Goal: Task Accomplishment & Management: Manage account settings

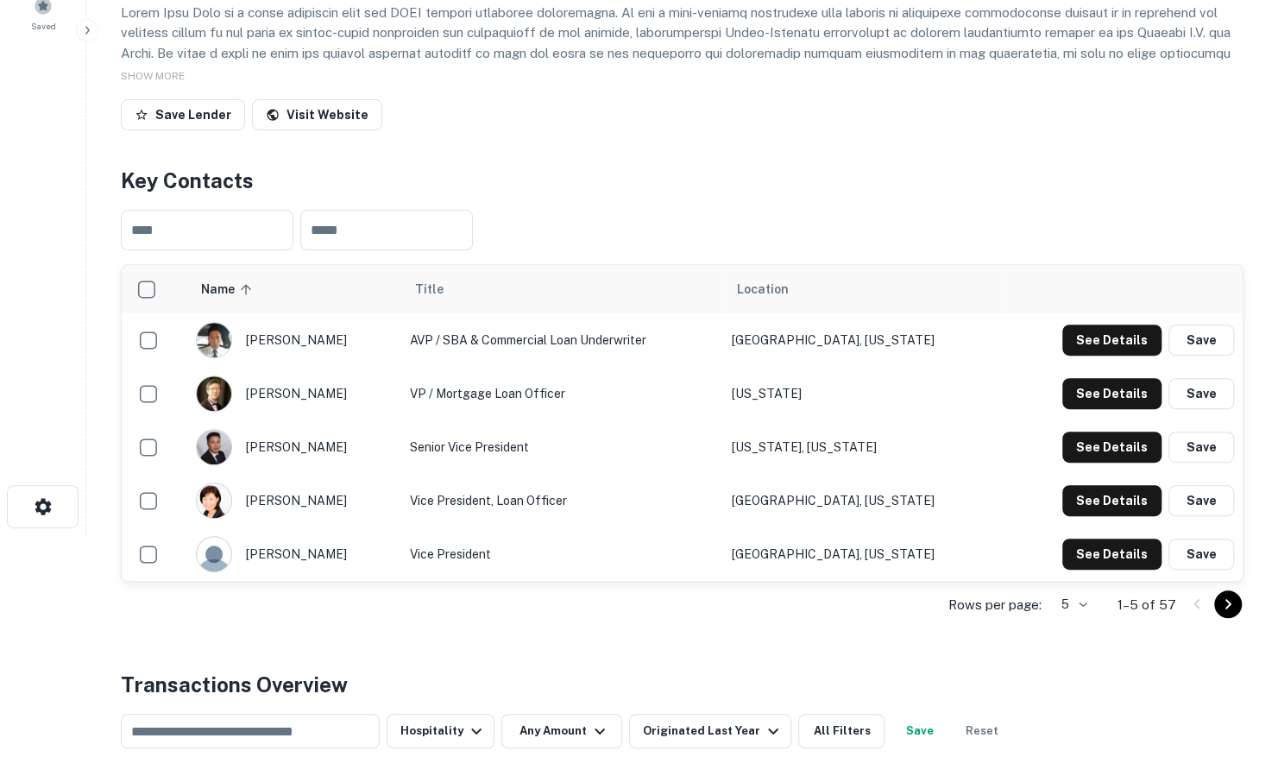
scroll to position [259, 0]
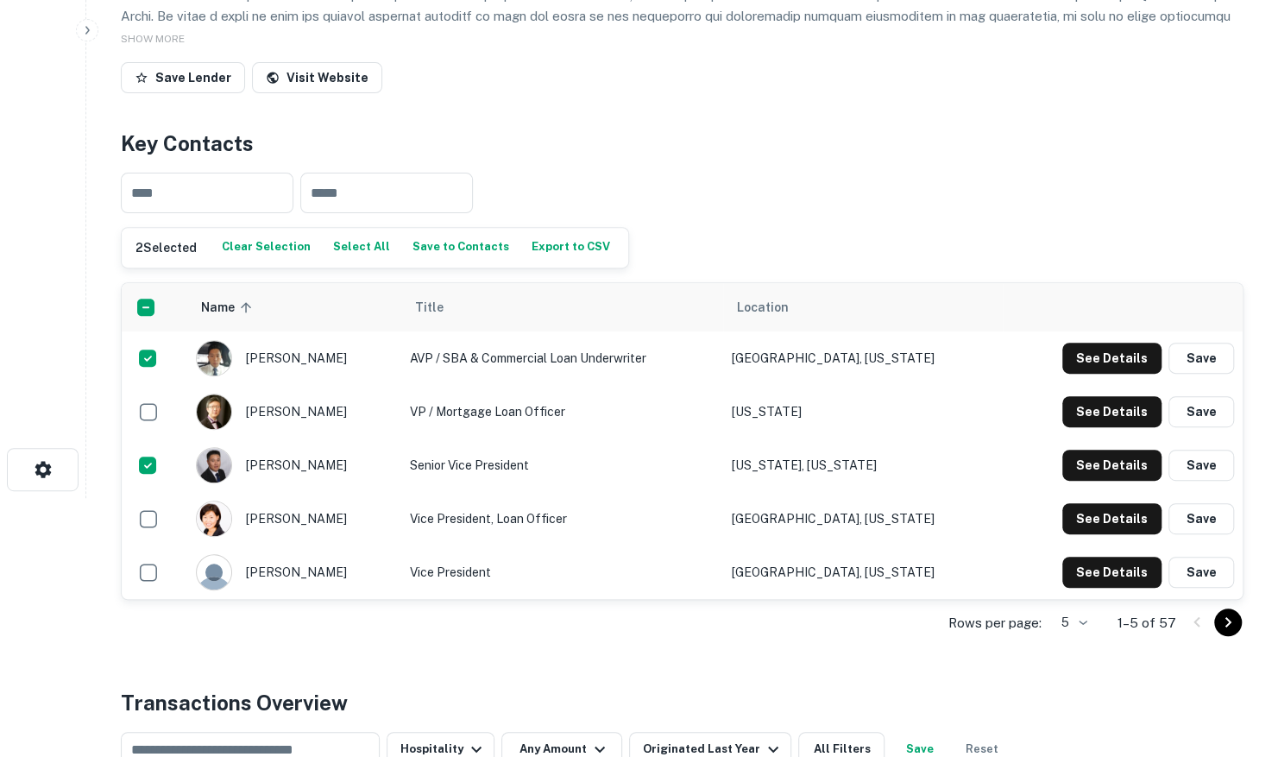
click at [1061, 498] on body "Search Borrowers Contacts Saved Back to search Metro City Bank Description SHOW…" at bounding box center [639, 119] width 1278 height 757
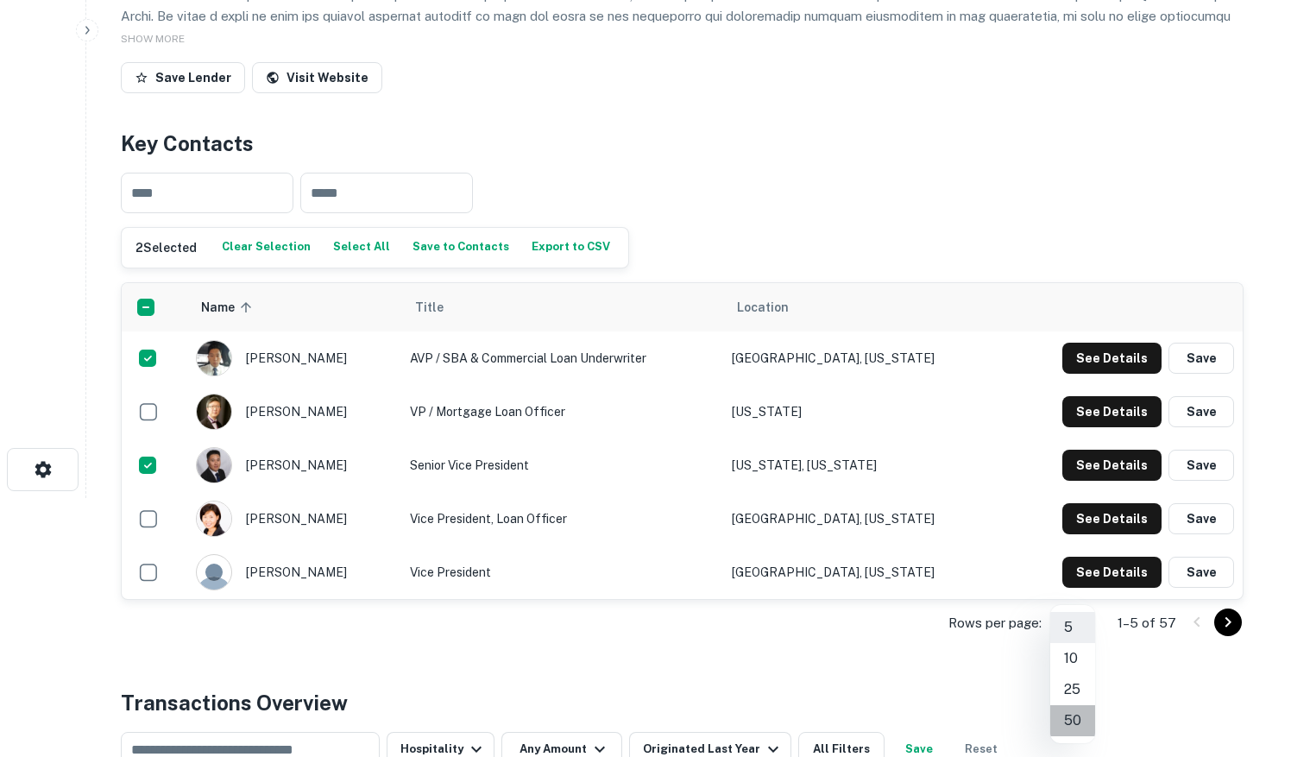
click at [1072, 716] on li "50" at bounding box center [1072, 720] width 45 height 31
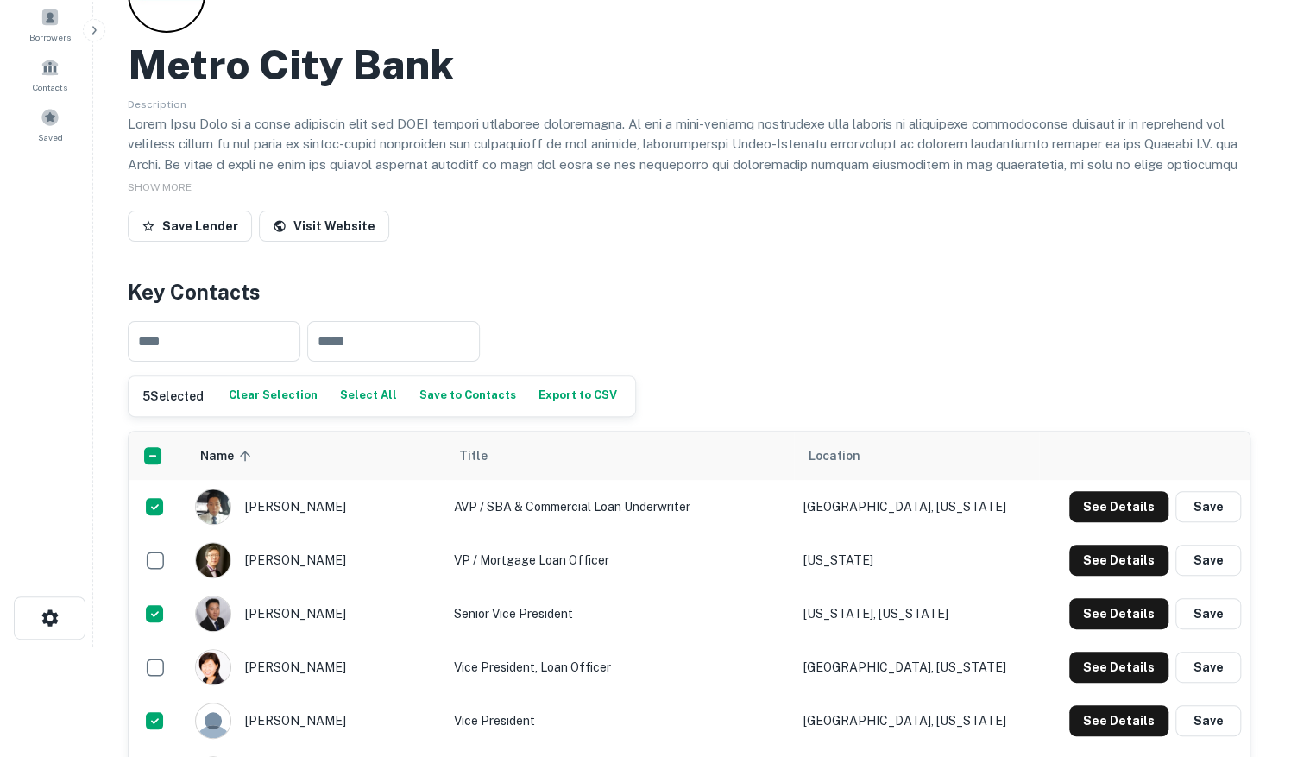
scroll to position [0, 0]
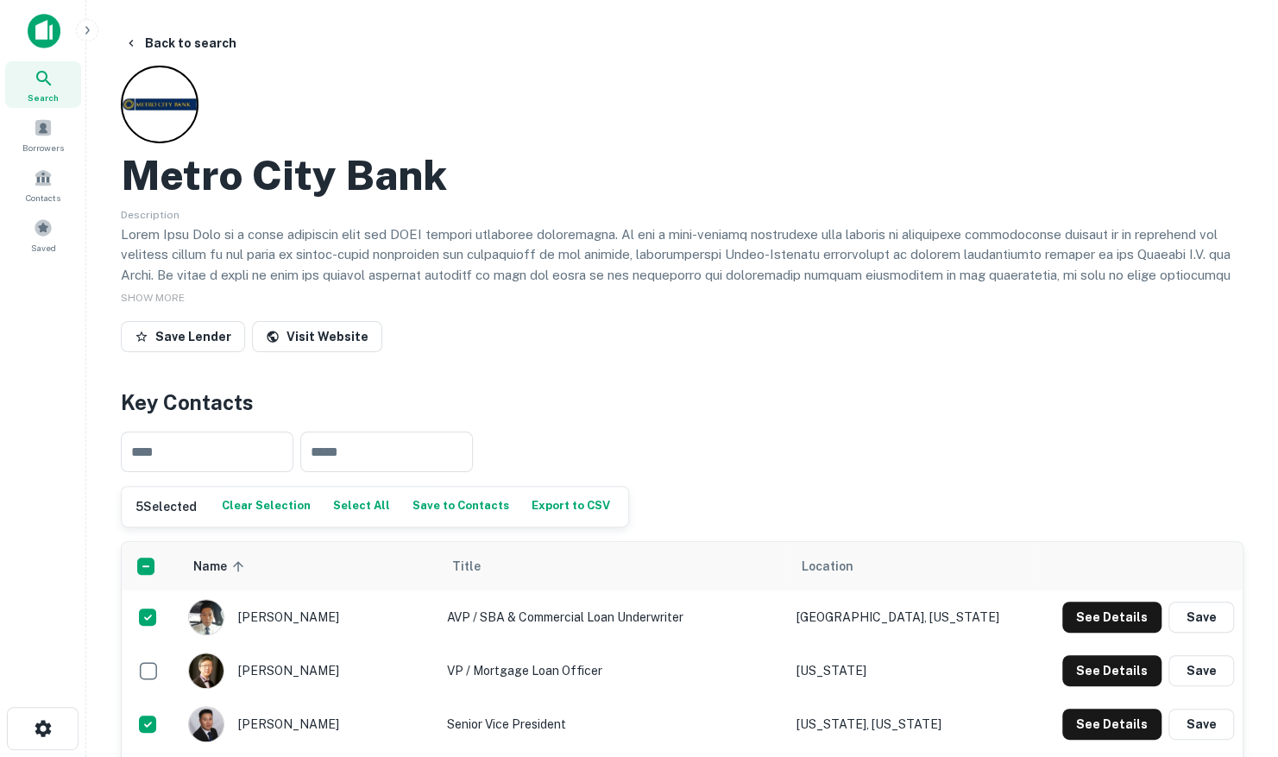
click at [471, 512] on button "Save to Contacts" at bounding box center [460, 506] width 105 height 26
click at [173, 40] on button "Back to search" at bounding box center [180, 43] width 126 height 31
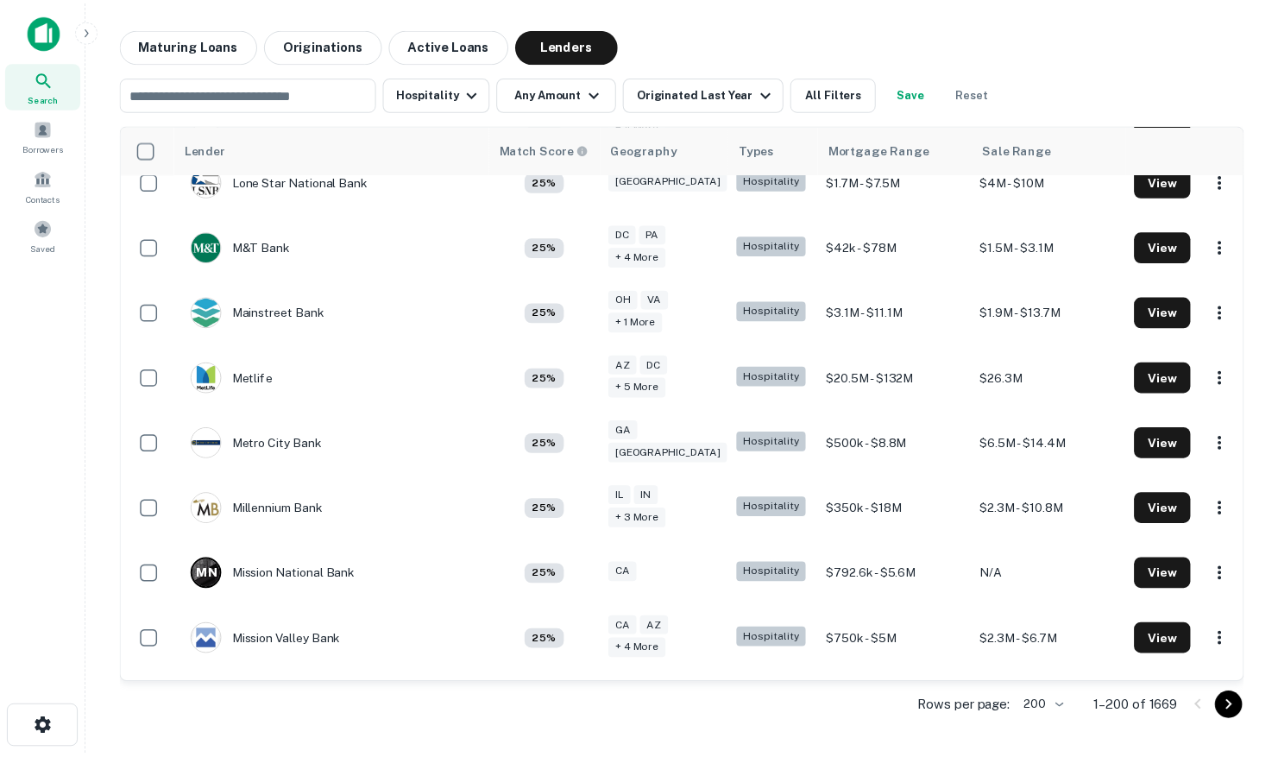
scroll to position [7943, 0]
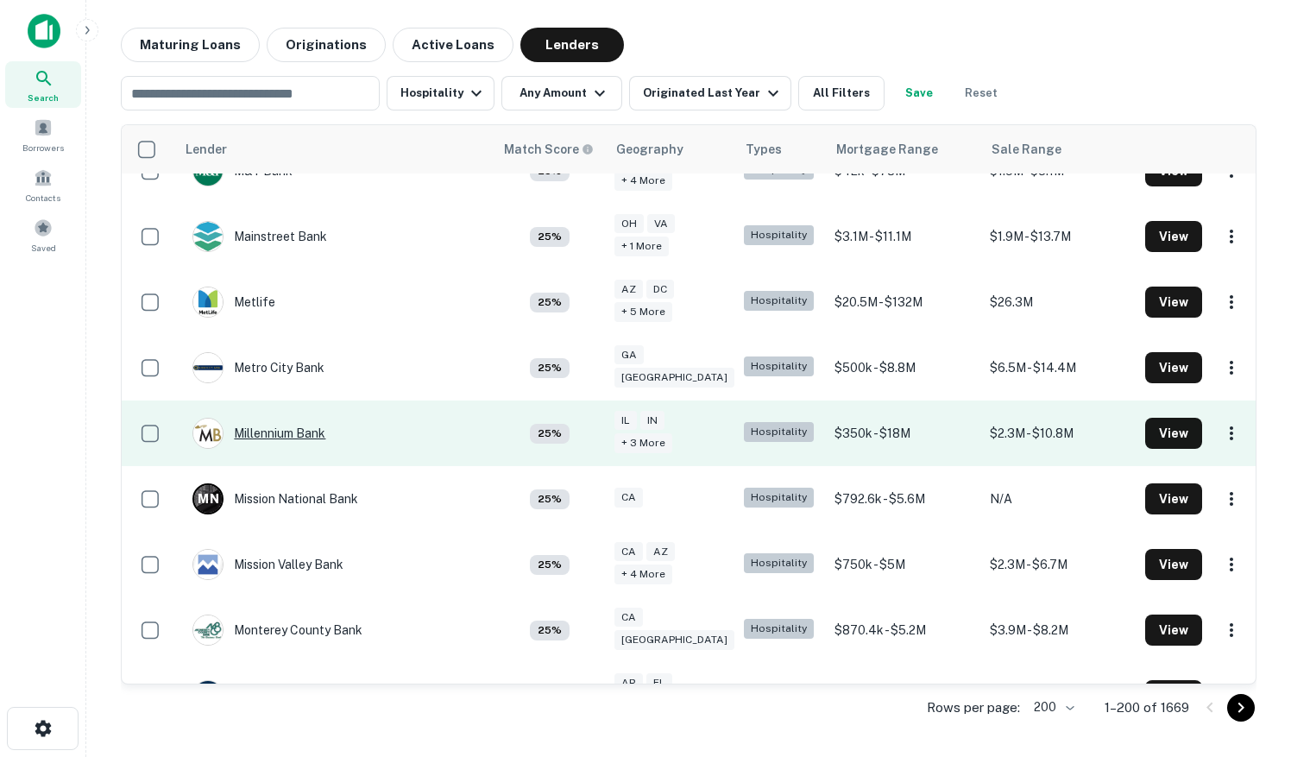
click at [295, 418] on div "Millennium Bank" at bounding box center [258, 433] width 133 height 31
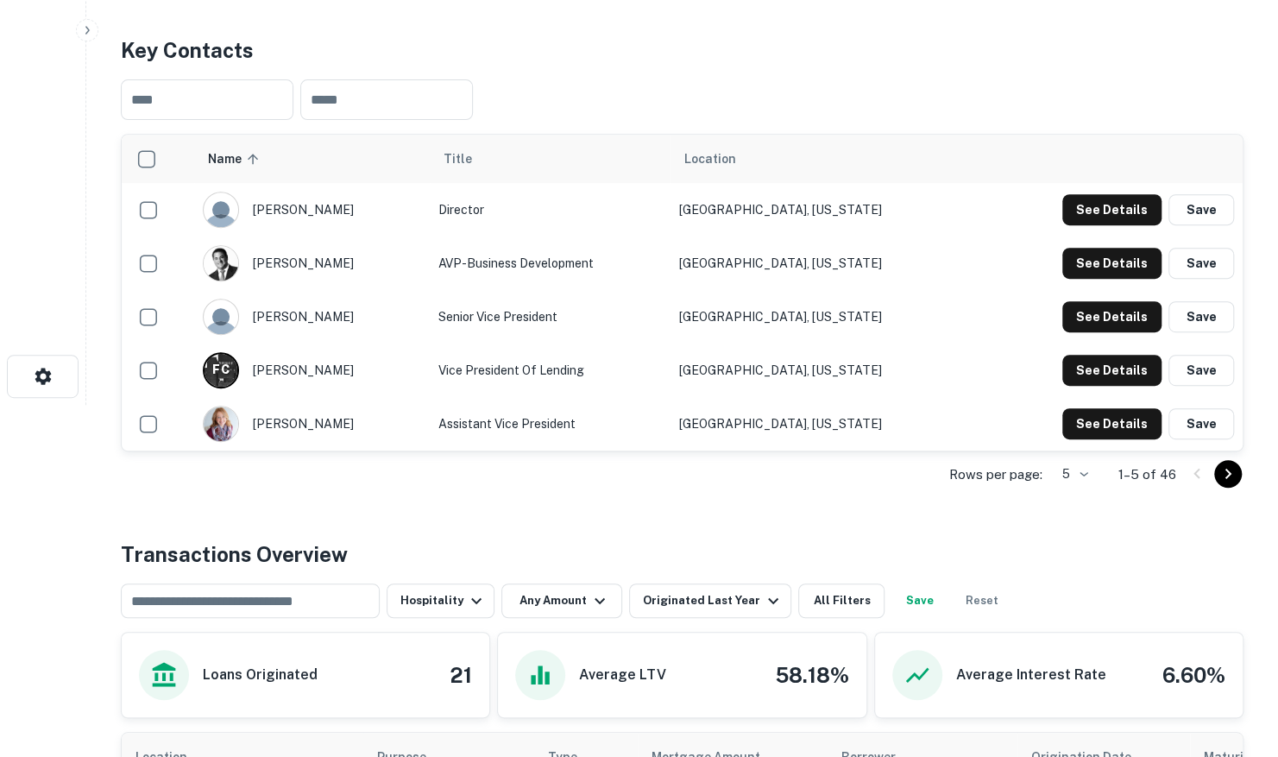
scroll to position [431, 0]
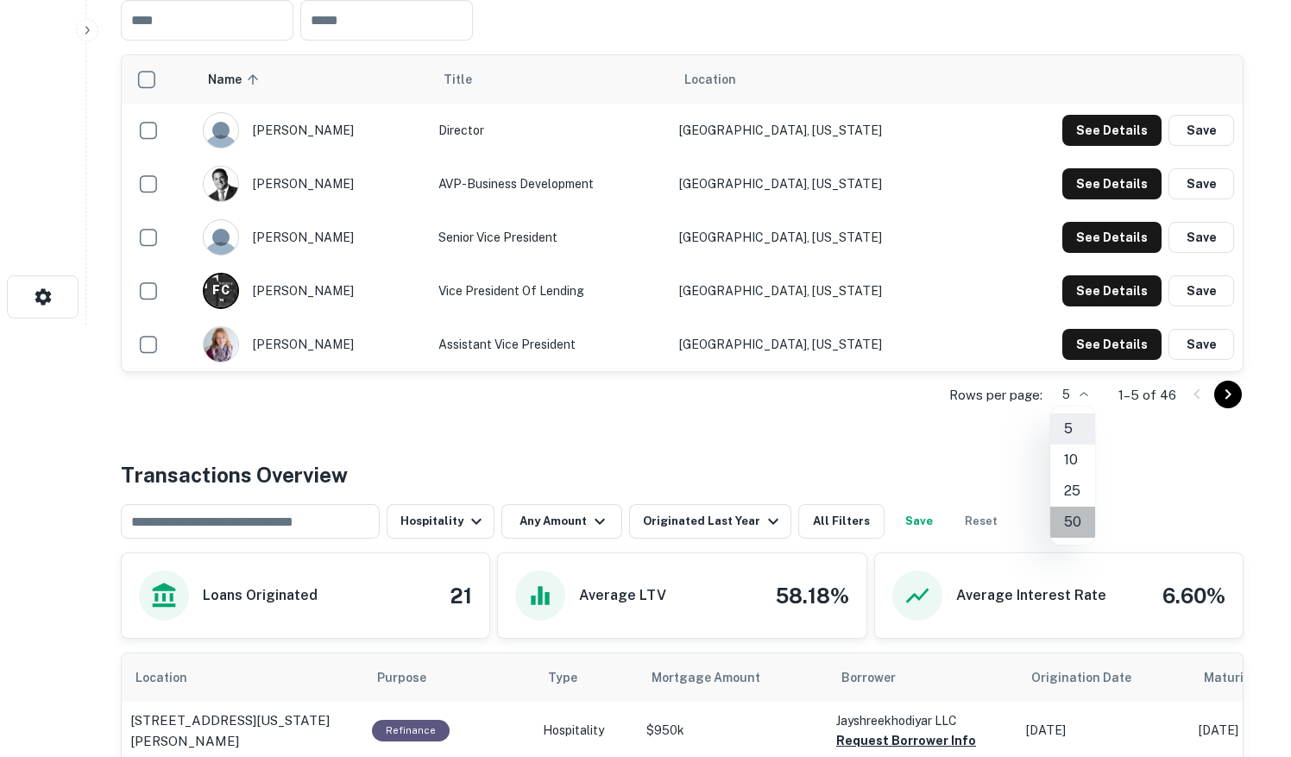
click at [1075, 529] on li "50" at bounding box center [1072, 521] width 45 height 31
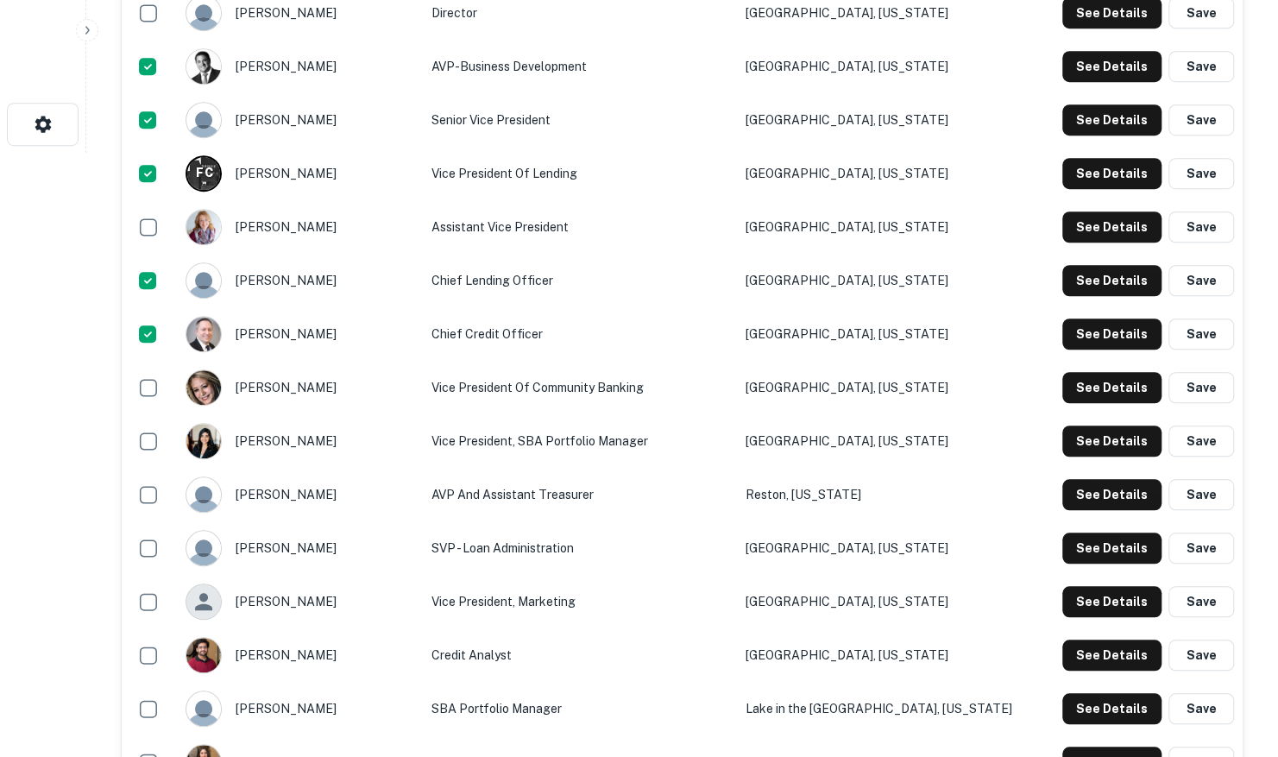
scroll to position [259, 0]
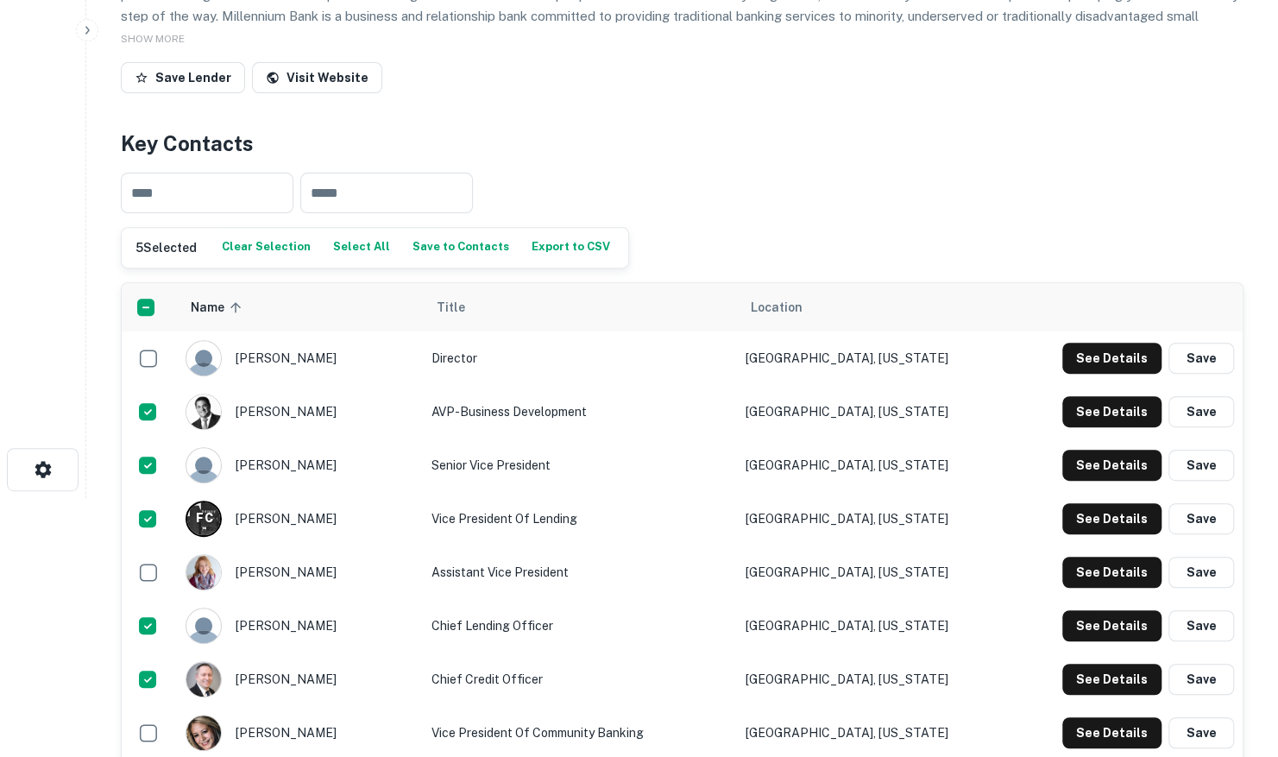
click at [446, 248] on button "Save to Contacts" at bounding box center [460, 248] width 105 height 26
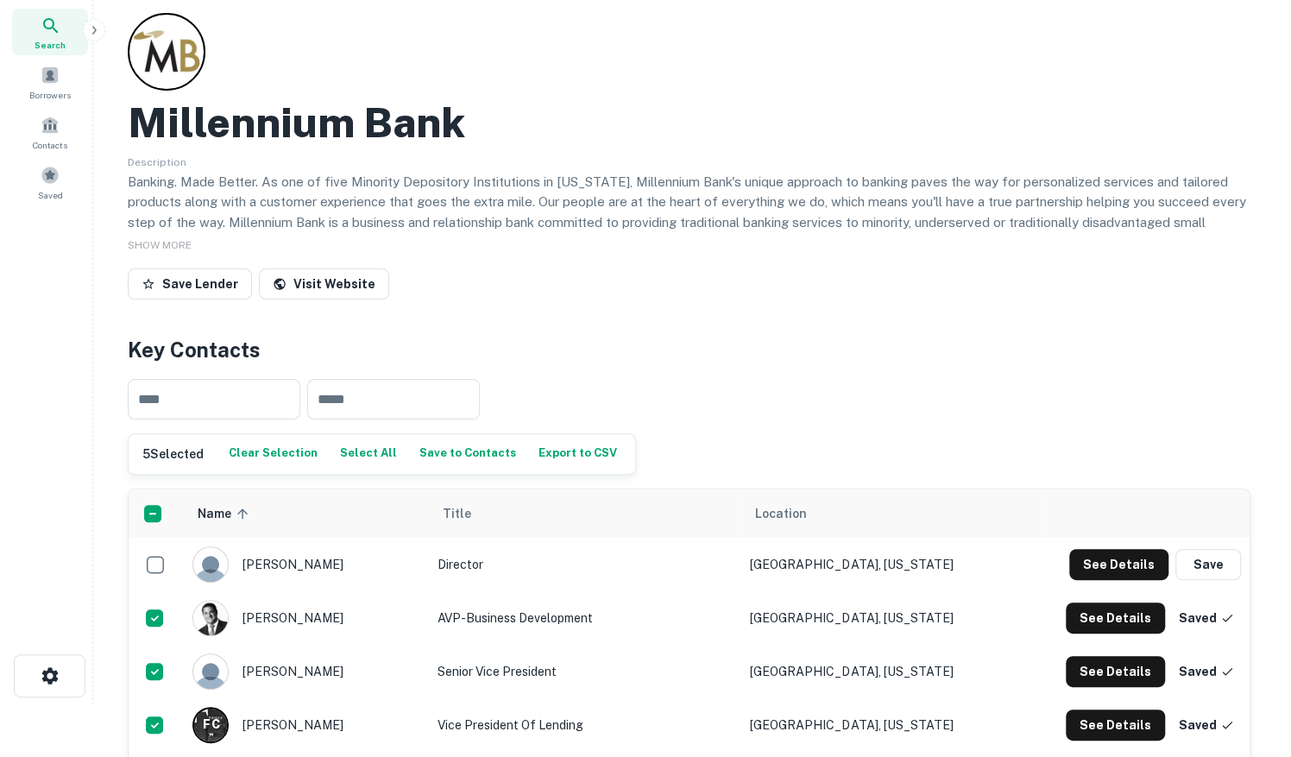
scroll to position [0, 0]
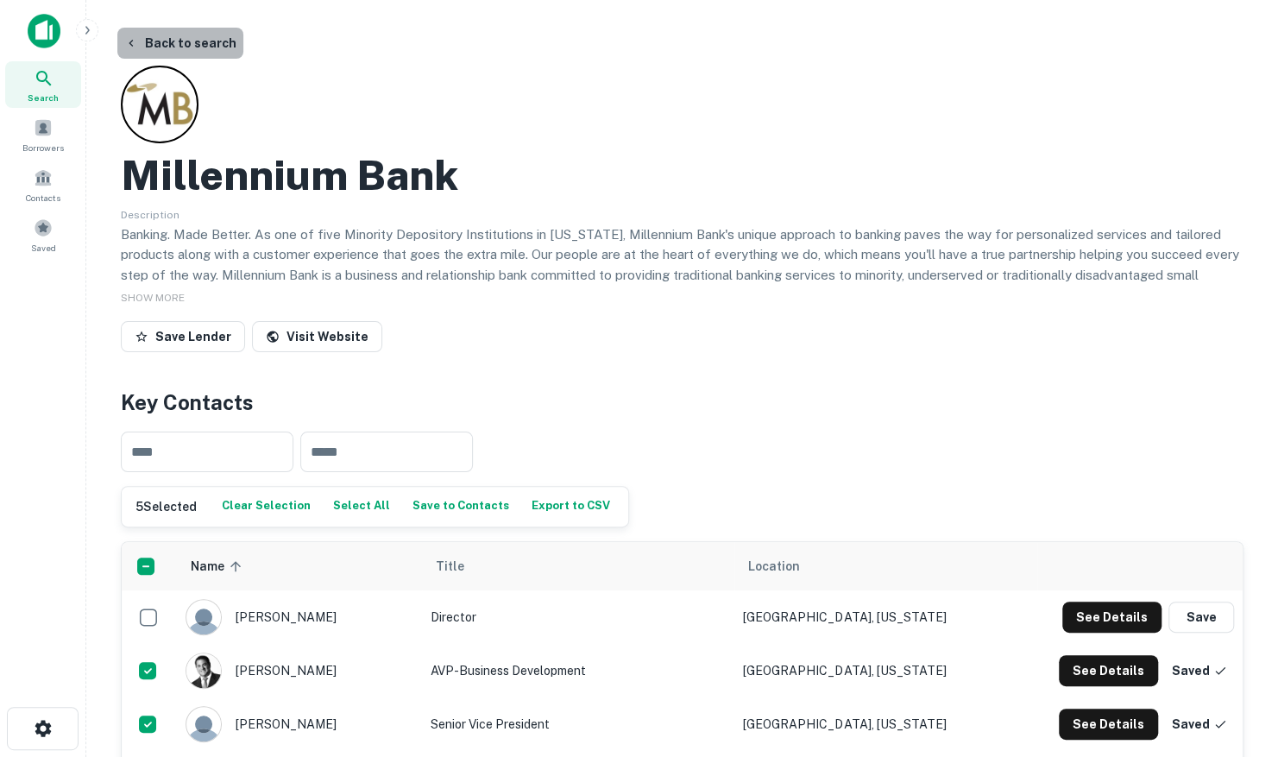
click at [197, 41] on button "Back to search" at bounding box center [180, 43] width 126 height 31
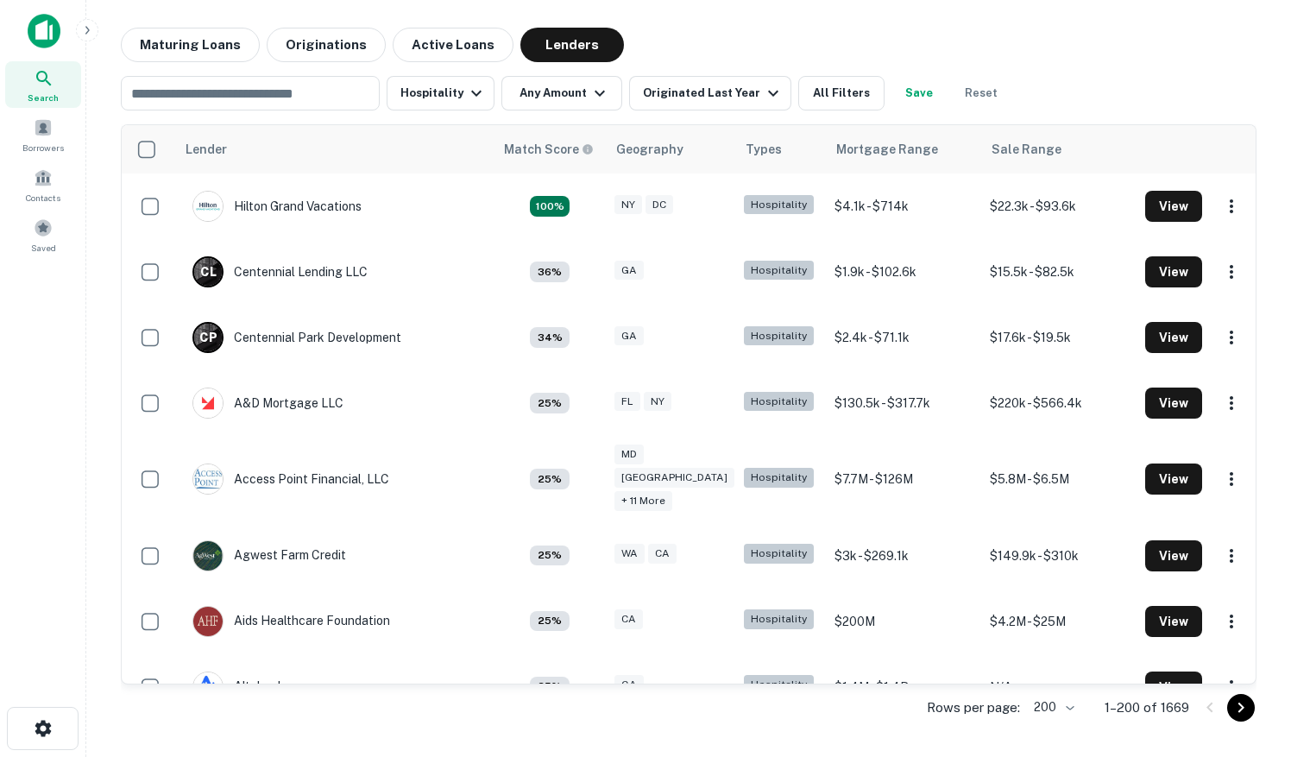
scroll to position [7943, 0]
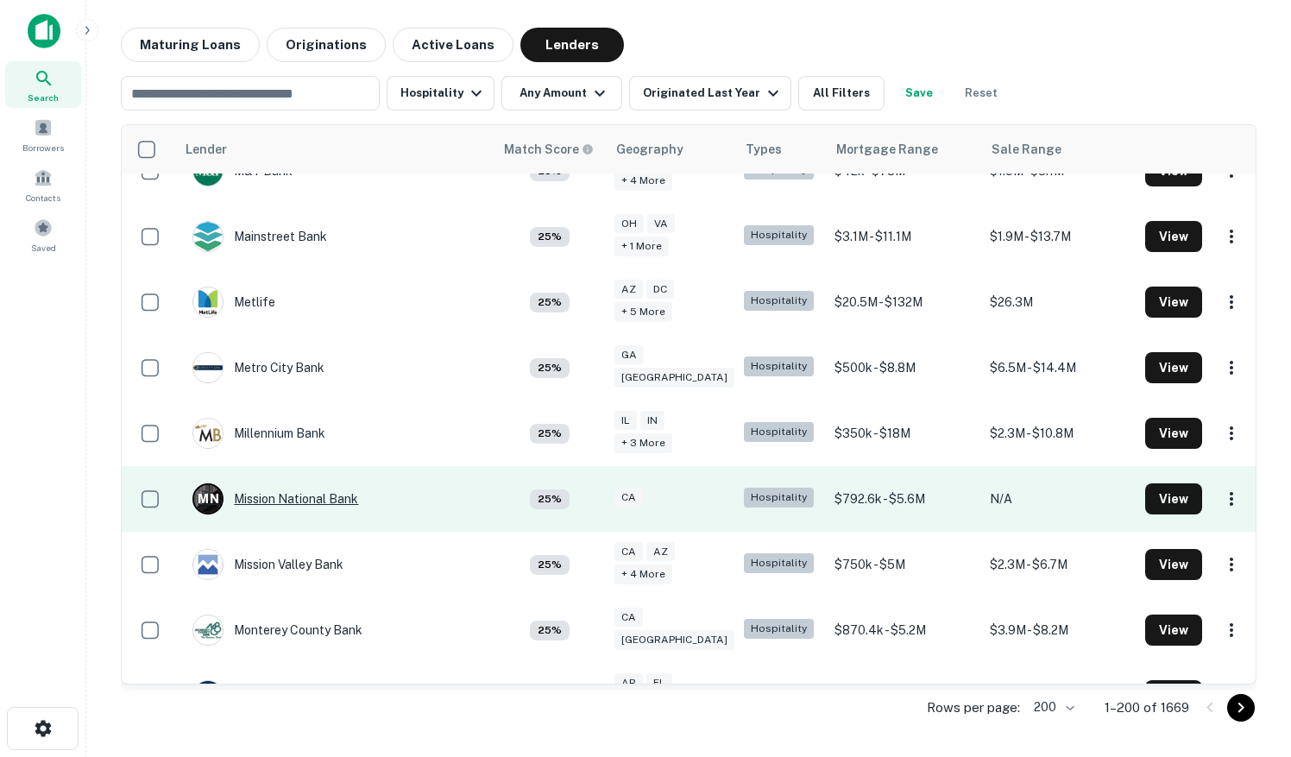
click at [317, 483] on div "M N Mission National Bank" at bounding box center [275, 498] width 166 height 31
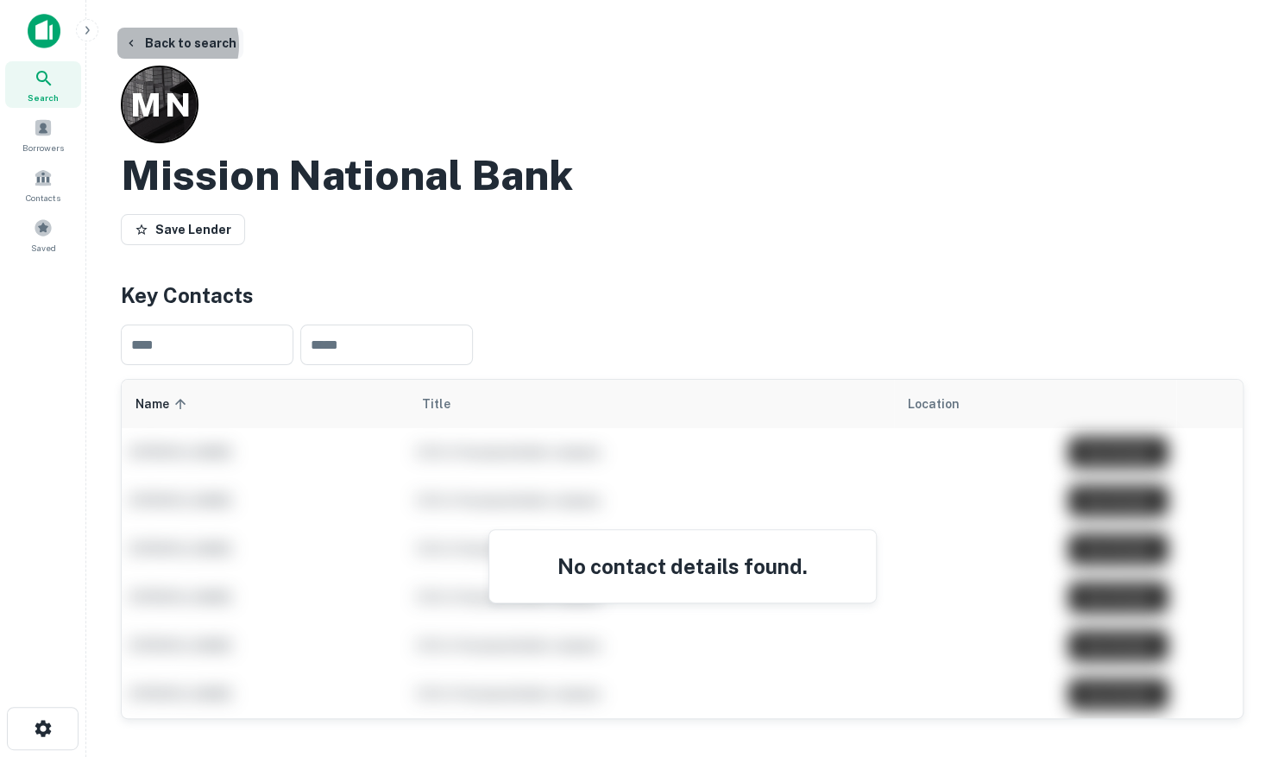
click at [161, 45] on button "Back to search" at bounding box center [180, 43] width 126 height 31
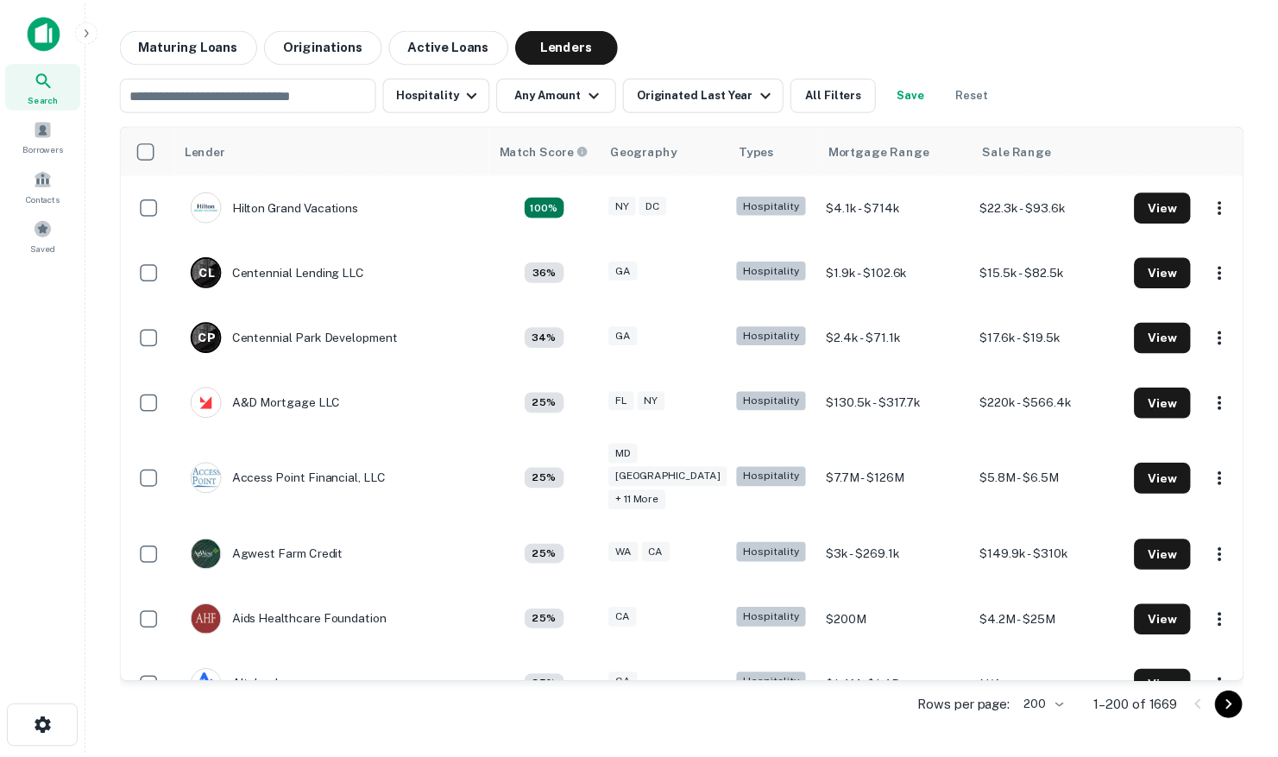
scroll to position [7943, 0]
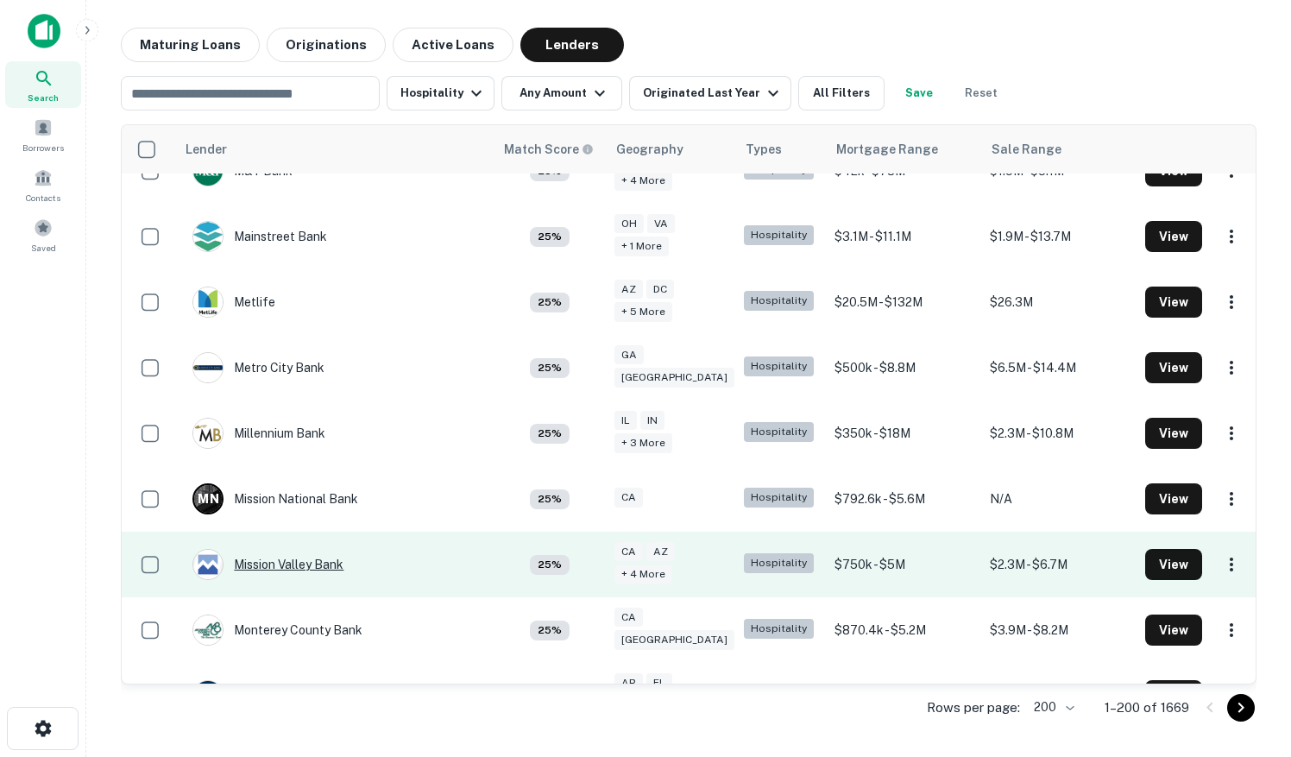
click at [319, 549] on div "Mission Valley Bank" at bounding box center [267, 564] width 151 height 31
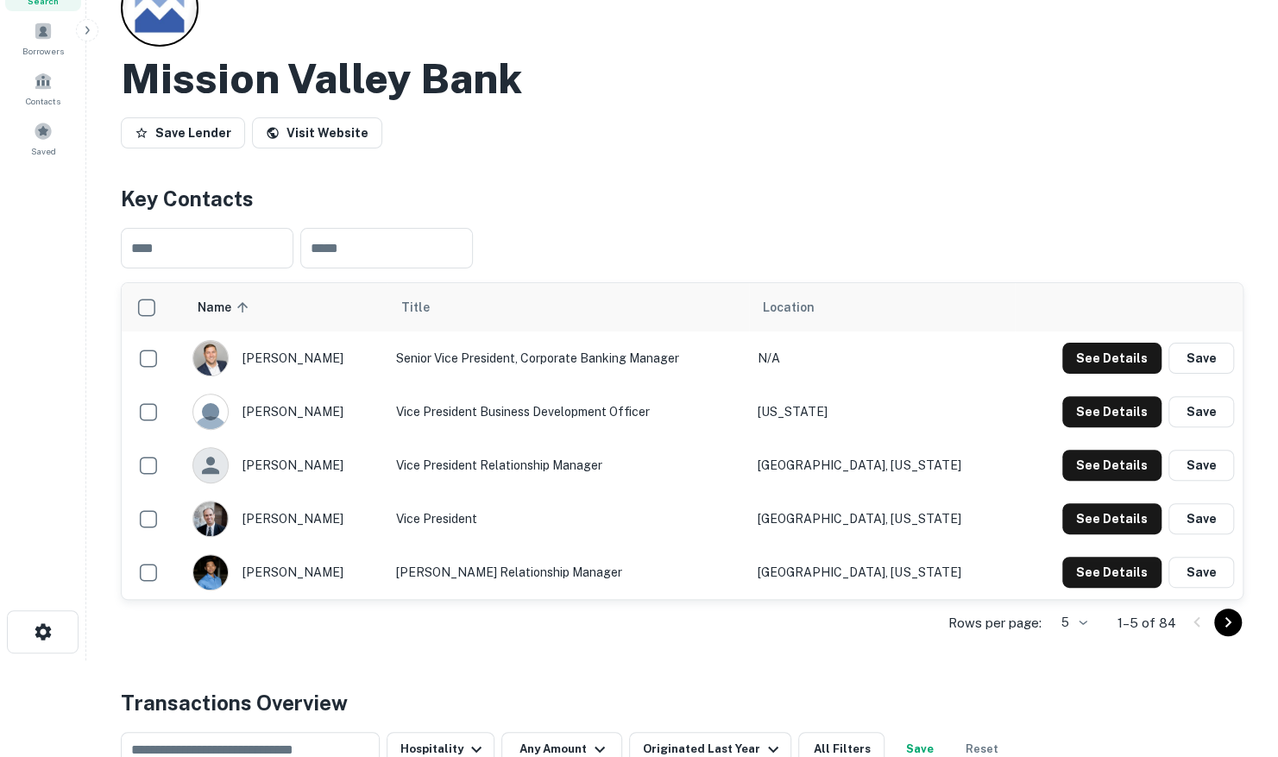
scroll to position [173, 0]
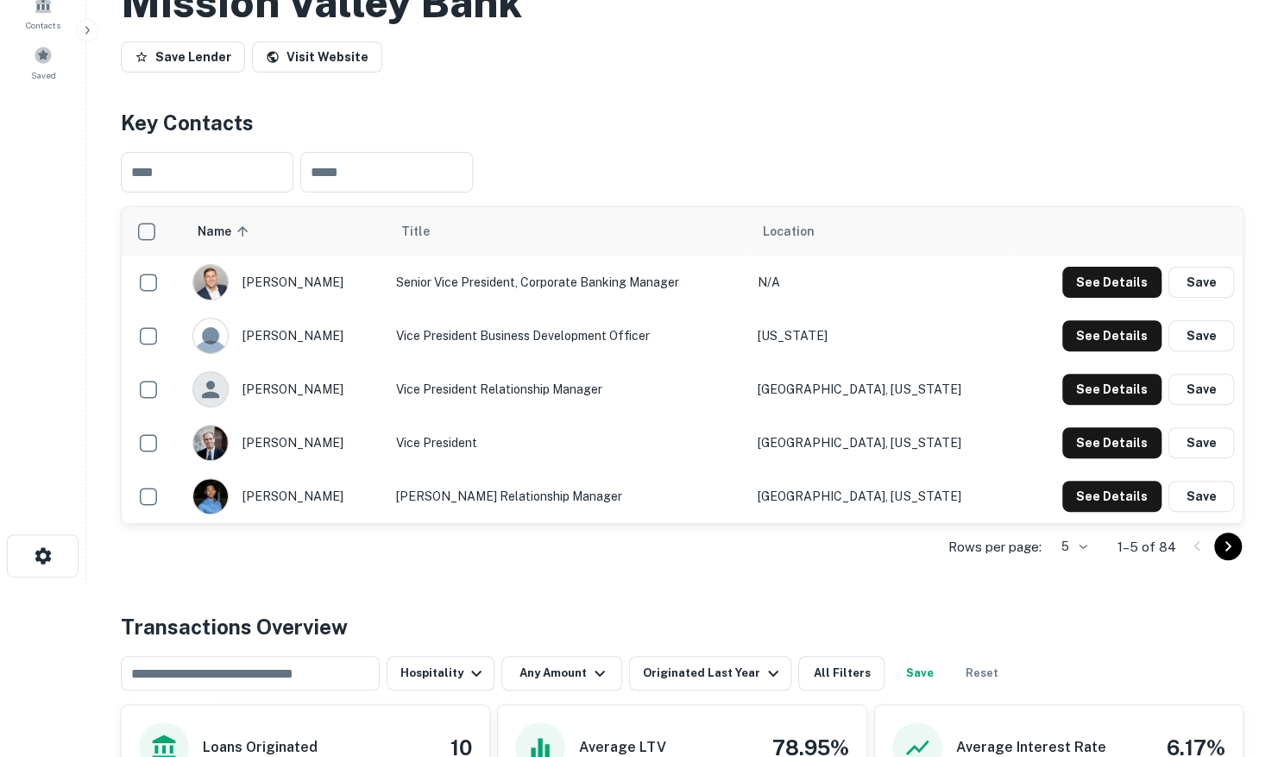
click at [984, 543] on p "Rows per page:" at bounding box center [994, 547] width 93 height 21
click at [1070, 543] on body "Search Borrowers Contacts Saved Back to search Mission Valley Bank Save Lender …" at bounding box center [639, 205] width 1278 height 757
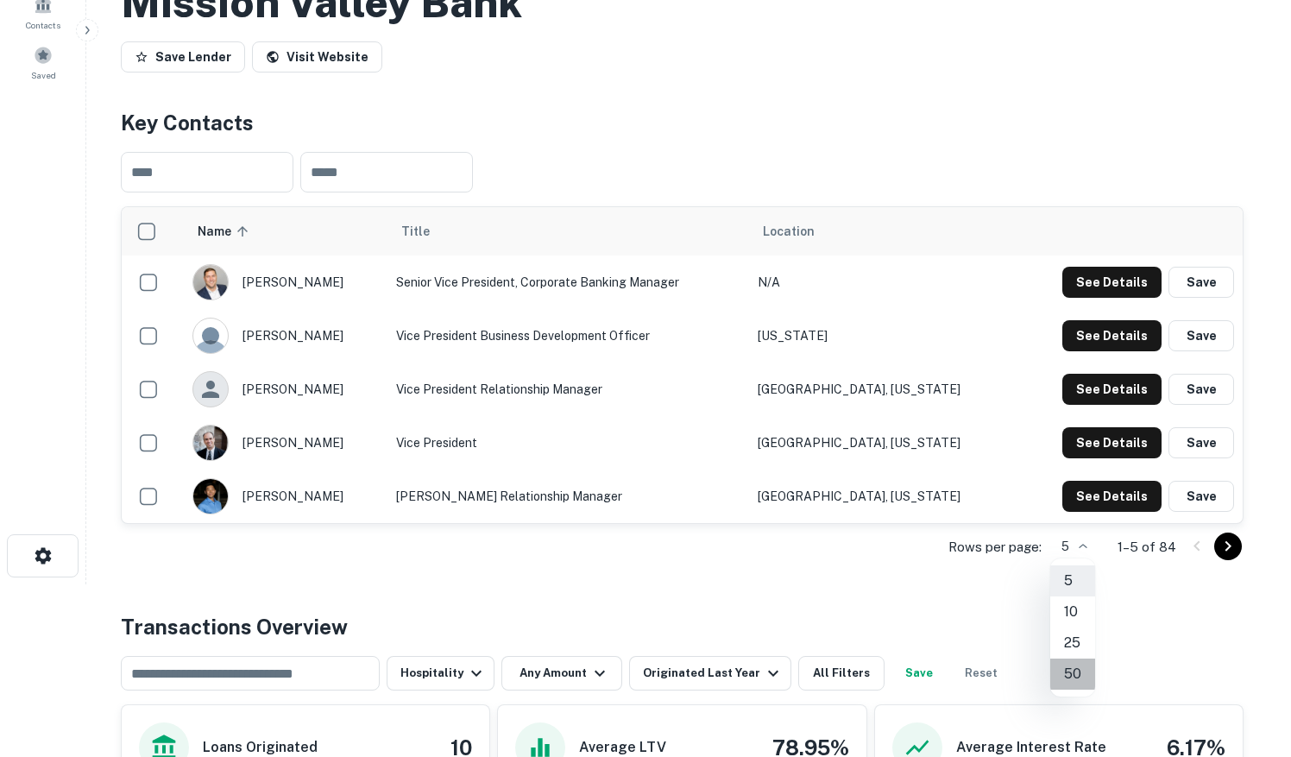
click at [1066, 672] on li "50" at bounding box center [1072, 673] width 45 height 31
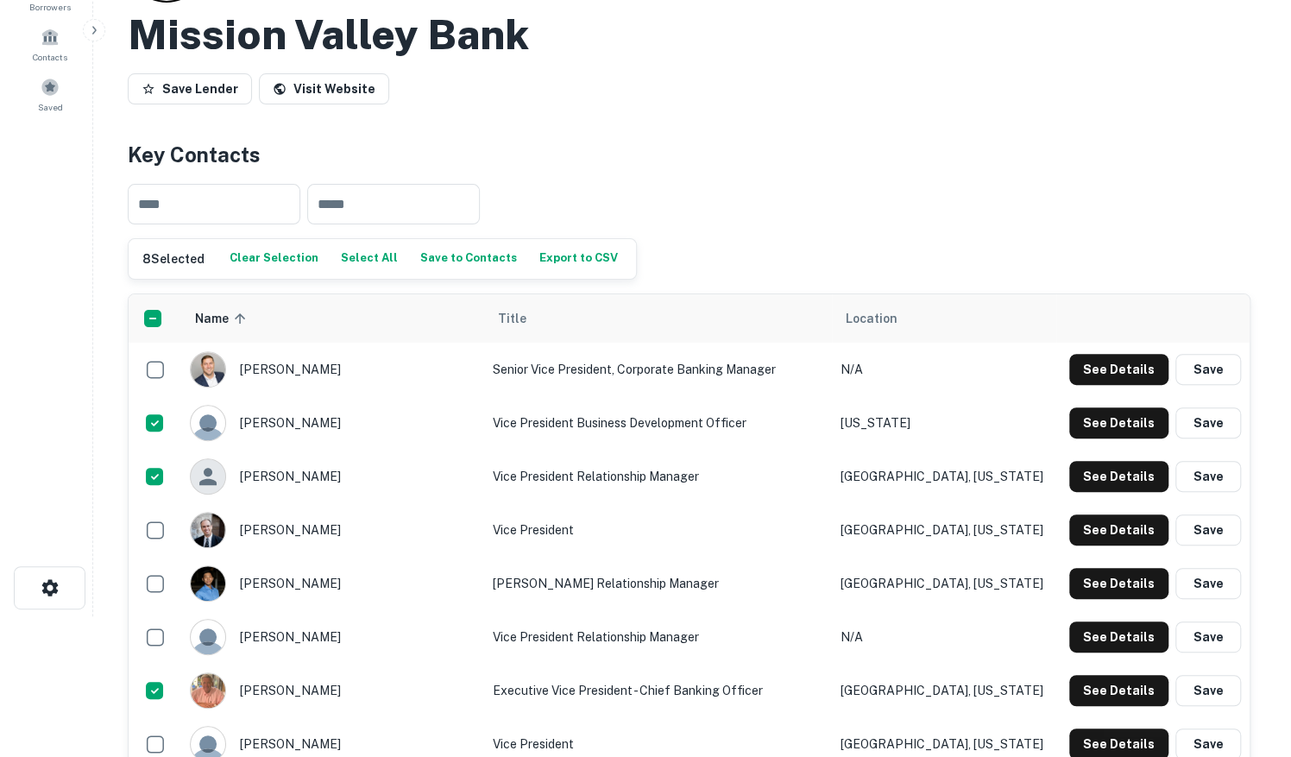
scroll to position [0, 0]
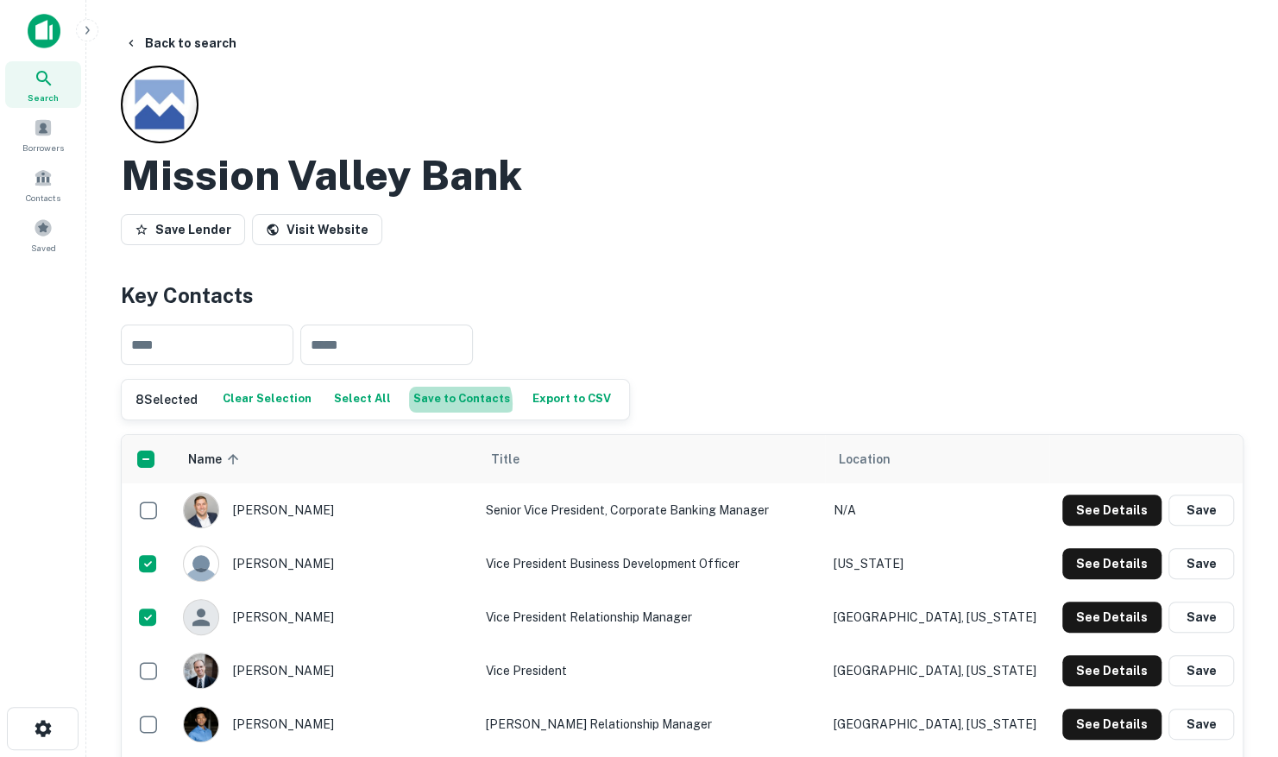
click at [444, 403] on button "Save to Contacts" at bounding box center [461, 399] width 105 height 26
click at [202, 38] on button "Back to search" at bounding box center [180, 43] width 126 height 31
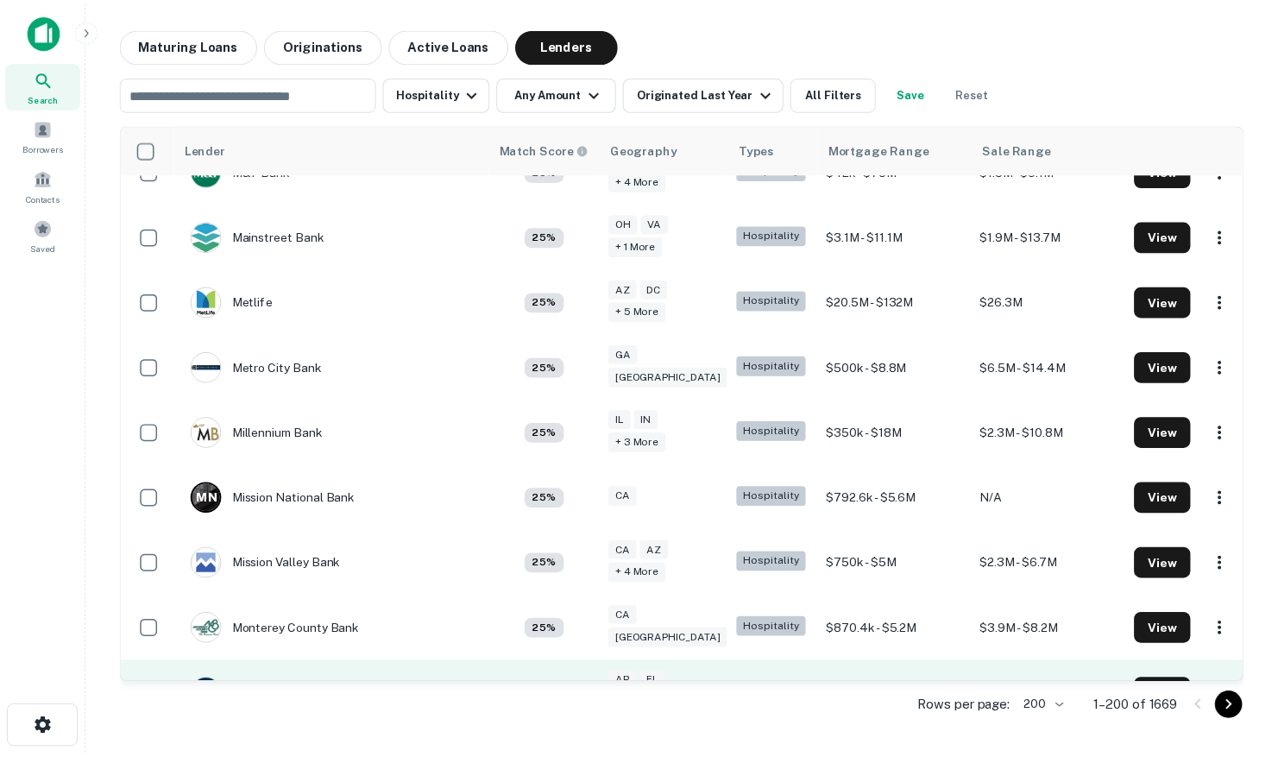
scroll to position [8202, 0]
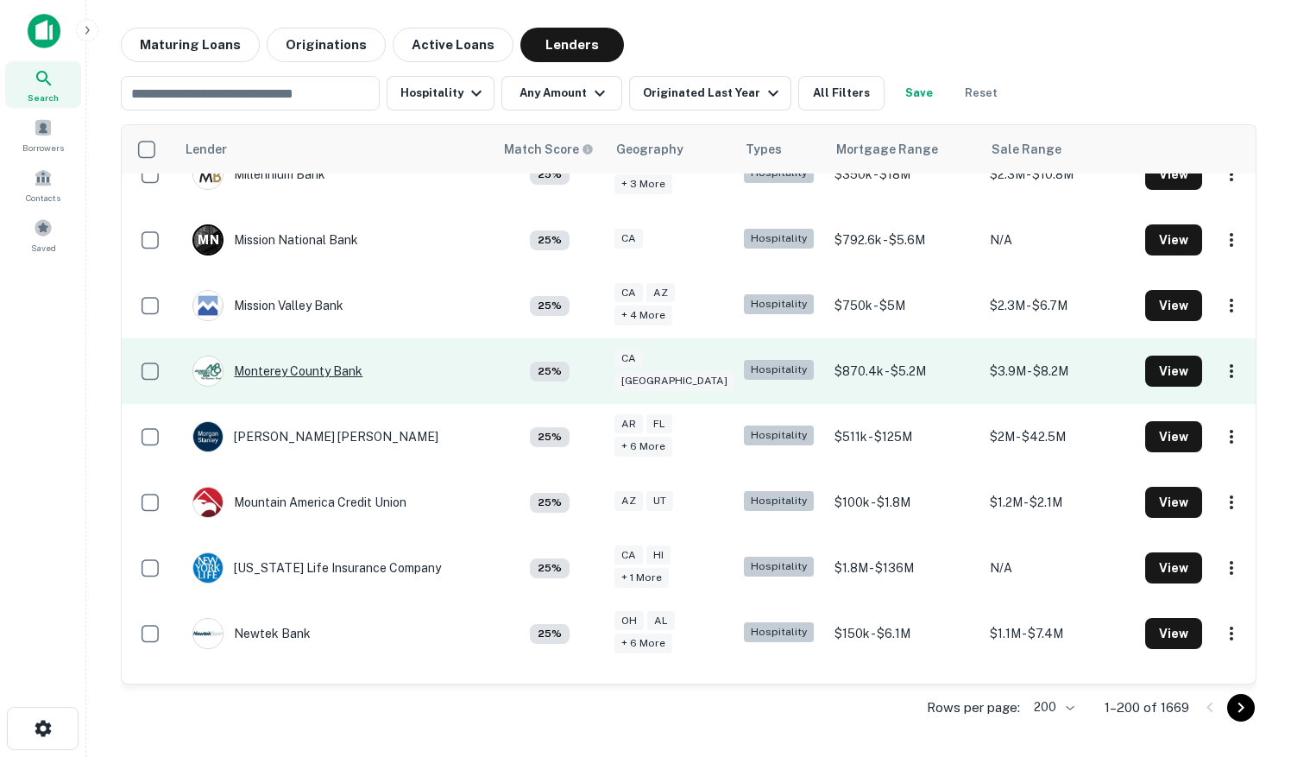
click at [312, 355] on div "Monterey County Bank" at bounding box center [277, 370] width 170 height 31
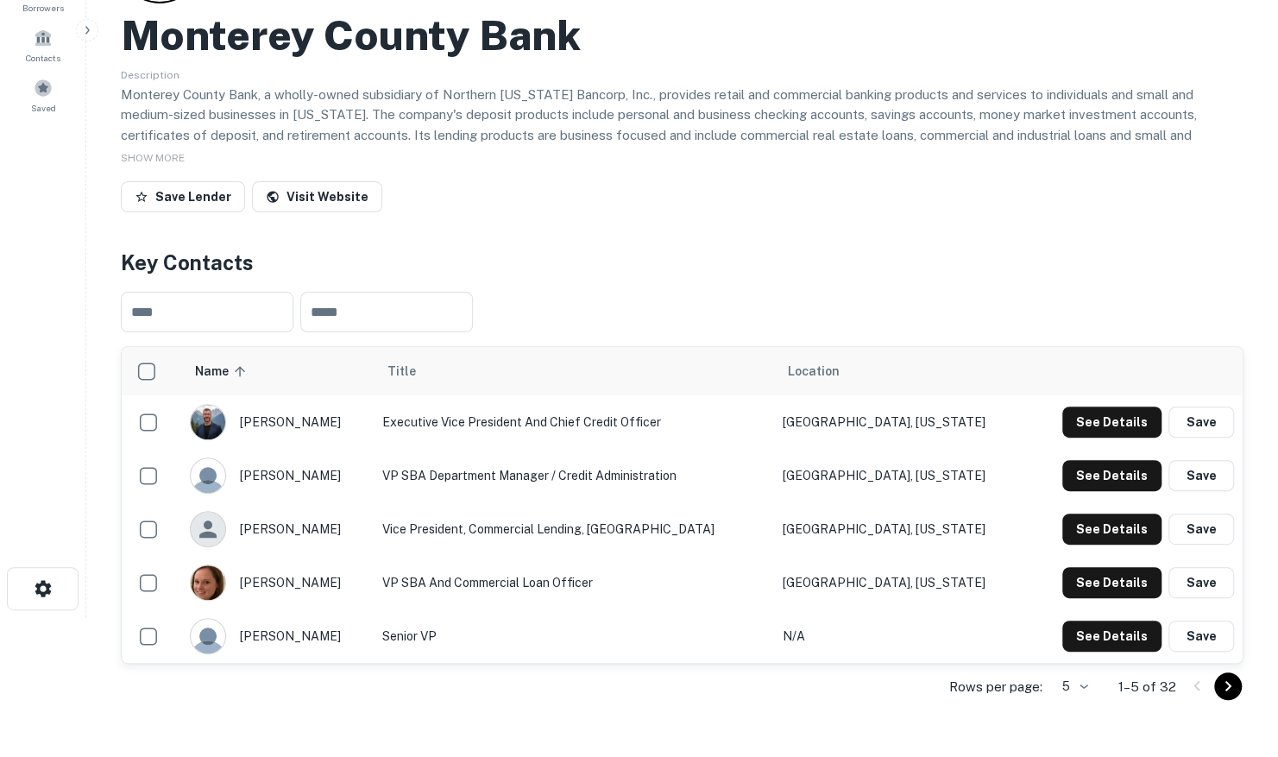
scroll to position [173, 0]
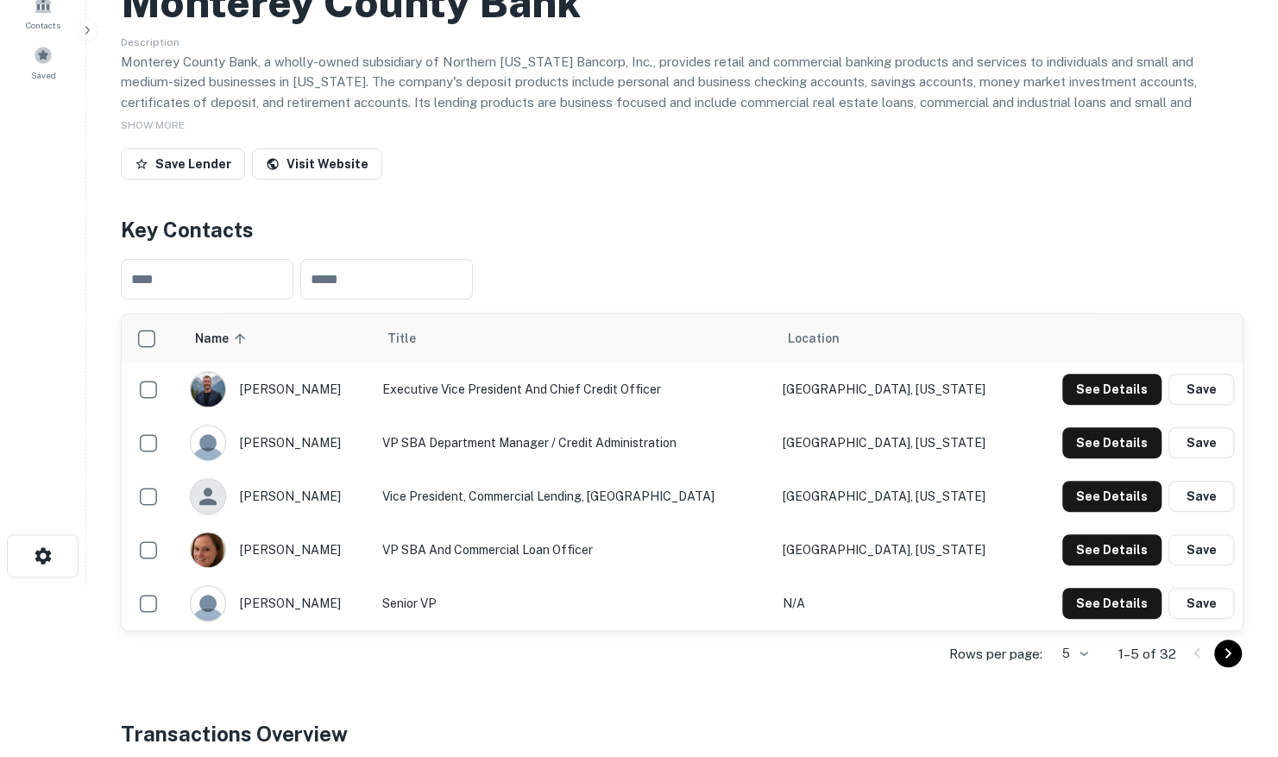
click at [1079, 584] on body "Search Borrowers Contacts Saved Back to search Monterey County Bank Description…" at bounding box center [639, 205] width 1278 height 757
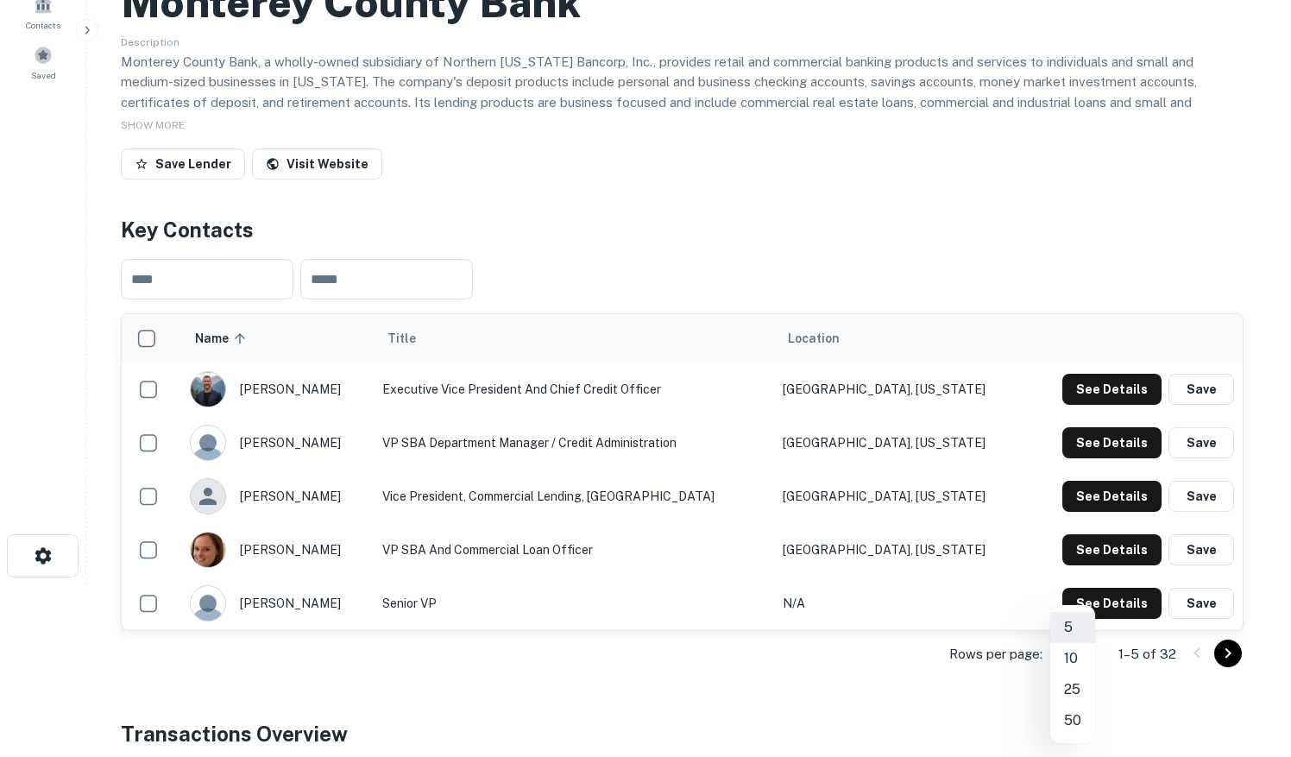
click at [1070, 713] on li "50" at bounding box center [1072, 720] width 45 height 31
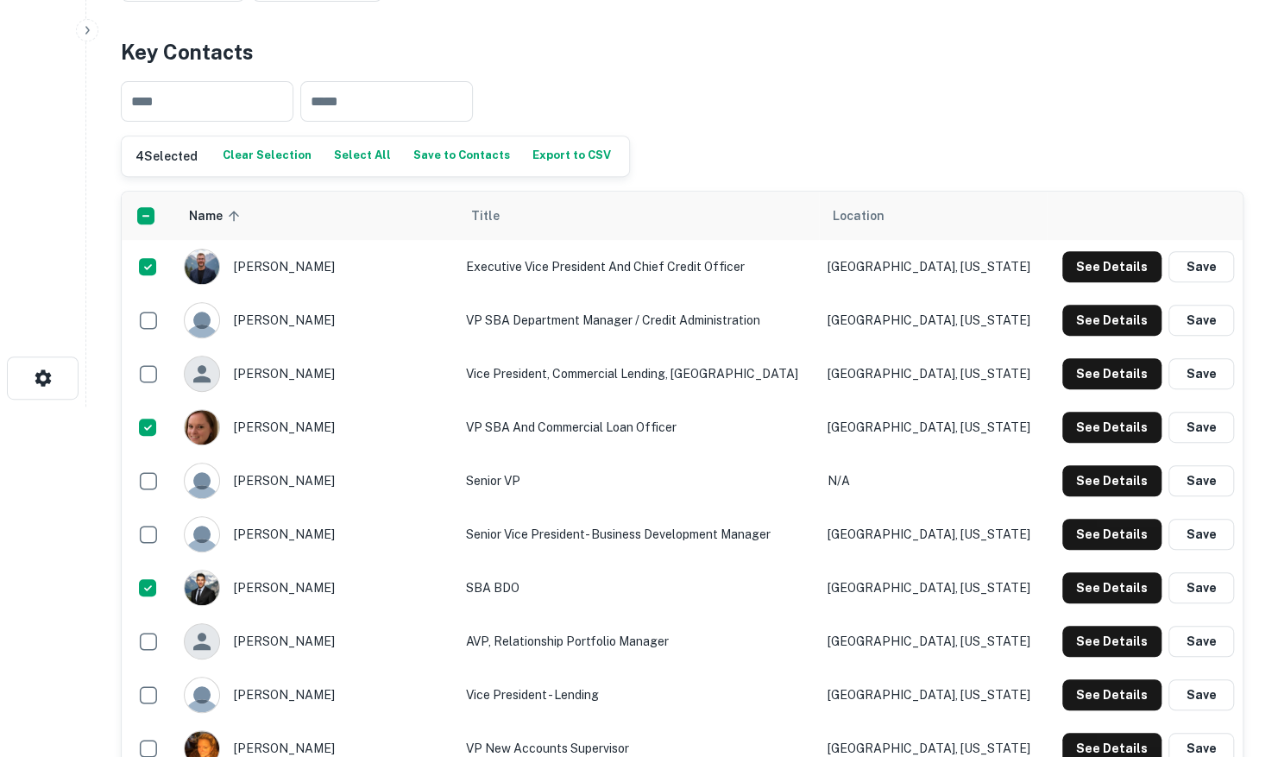
scroll to position [345, 0]
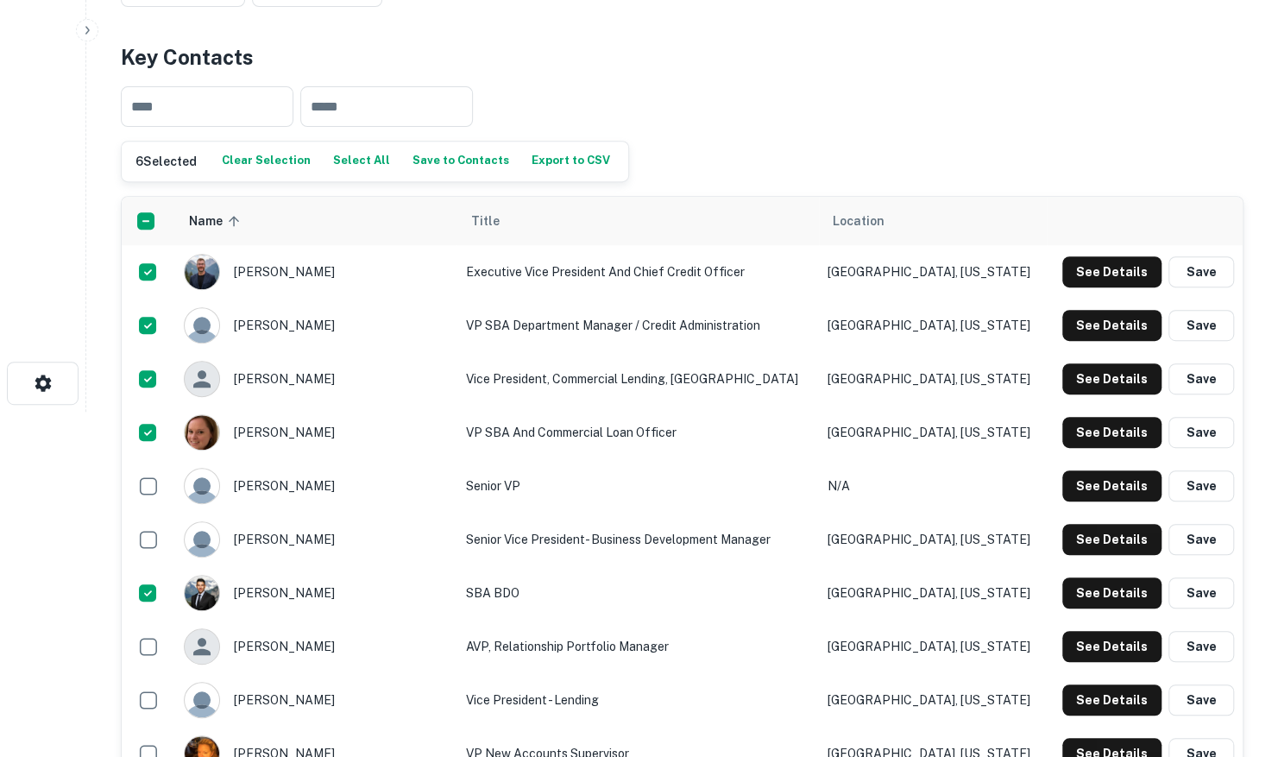
click at [437, 154] on button "Save to Contacts" at bounding box center [460, 161] width 105 height 26
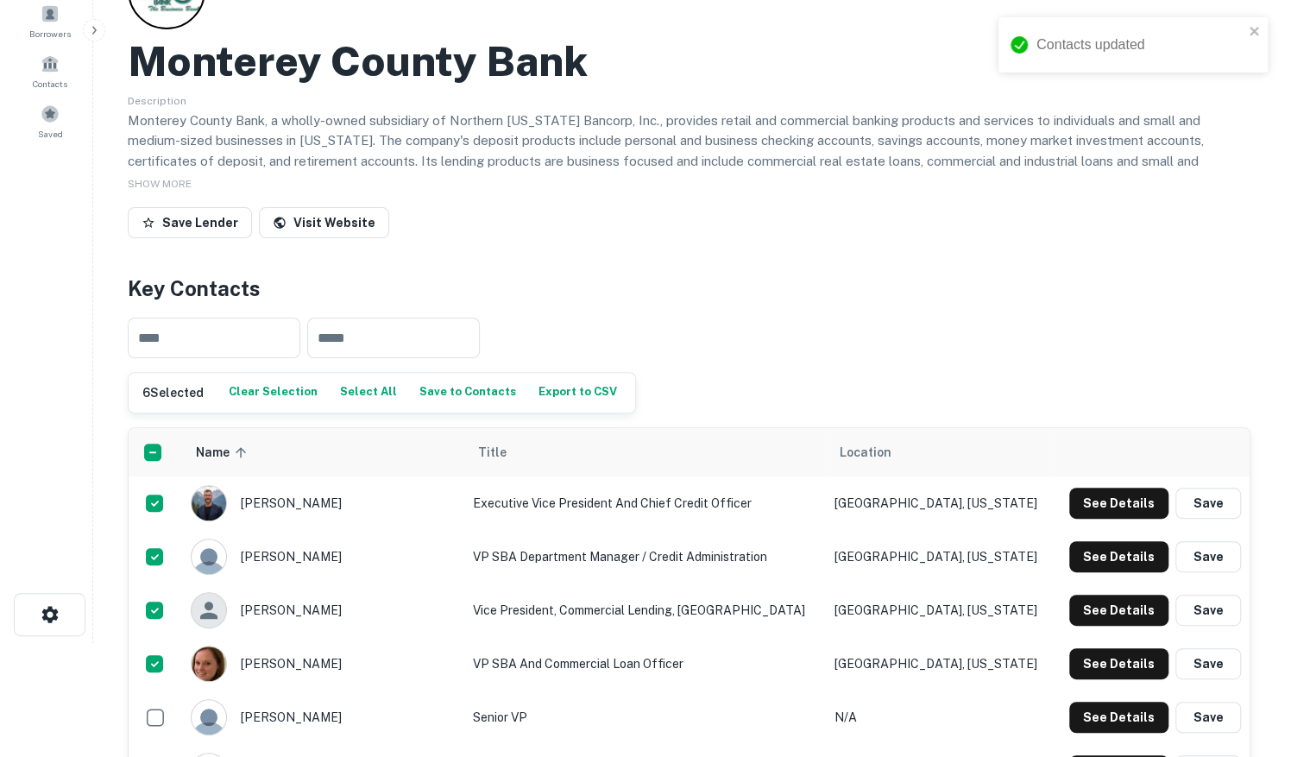
scroll to position [0, 0]
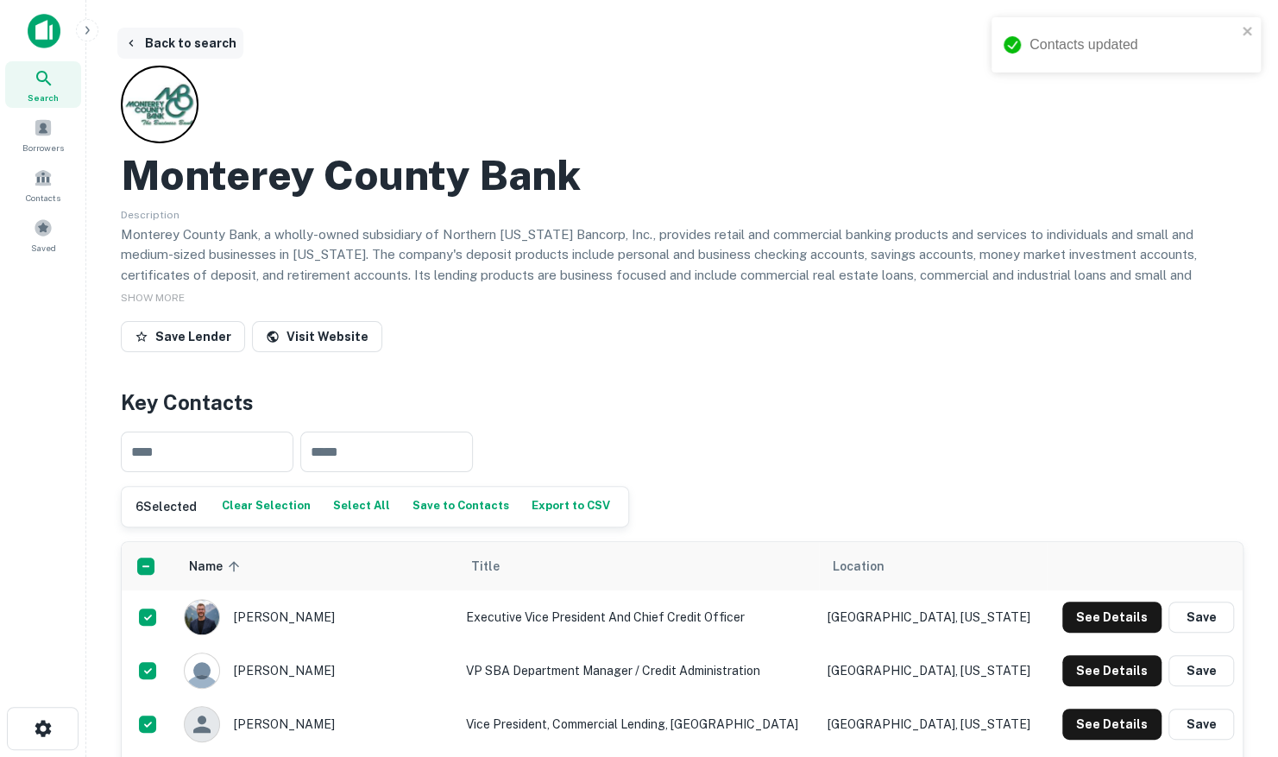
click at [185, 45] on button "Back to search" at bounding box center [180, 43] width 126 height 31
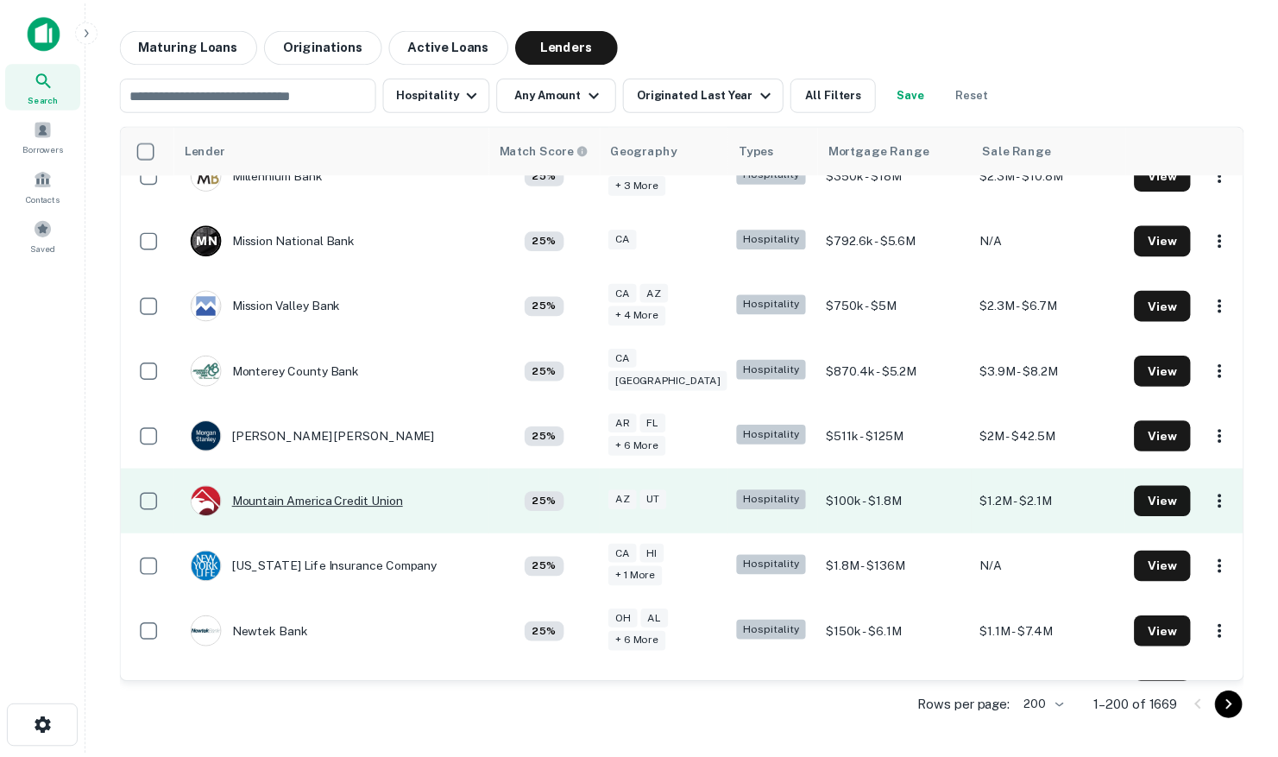
scroll to position [8202, 0]
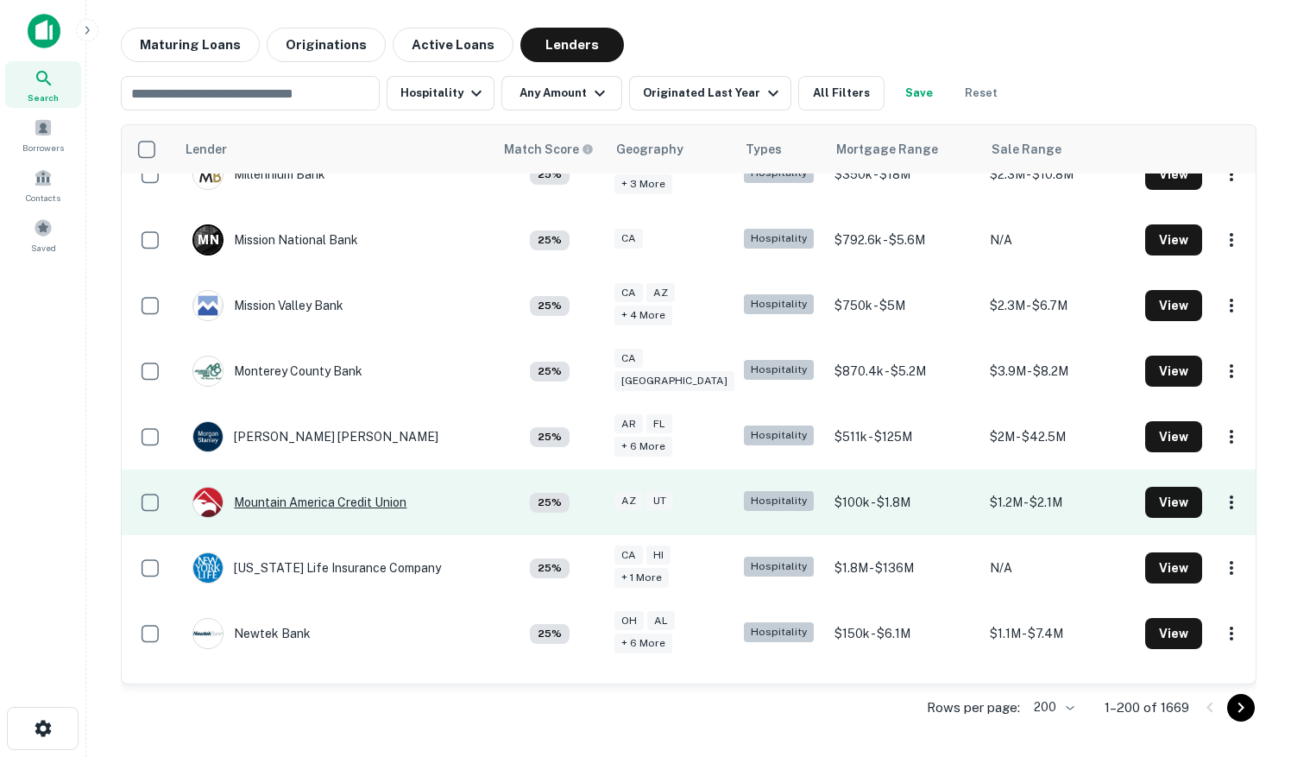
click at [286, 487] on div "Mountain America Credit Union" at bounding box center [299, 502] width 214 height 31
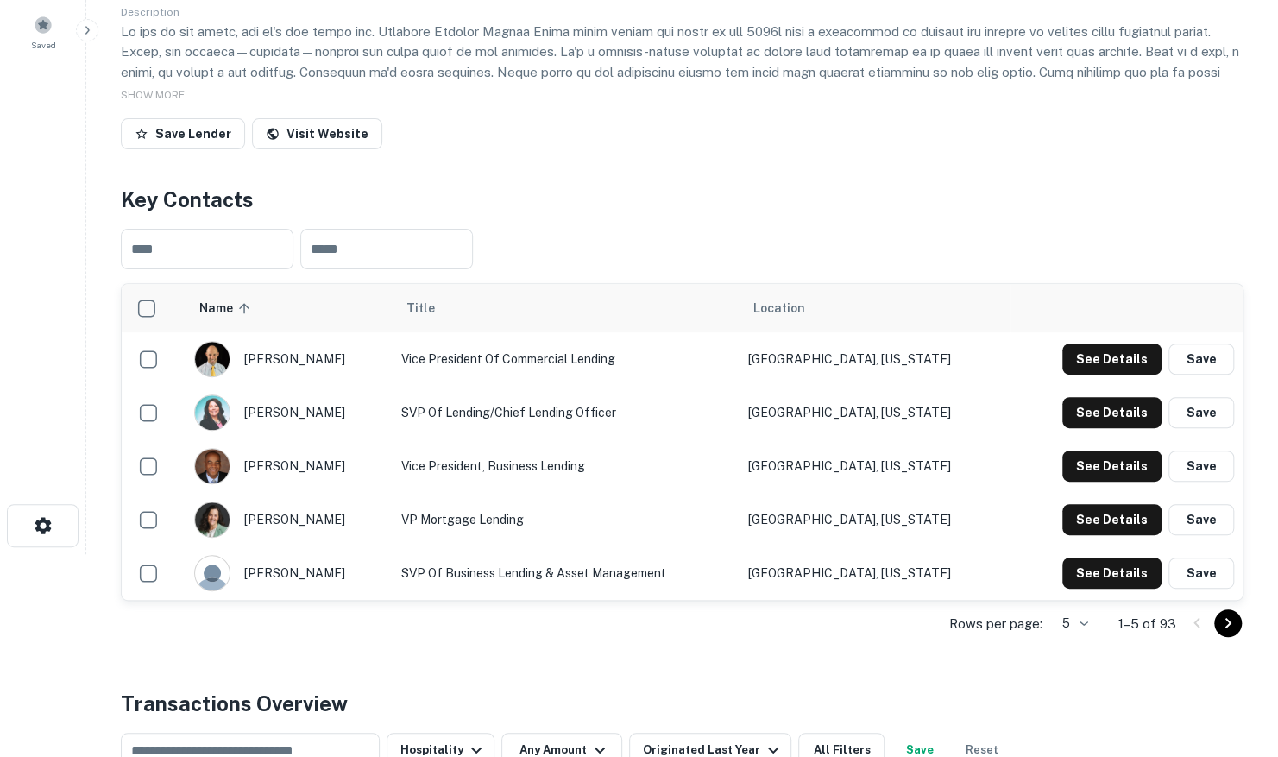
scroll to position [259, 0]
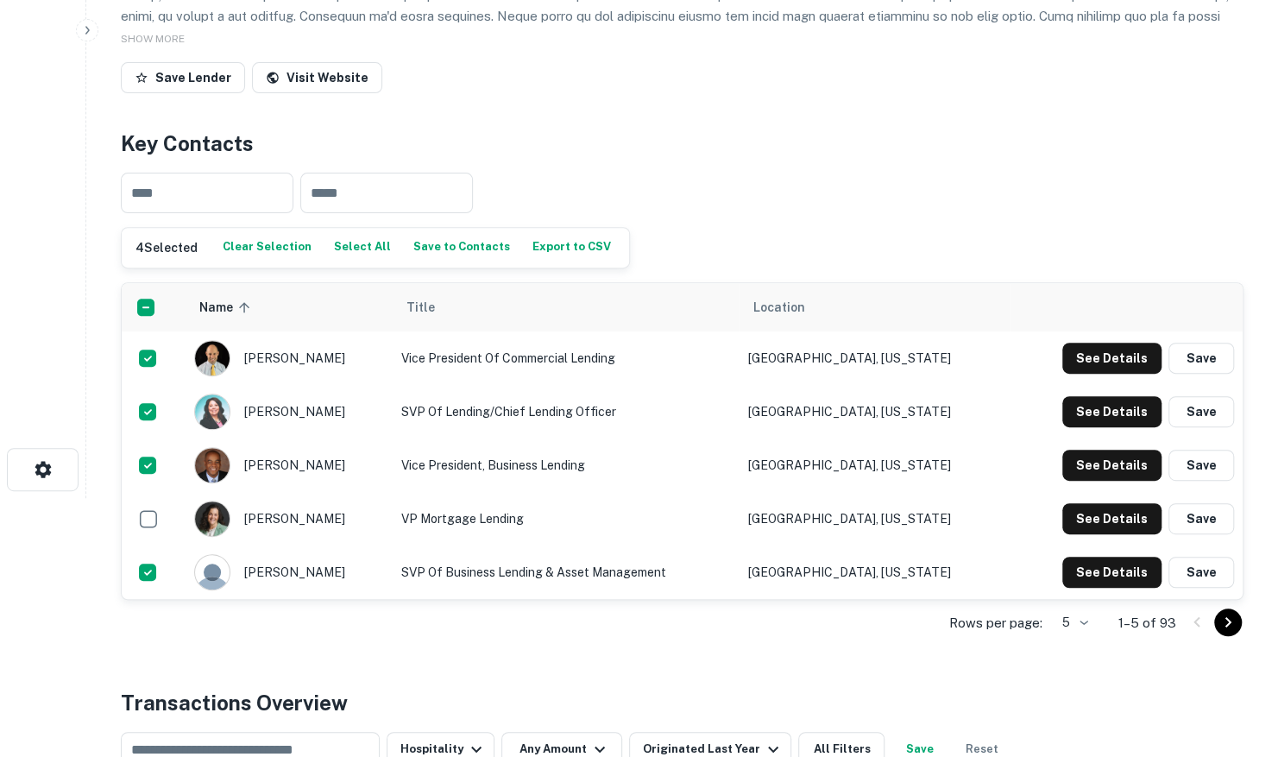
click at [1080, 498] on body "Search Borrowers Contacts Saved Back to search Mountain America Credit Union De…" at bounding box center [639, 119] width 1278 height 757
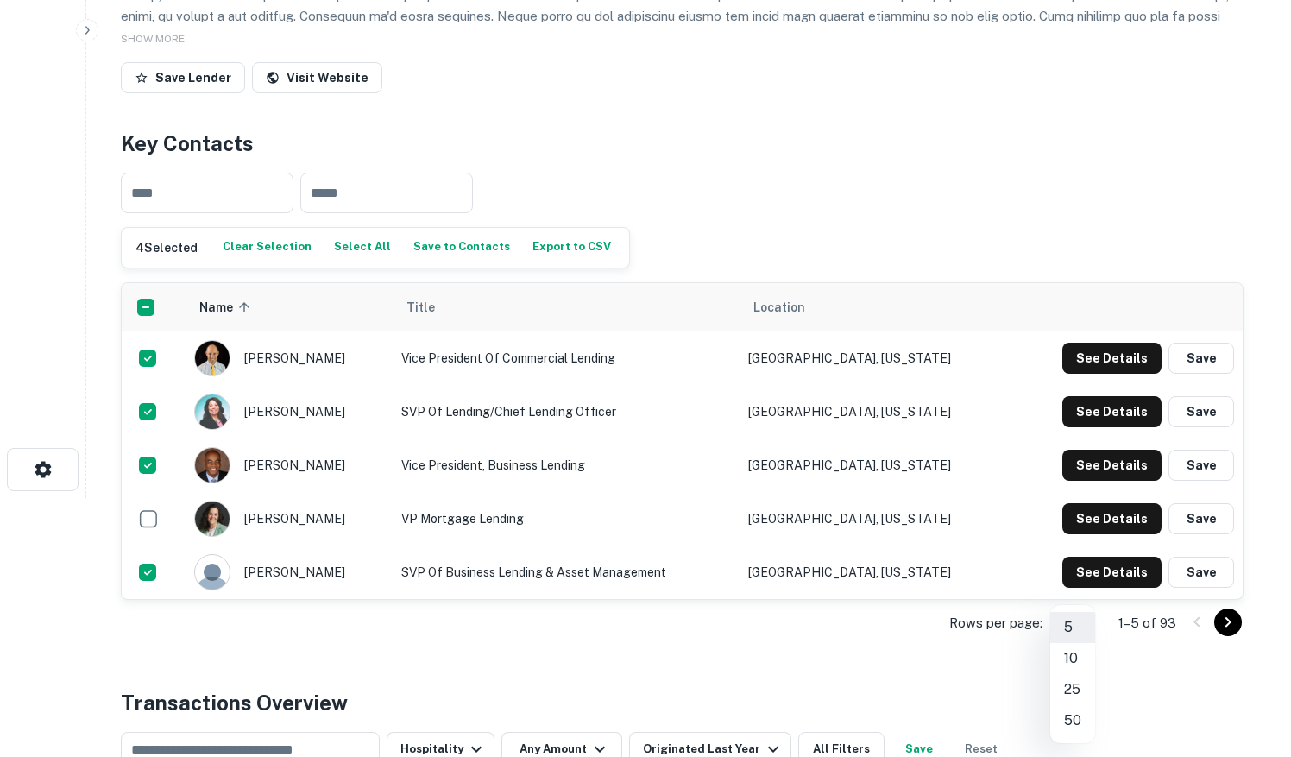
click at [1068, 719] on li "50" at bounding box center [1072, 720] width 45 height 31
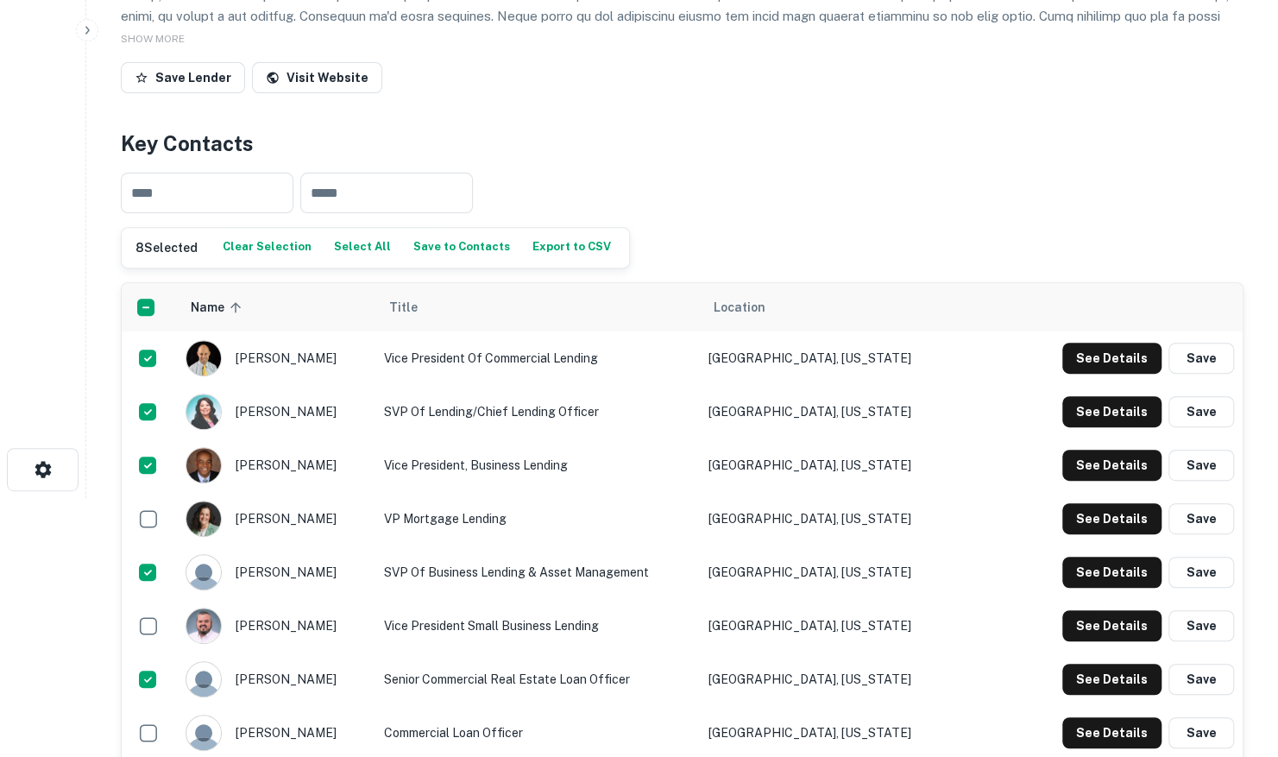
click at [437, 251] on button "Save to Contacts" at bounding box center [461, 248] width 105 height 26
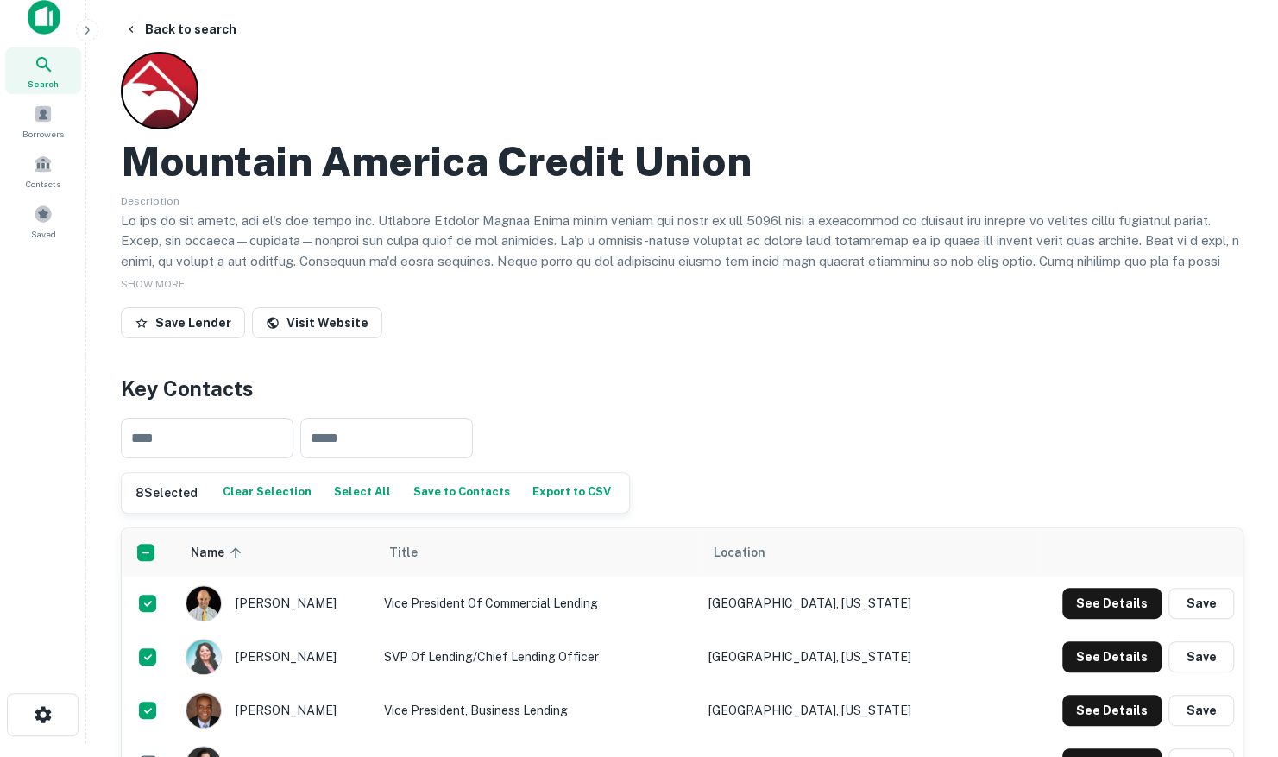
scroll to position [0, 0]
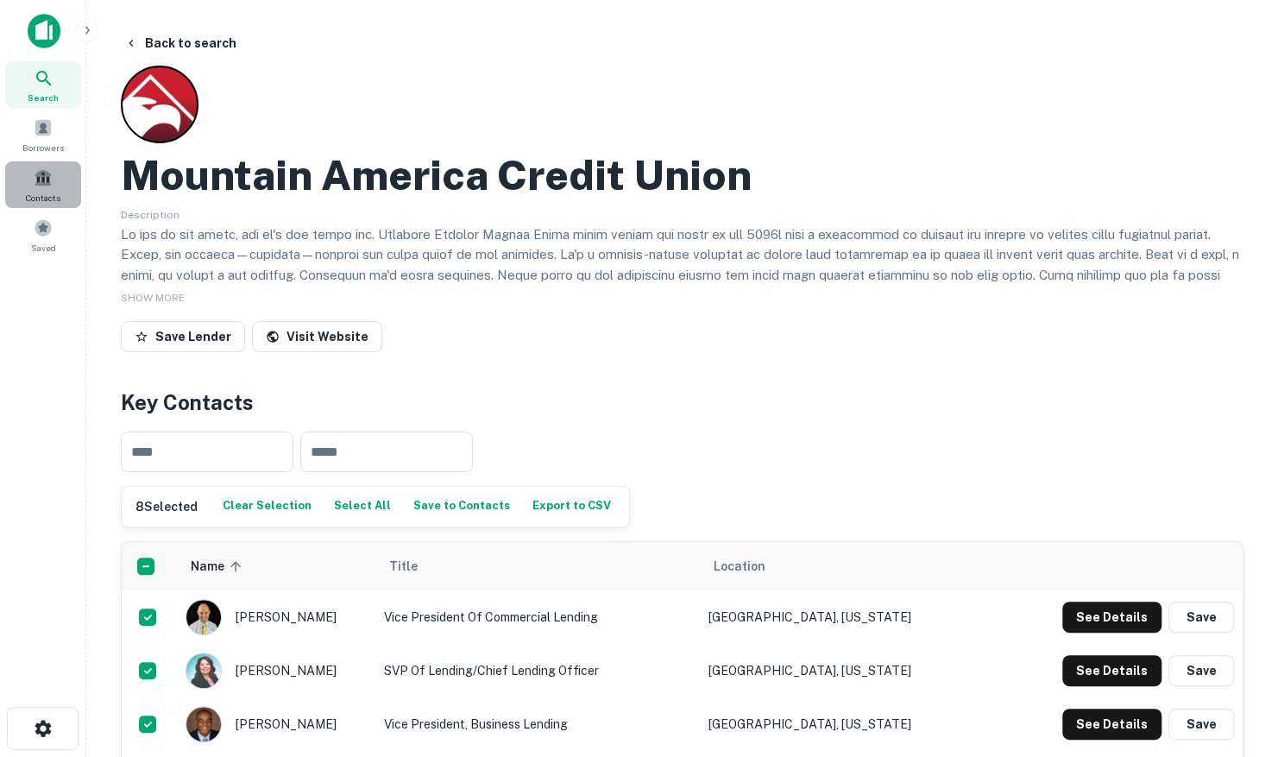
click at [50, 178] on span at bounding box center [43, 177] width 19 height 19
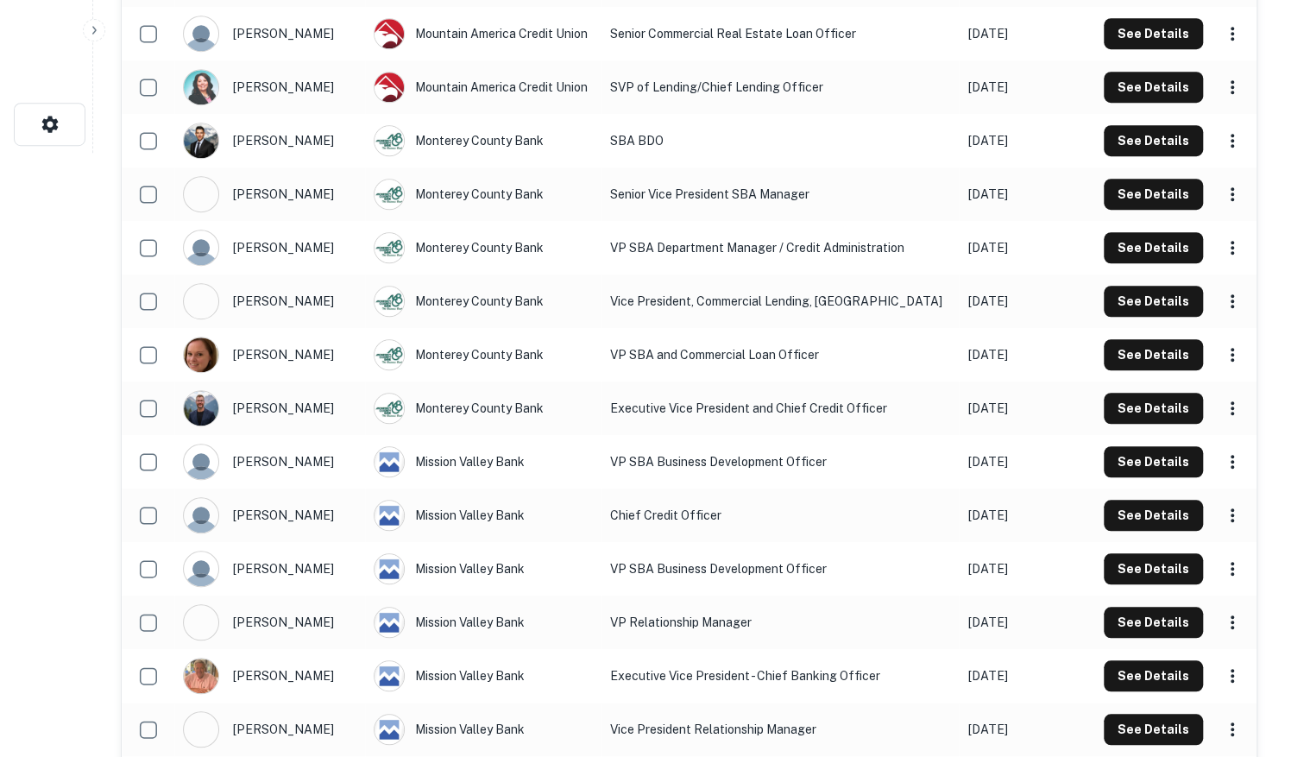
scroll to position [930, 0]
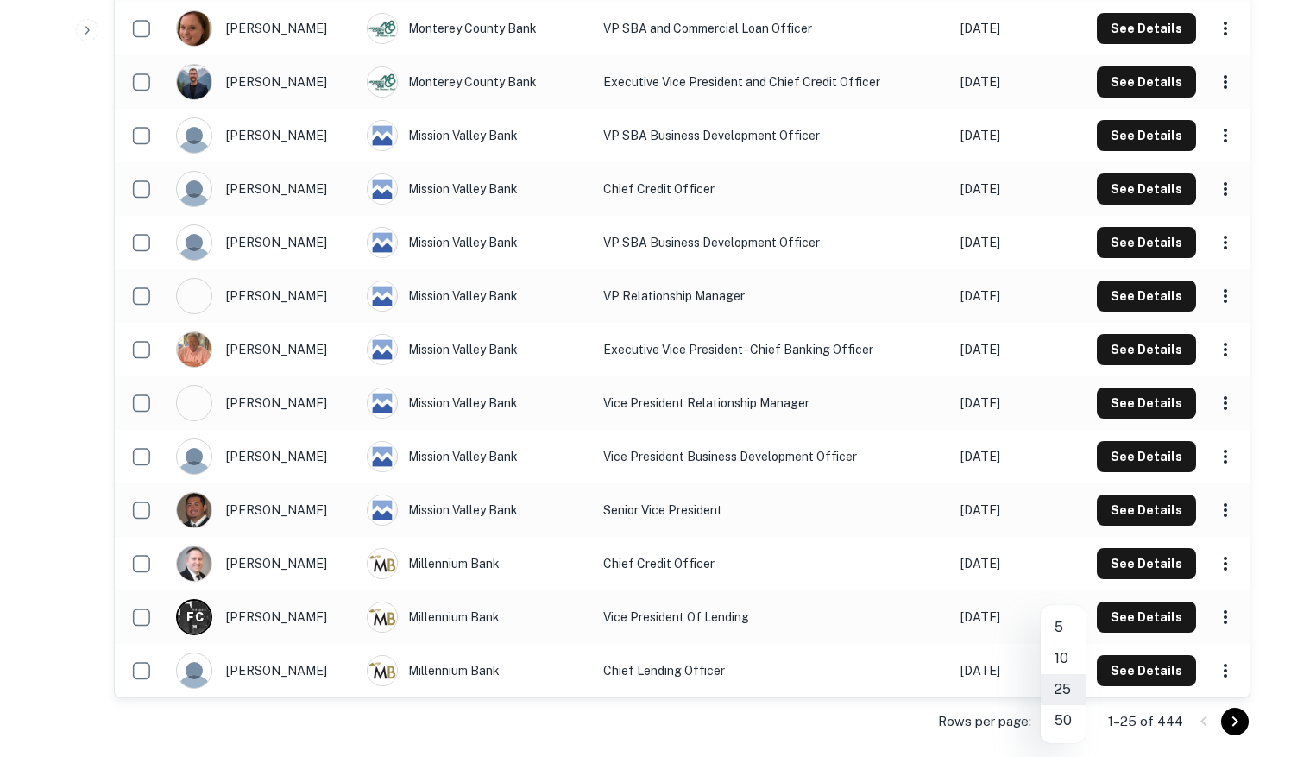
click at [1074, 725] on li "50" at bounding box center [1062, 720] width 45 height 31
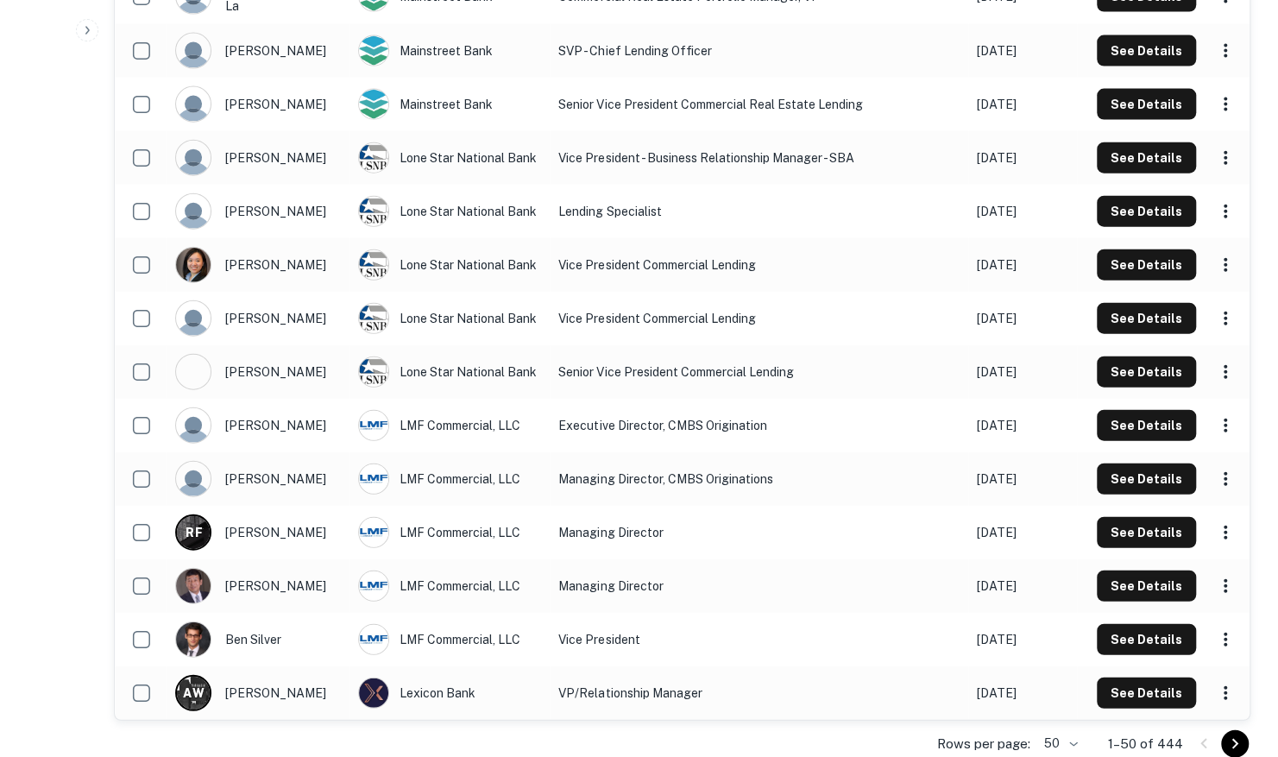
scroll to position [2295, 0]
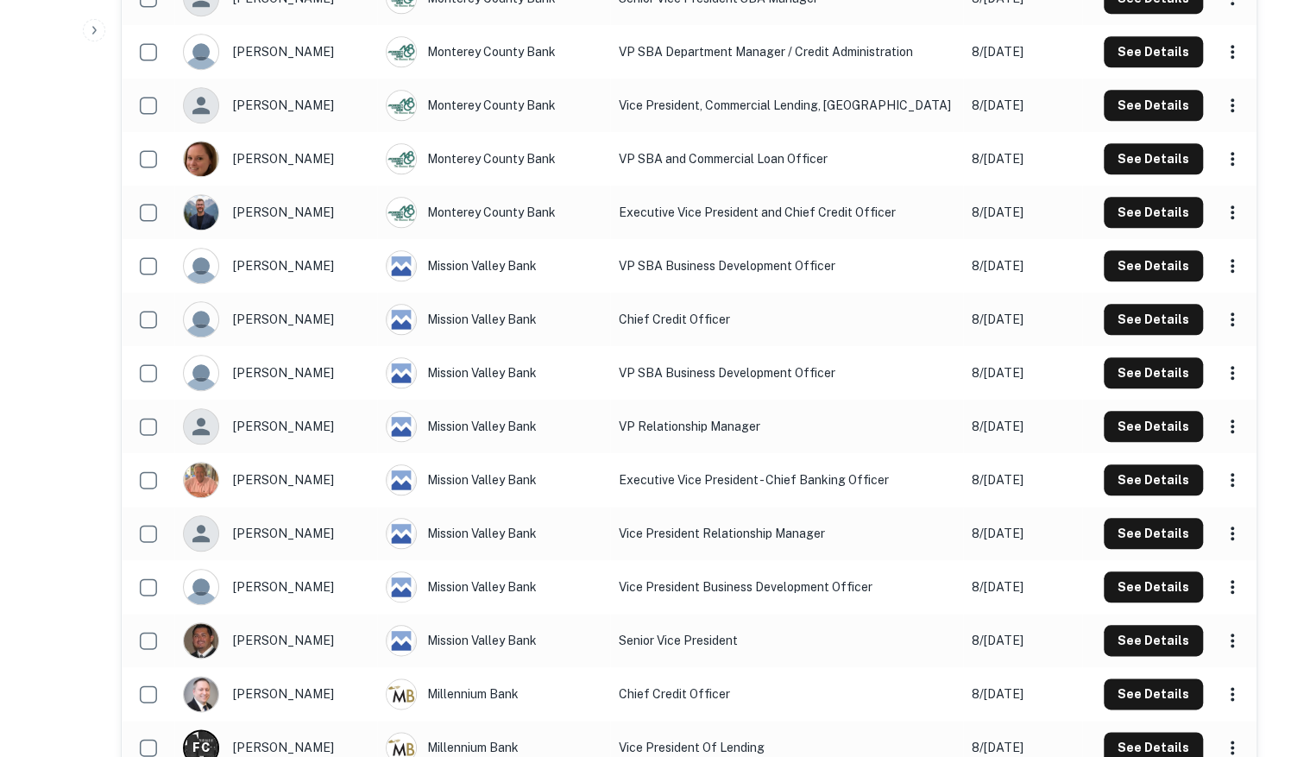
scroll to position [930, 0]
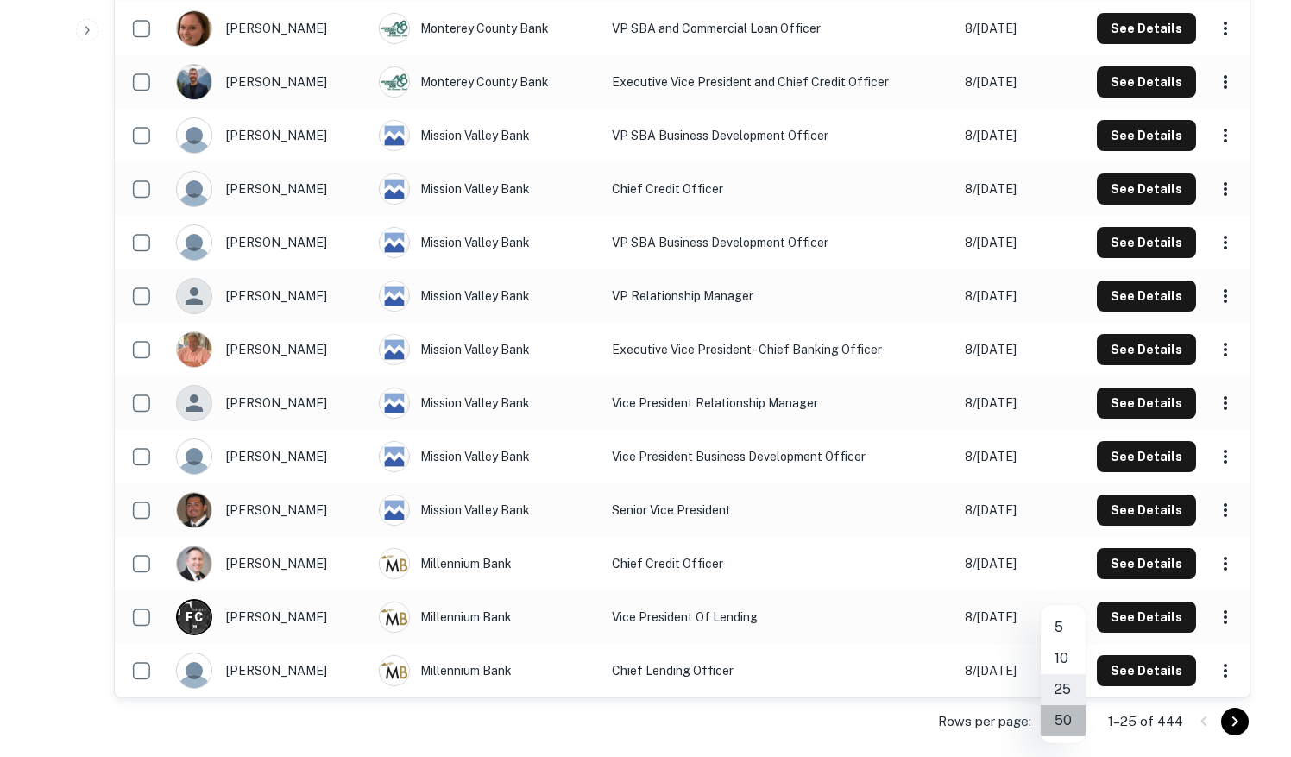
click at [1063, 717] on li "50" at bounding box center [1062, 720] width 45 height 31
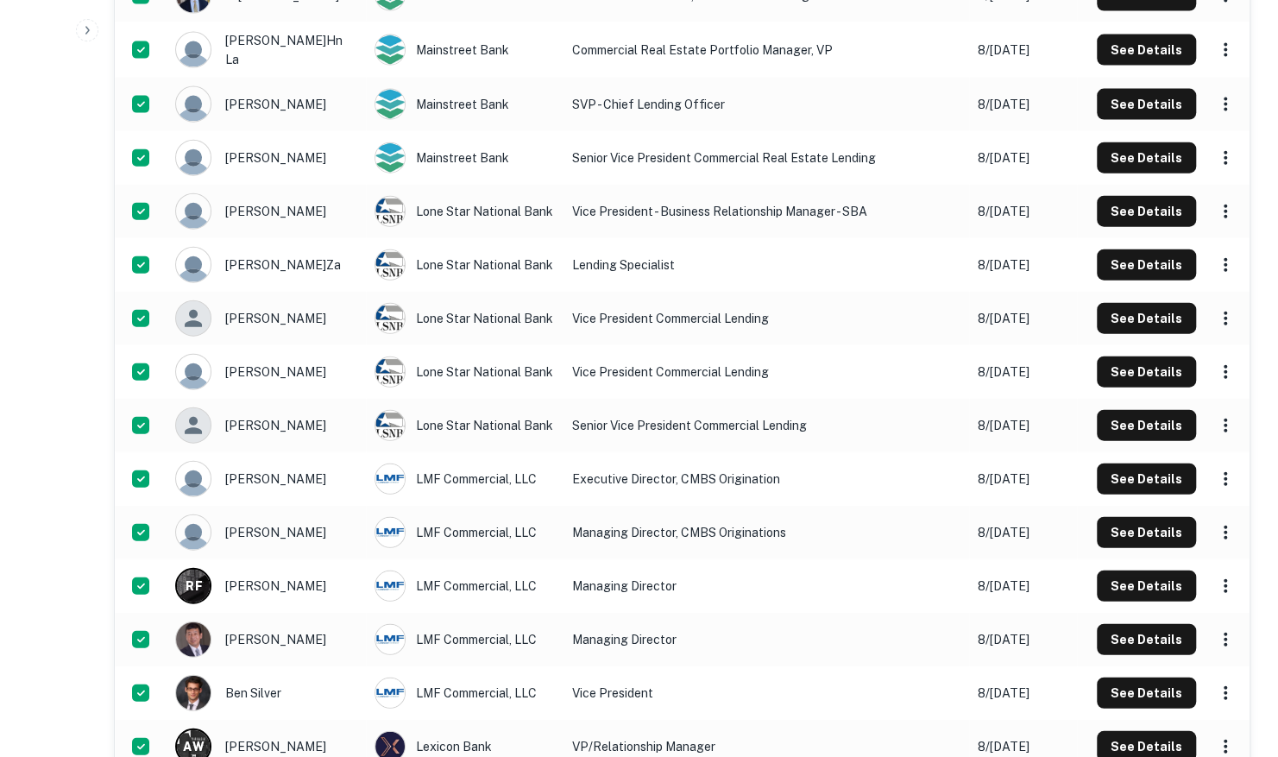
scroll to position [2350, 0]
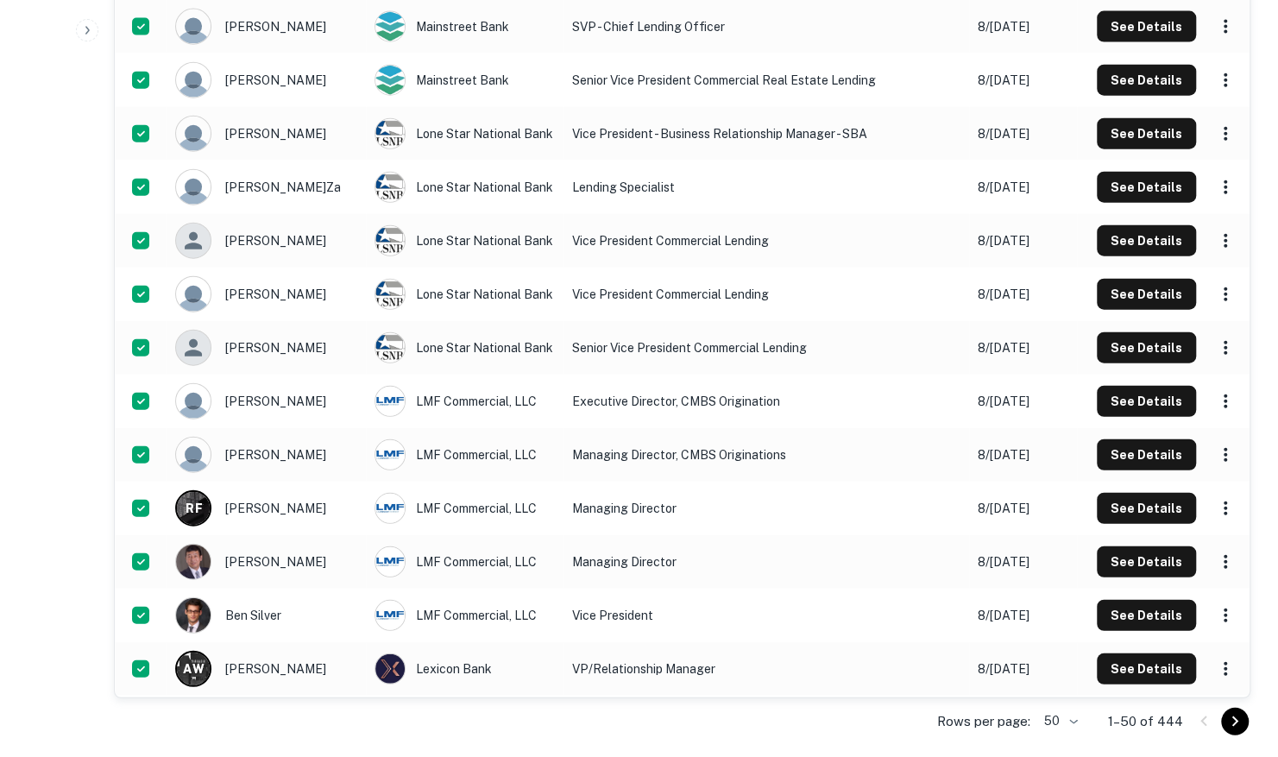
click at [1239, 722] on icon "Go to next page" at bounding box center [1234, 721] width 21 height 21
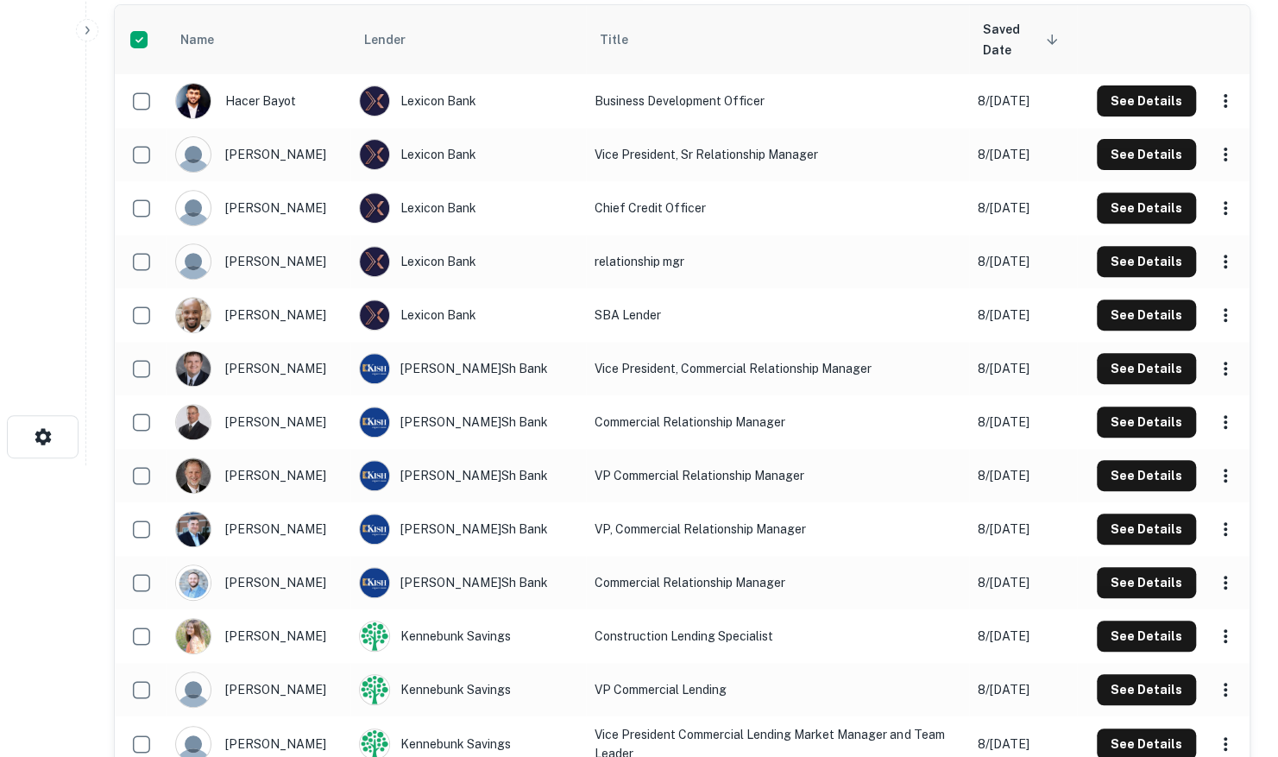
scroll to position [86, 0]
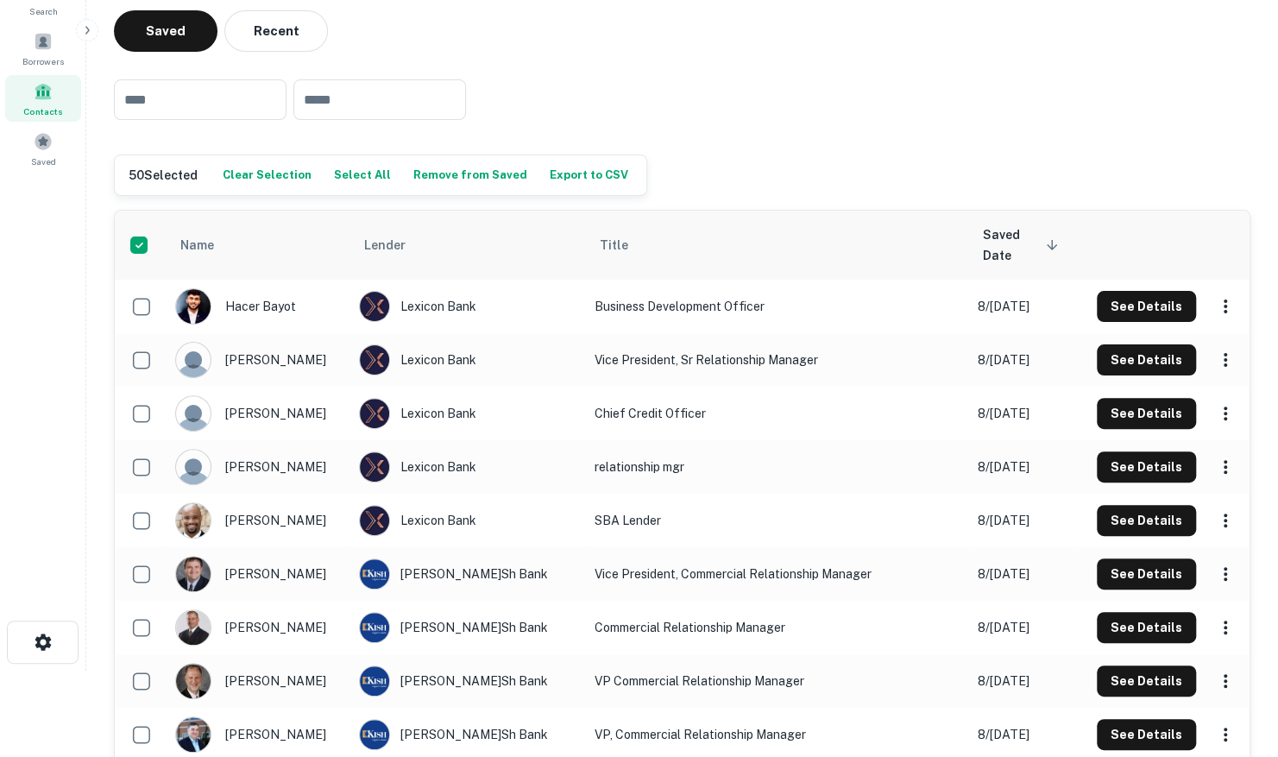
click at [351, 176] on button "Select All" at bounding box center [363, 175] width 66 height 26
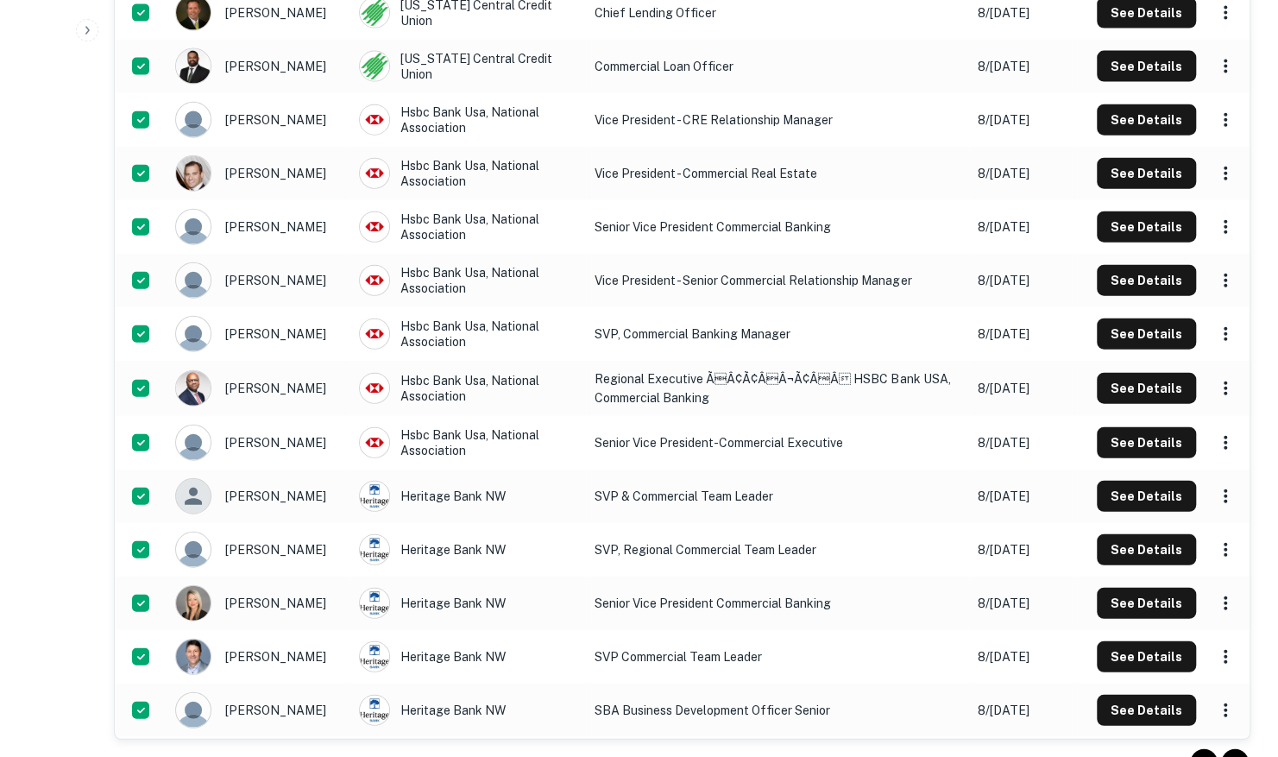
scroll to position [2350, 0]
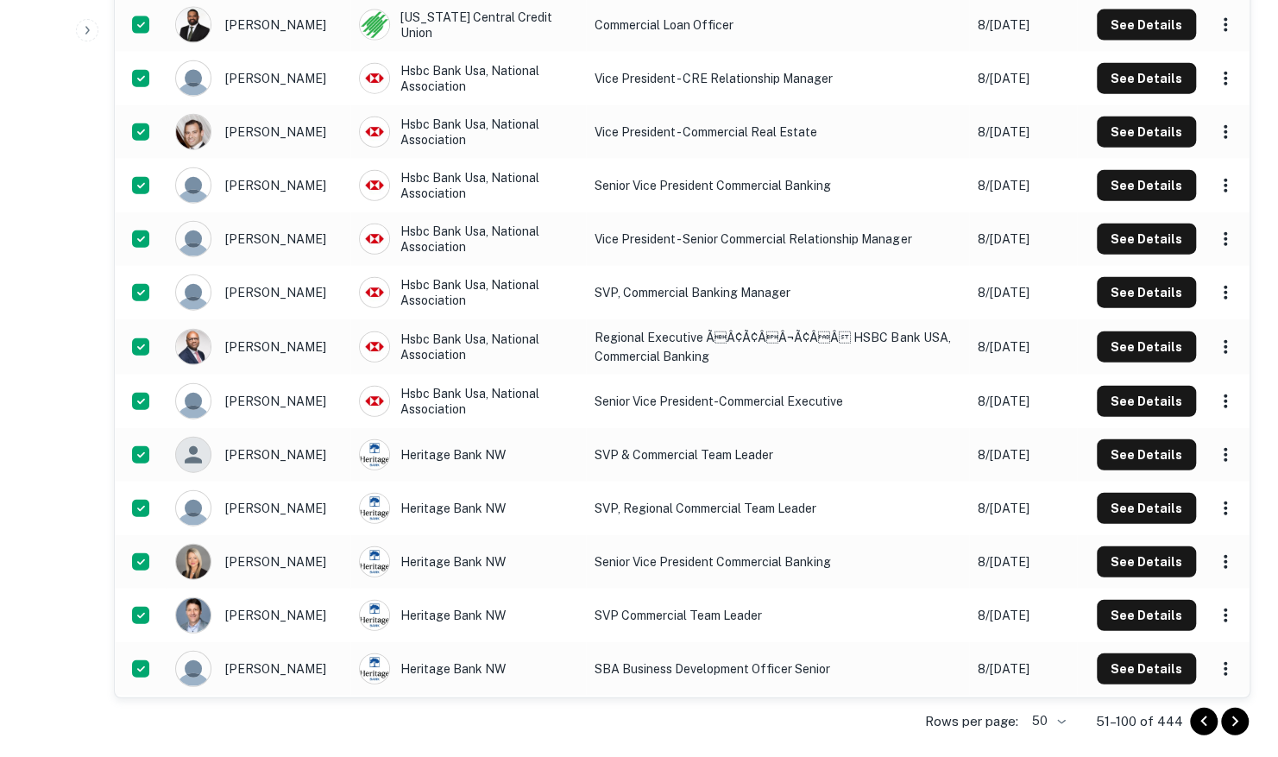
click at [1236, 719] on icon "Go to next page" at bounding box center [1235, 721] width 6 height 10
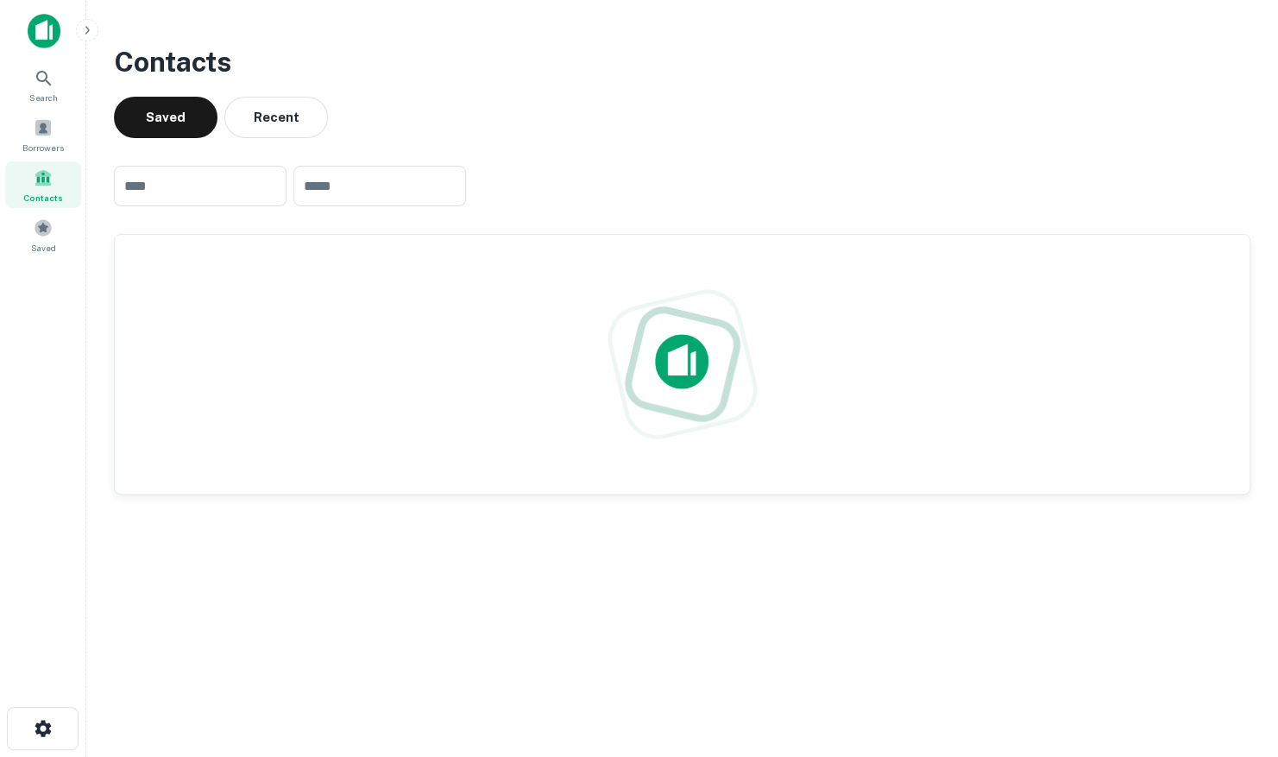
scroll to position [0, 0]
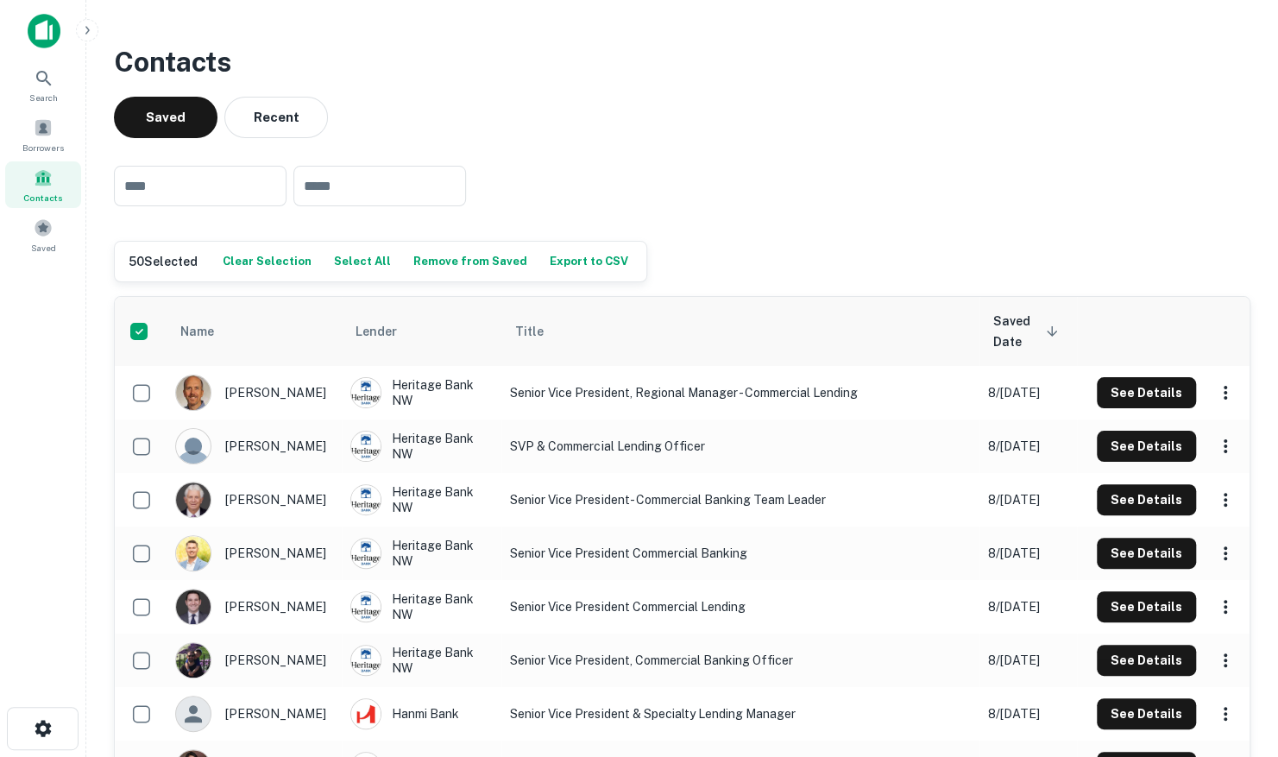
click at [356, 263] on button "Select All" at bounding box center [363, 261] width 66 height 26
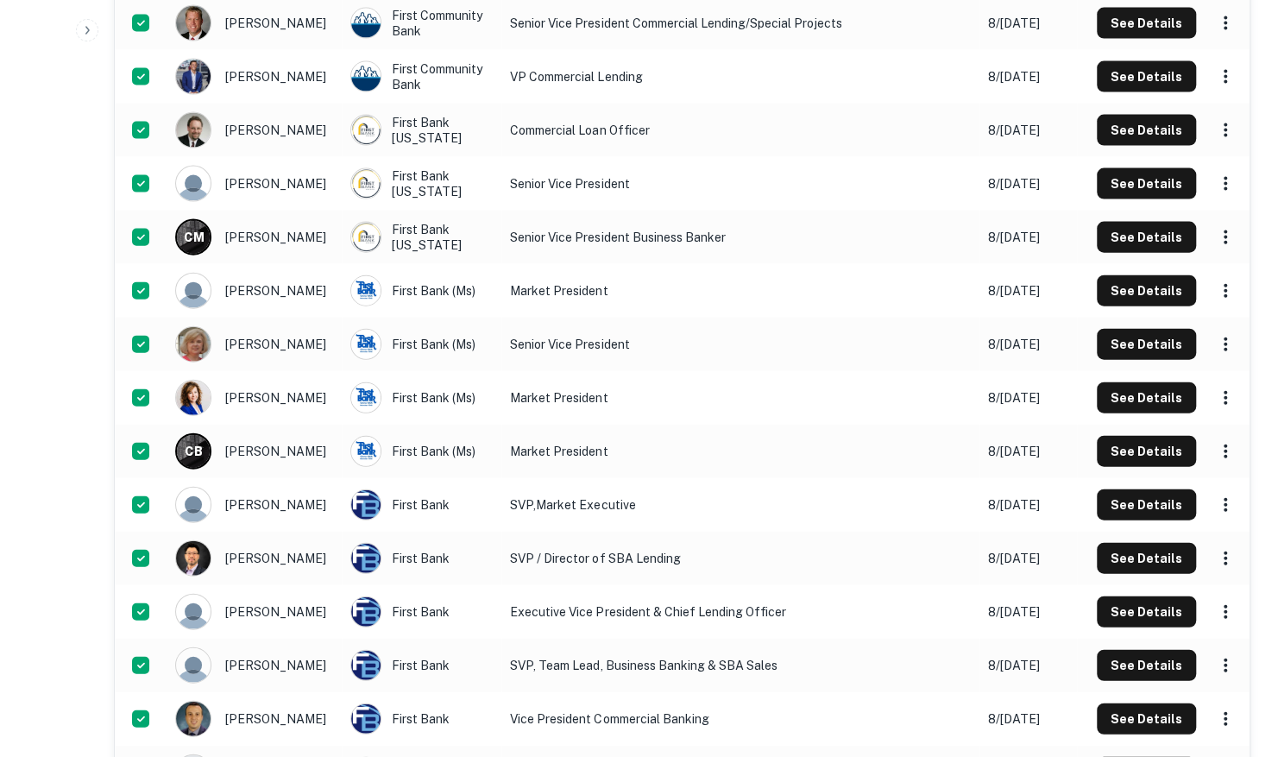
scroll to position [2426, 0]
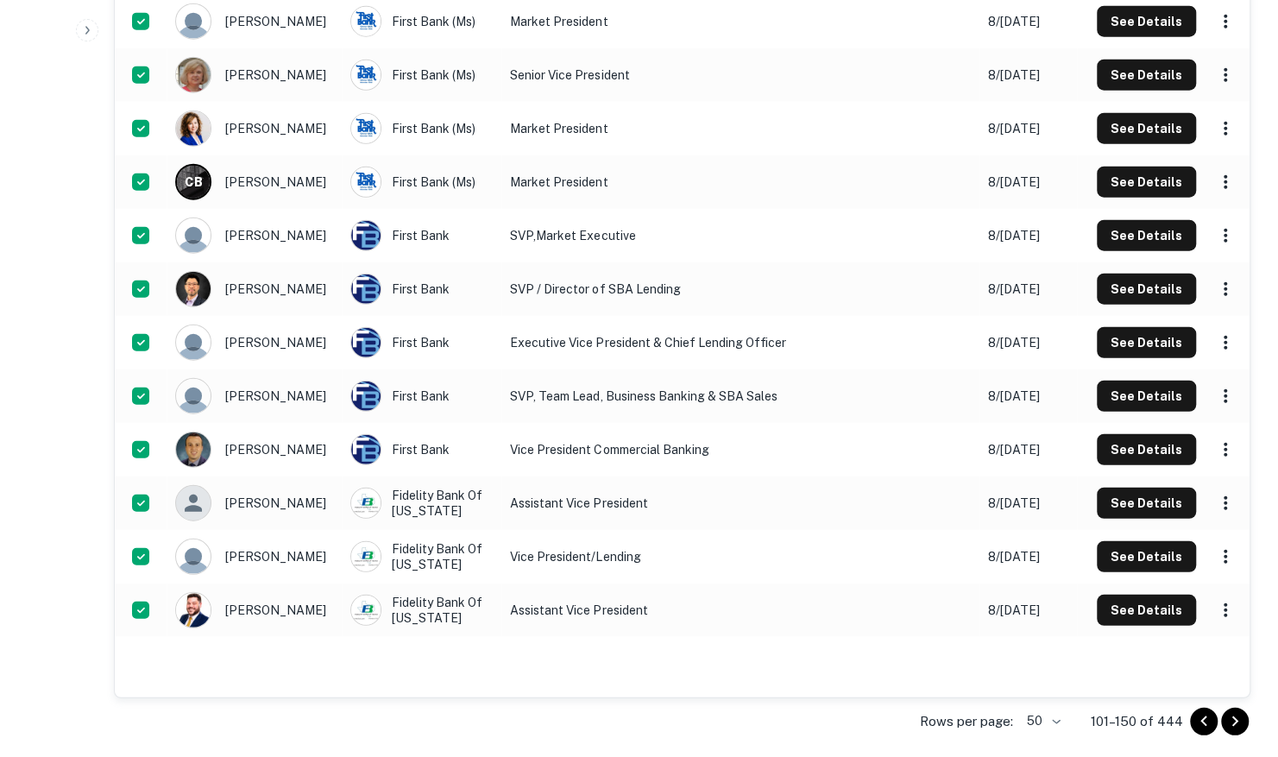
click at [1235, 717] on icon "Go to next page" at bounding box center [1234, 721] width 21 height 21
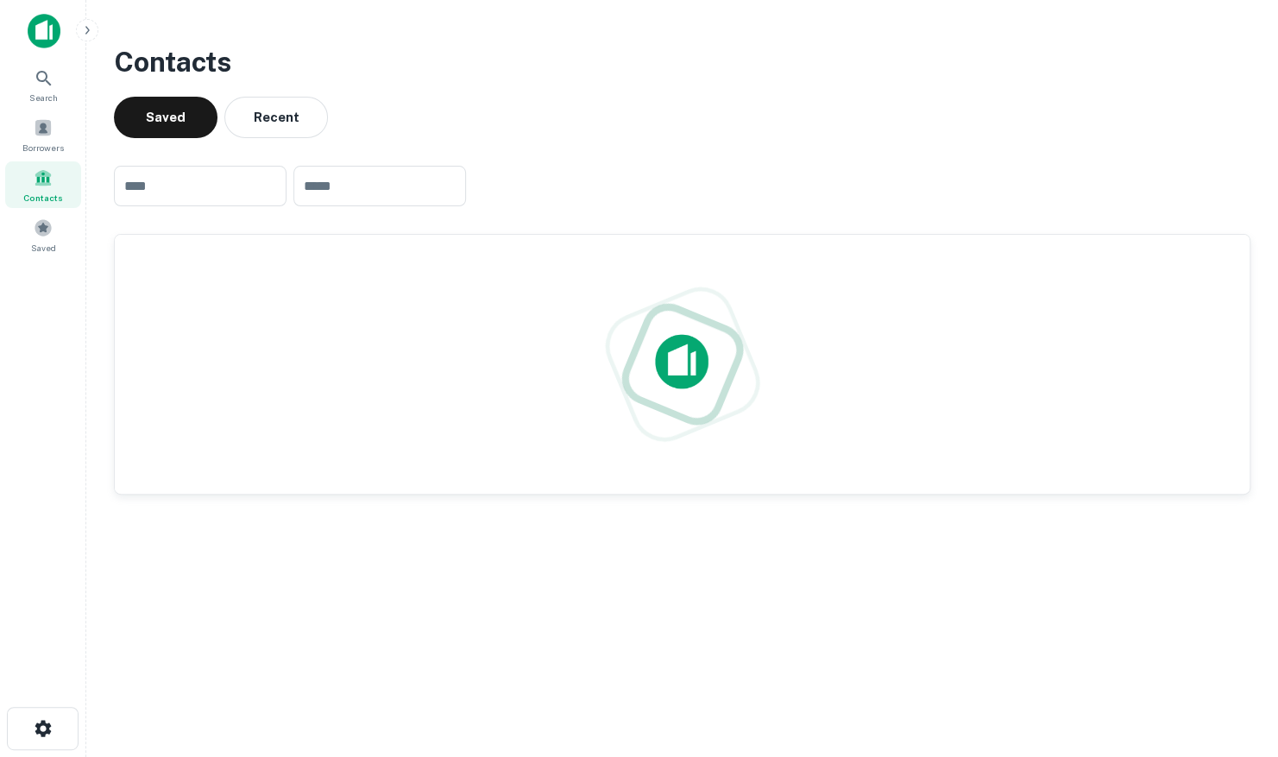
scroll to position [0, 0]
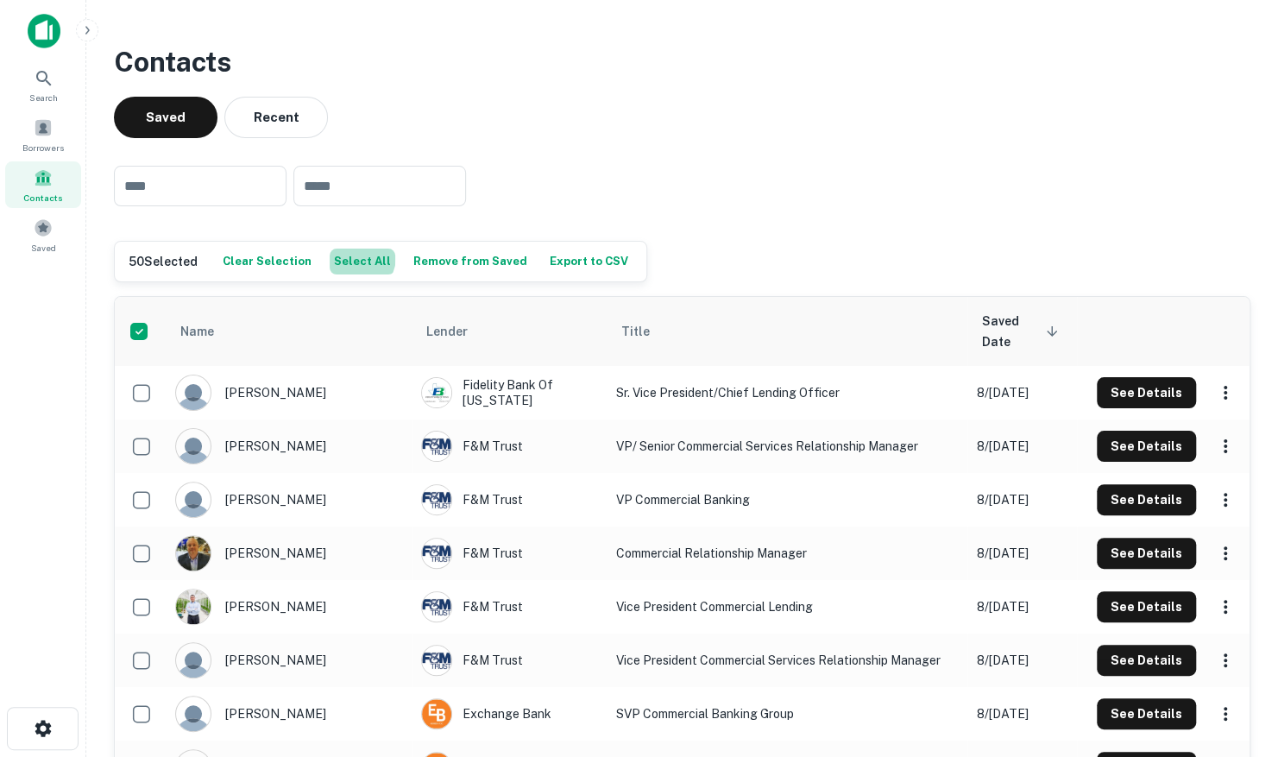
click at [346, 257] on button "Select All" at bounding box center [363, 261] width 66 height 26
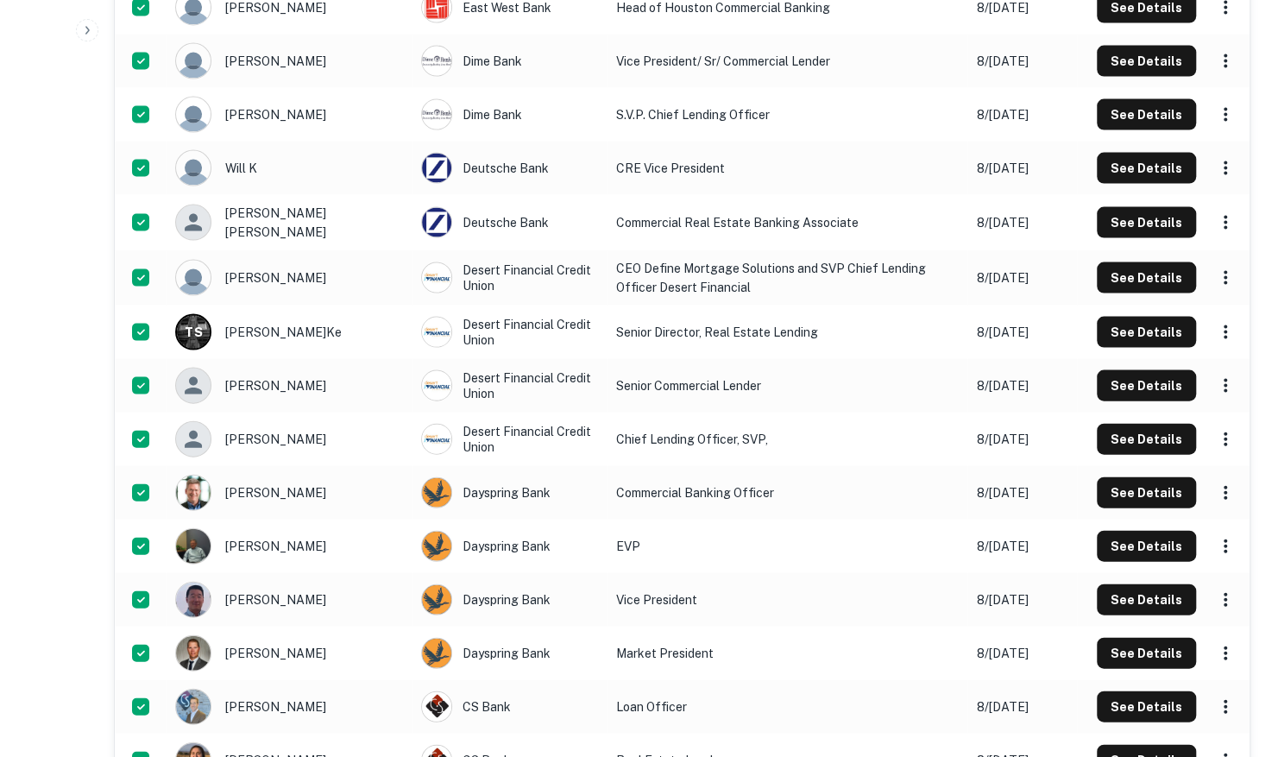
scroll to position [2348, 0]
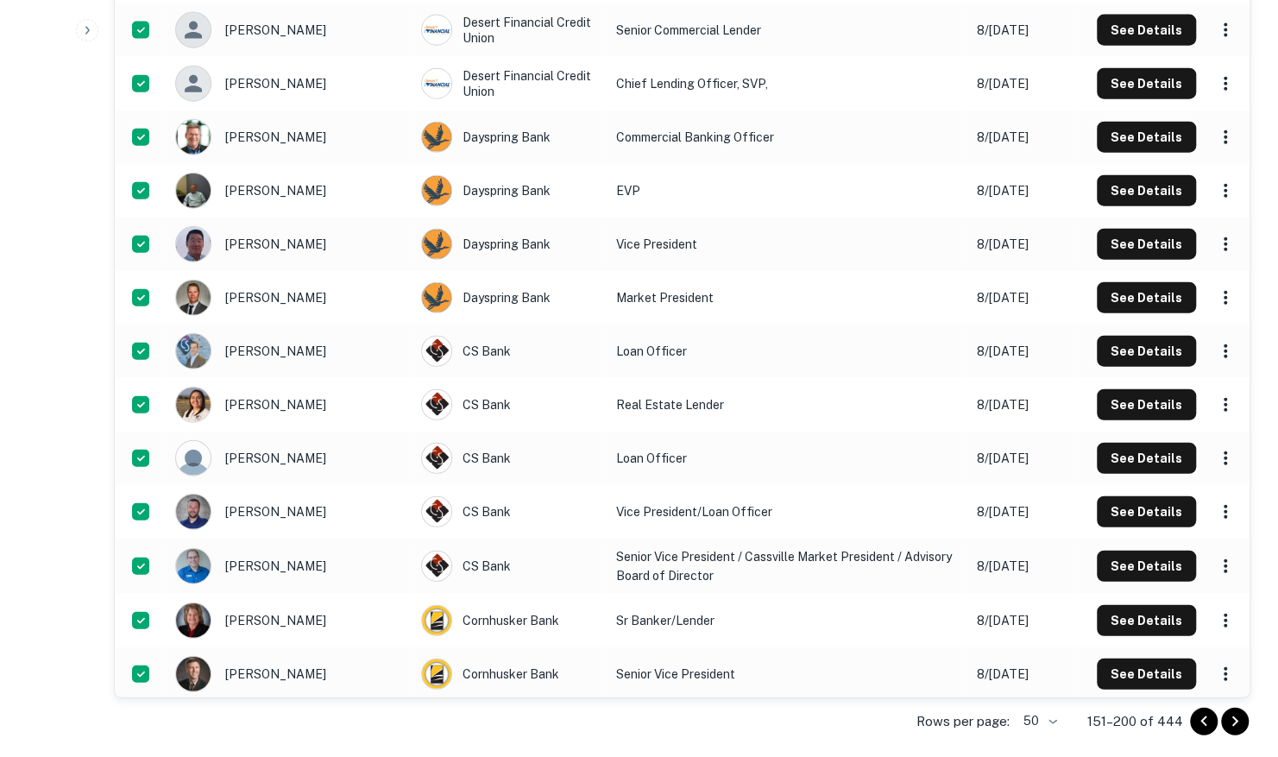
click at [1236, 719] on icon "Go to next page" at bounding box center [1235, 721] width 6 height 10
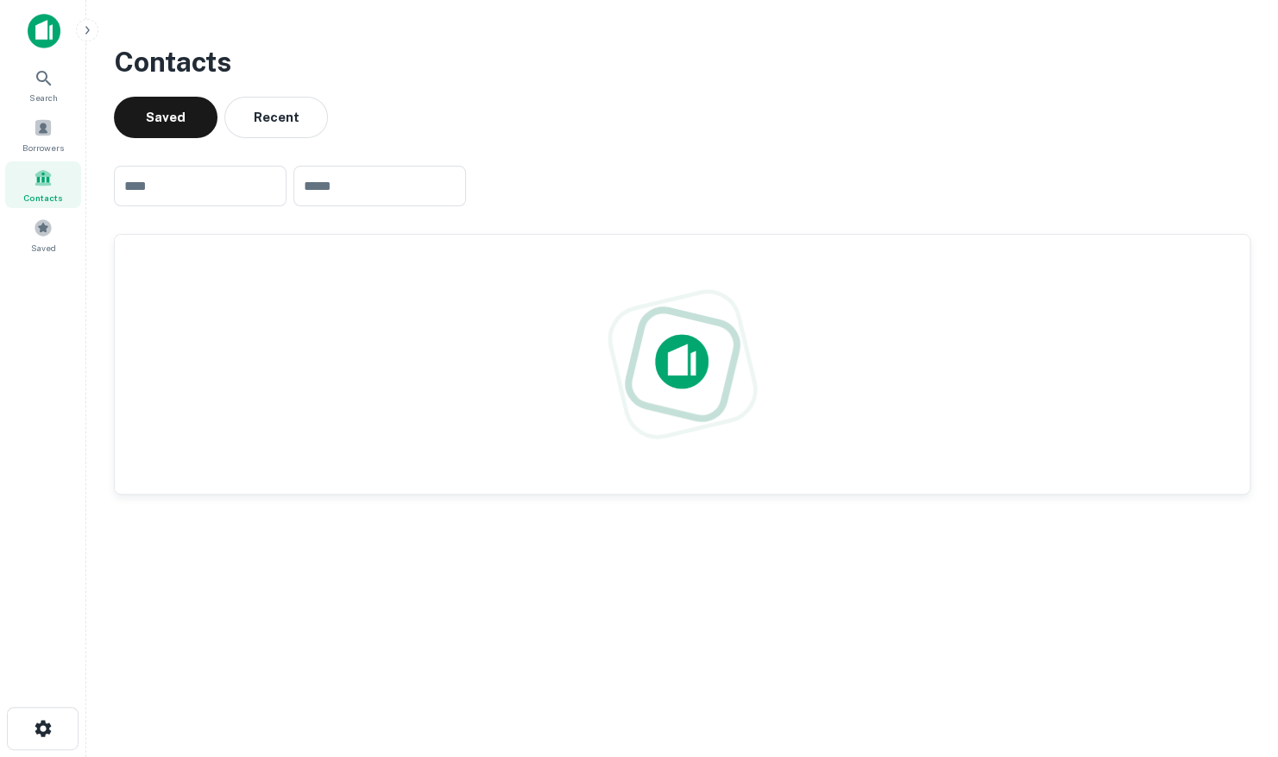
scroll to position [0, 0]
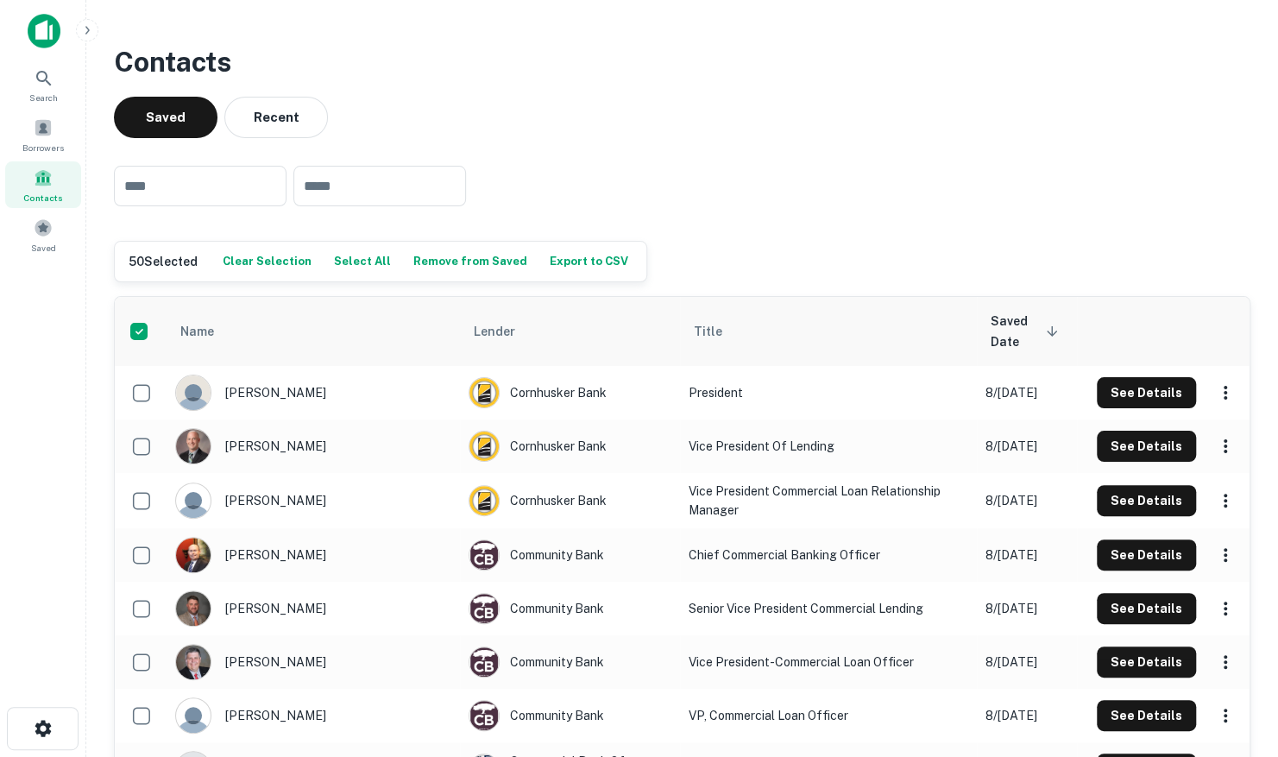
click at [342, 254] on button "Select All" at bounding box center [363, 261] width 66 height 26
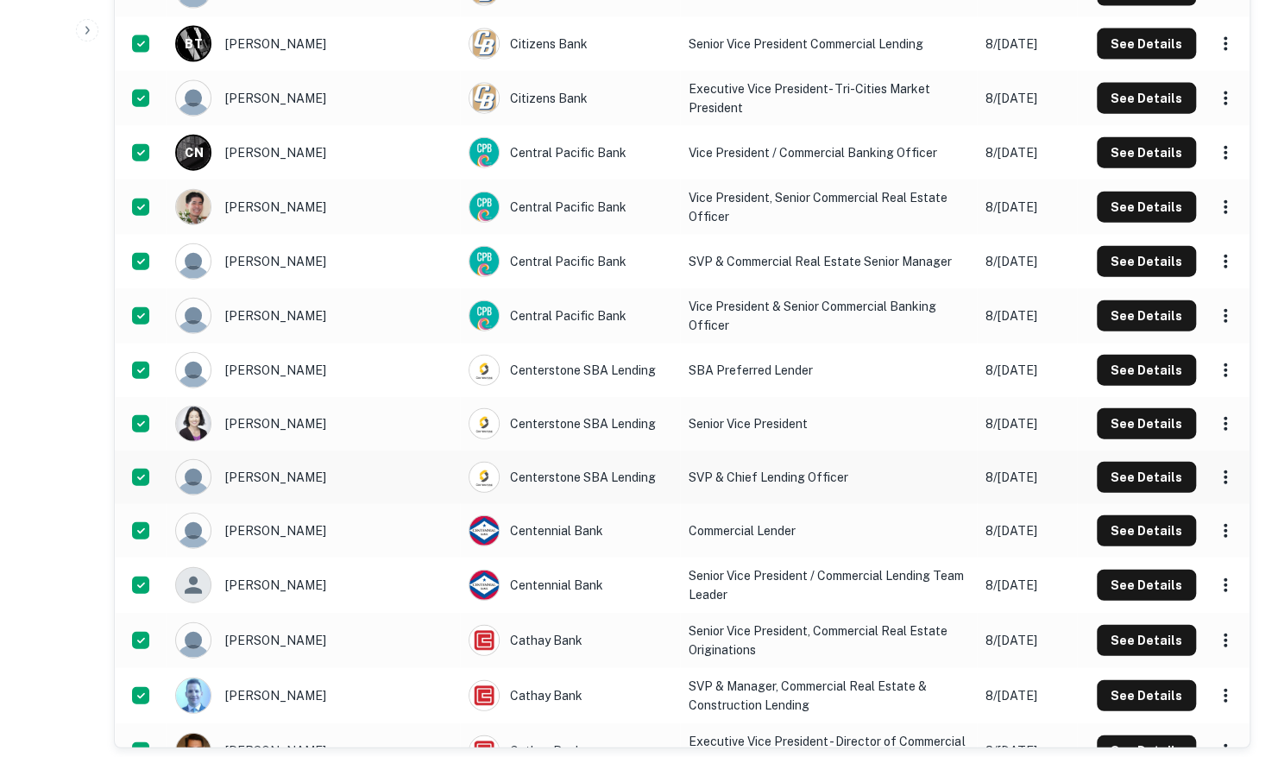
scroll to position [2350, 0]
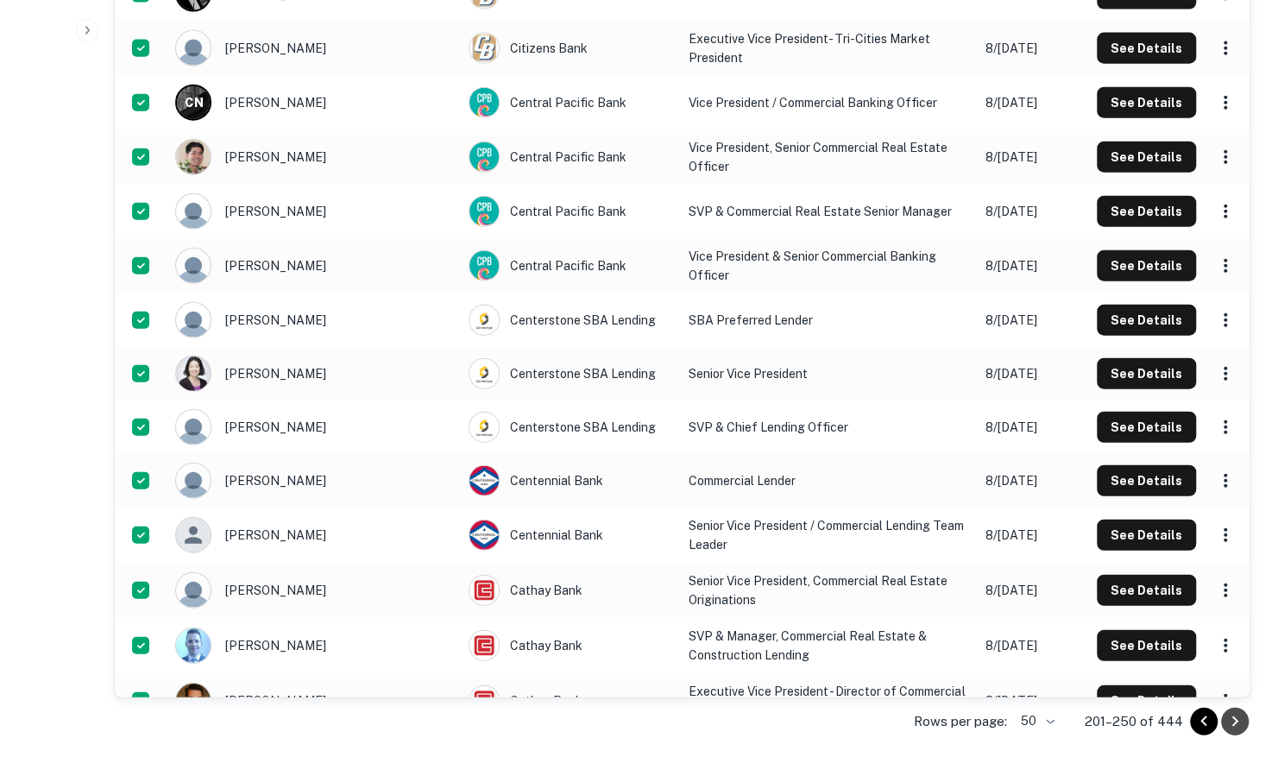
click at [1234, 715] on icon "Go to next page" at bounding box center [1234, 721] width 21 height 21
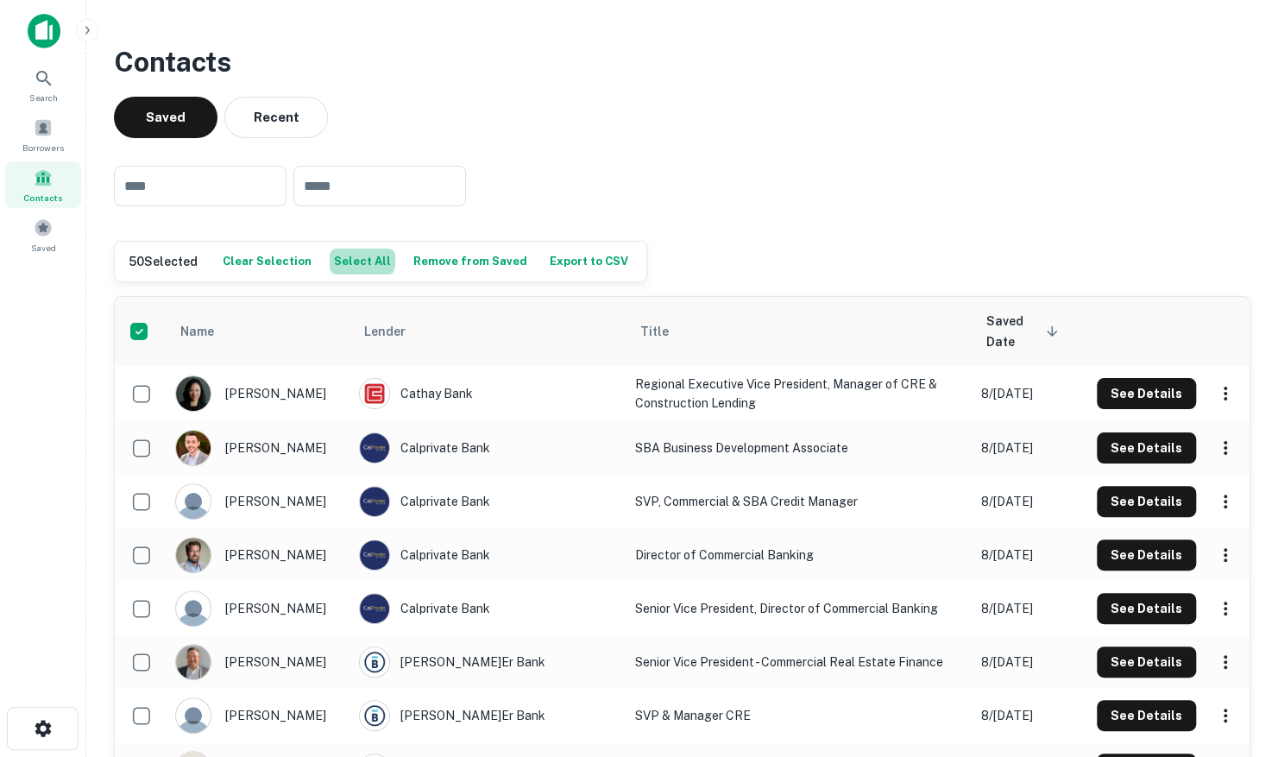
click at [349, 257] on button "Select All" at bounding box center [363, 261] width 66 height 26
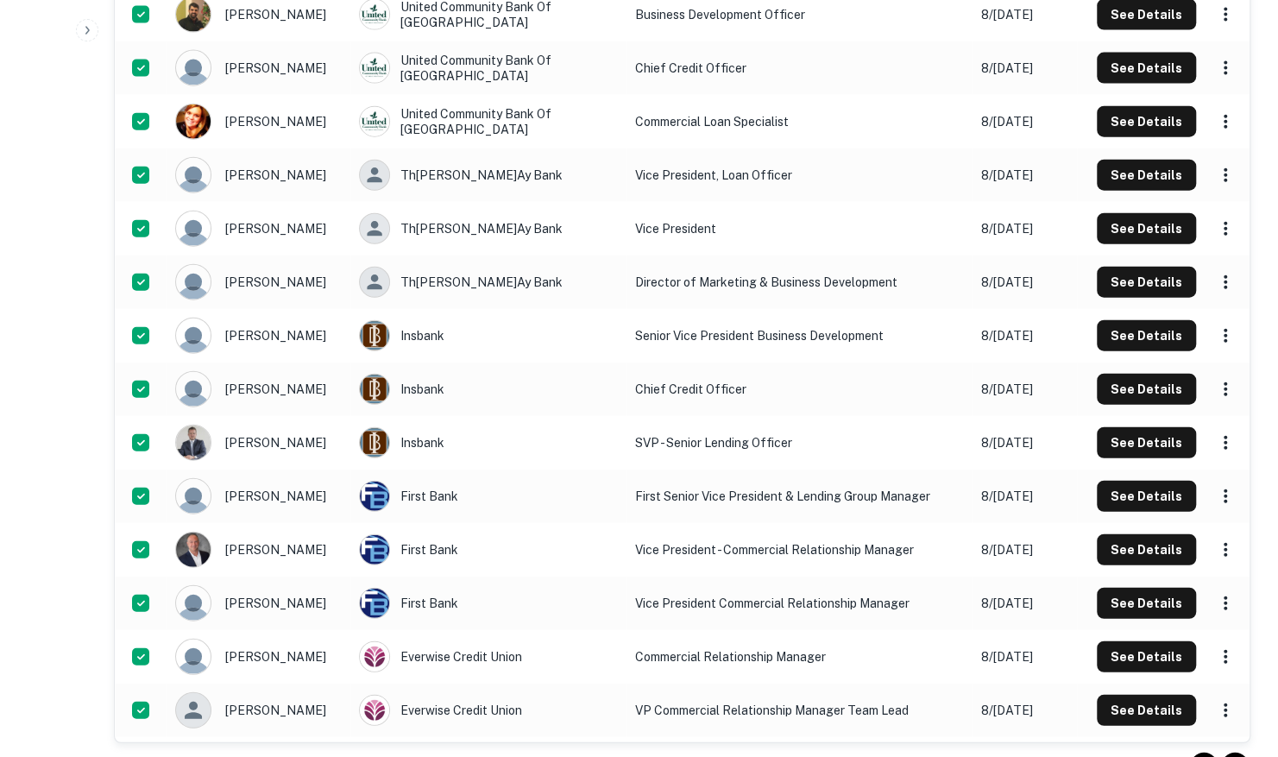
scroll to position [2353, 0]
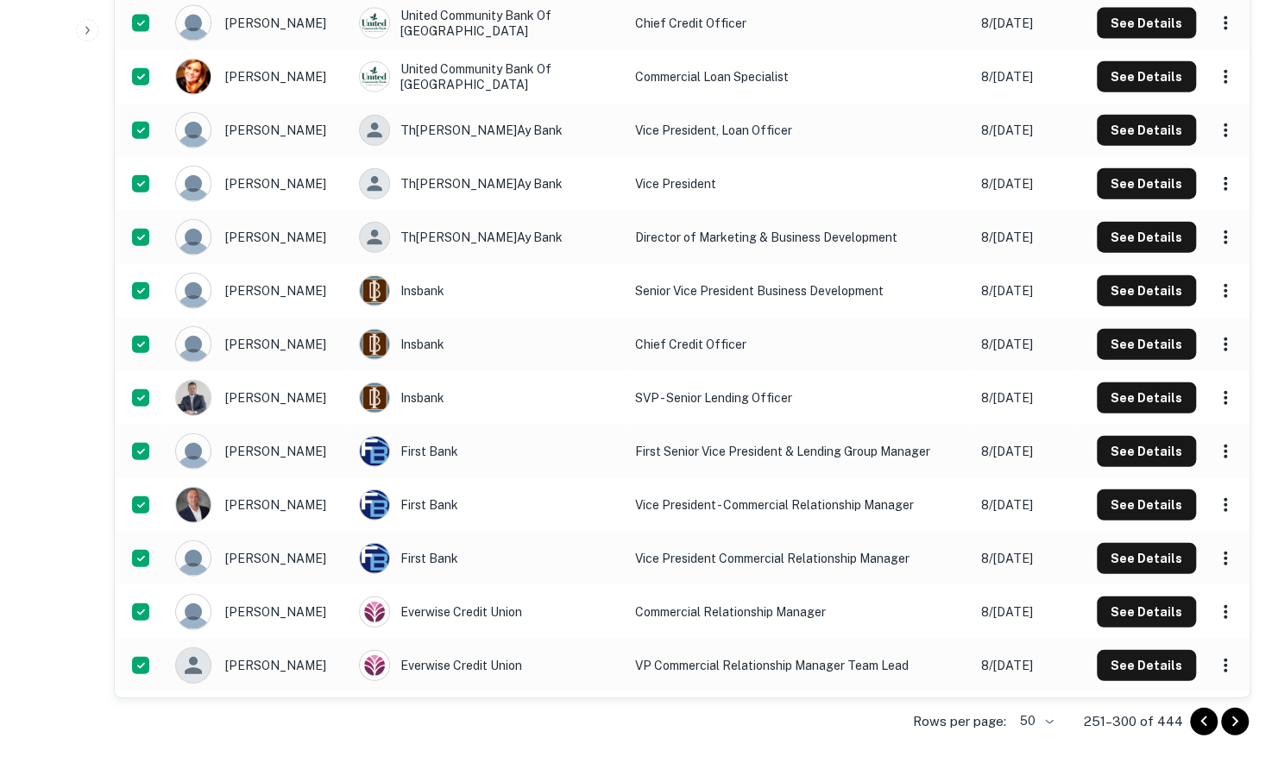
click at [1234, 716] on icon "Go to next page" at bounding box center [1235, 721] width 6 height 10
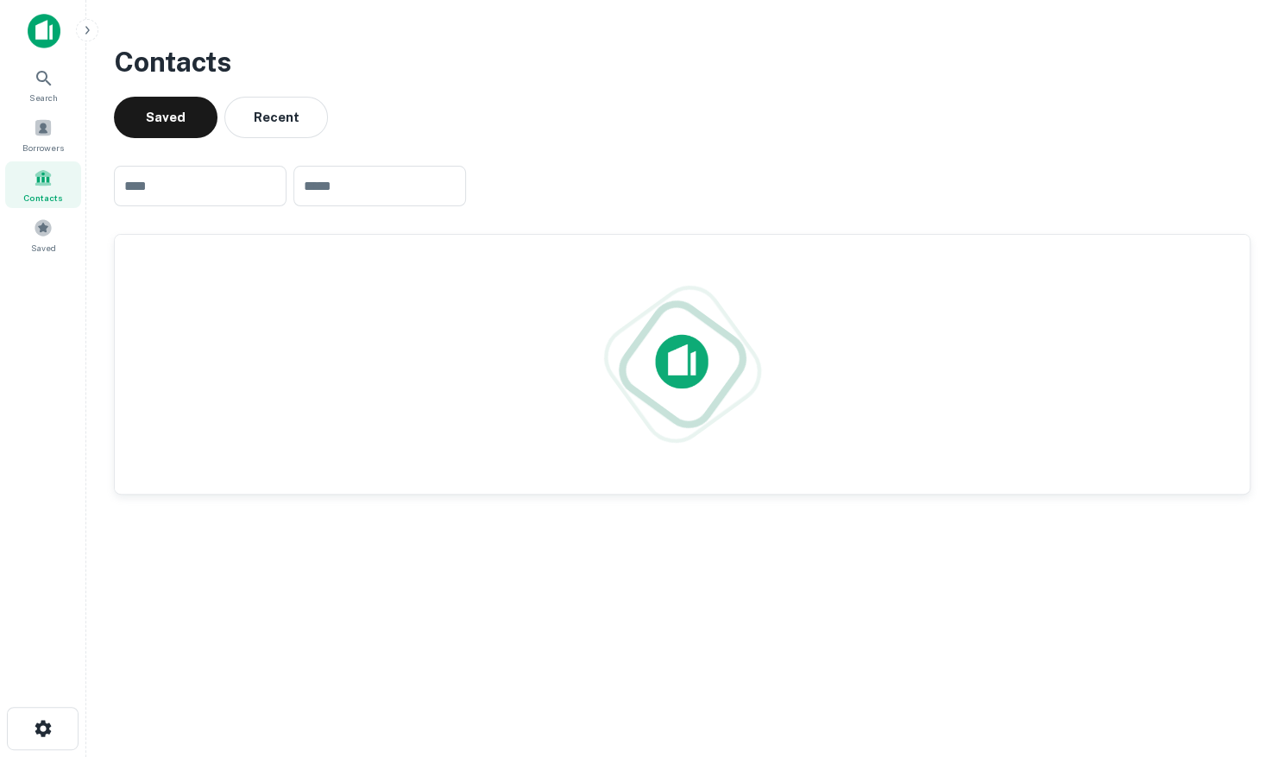
scroll to position [0, 0]
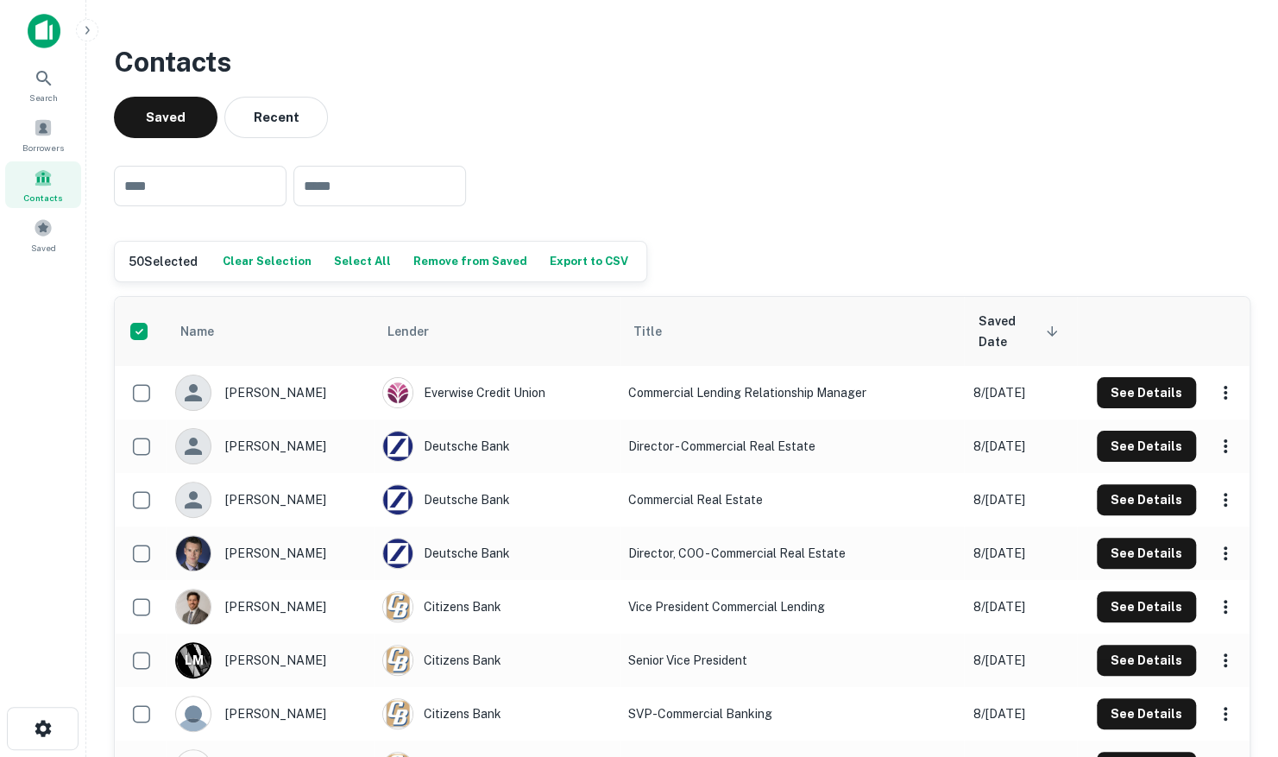
click at [355, 261] on button "Select All" at bounding box center [363, 261] width 66 height 26
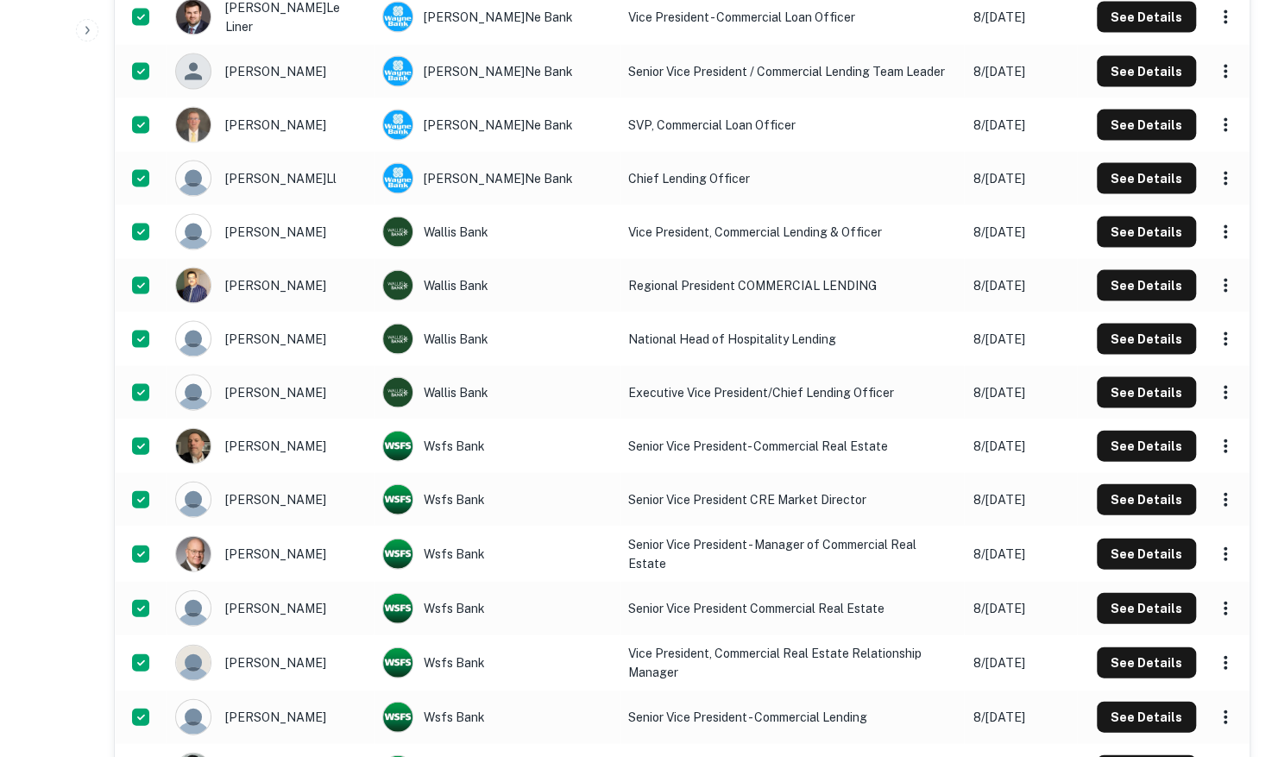
scroll to position [2322, 0]
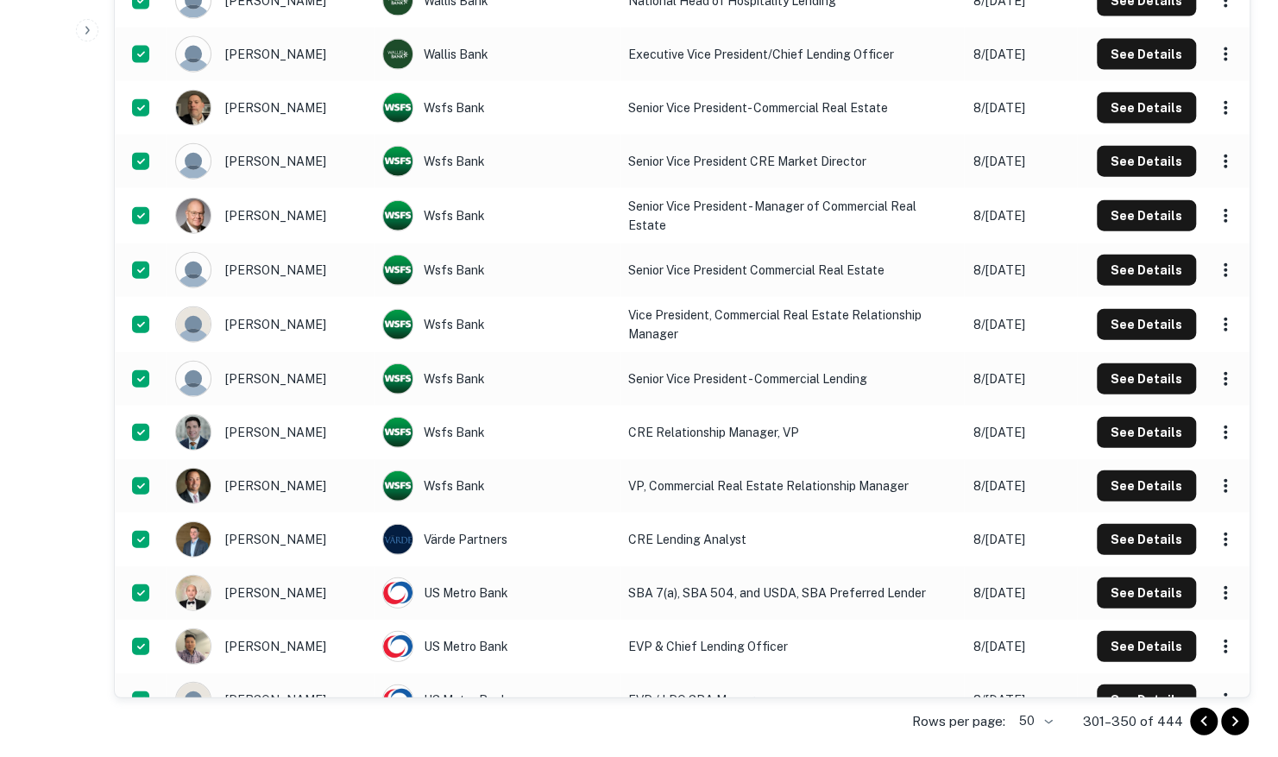
click at [1244, 724] on button "Go to next page" at bounding box center [1235, 721] width 28 height 28
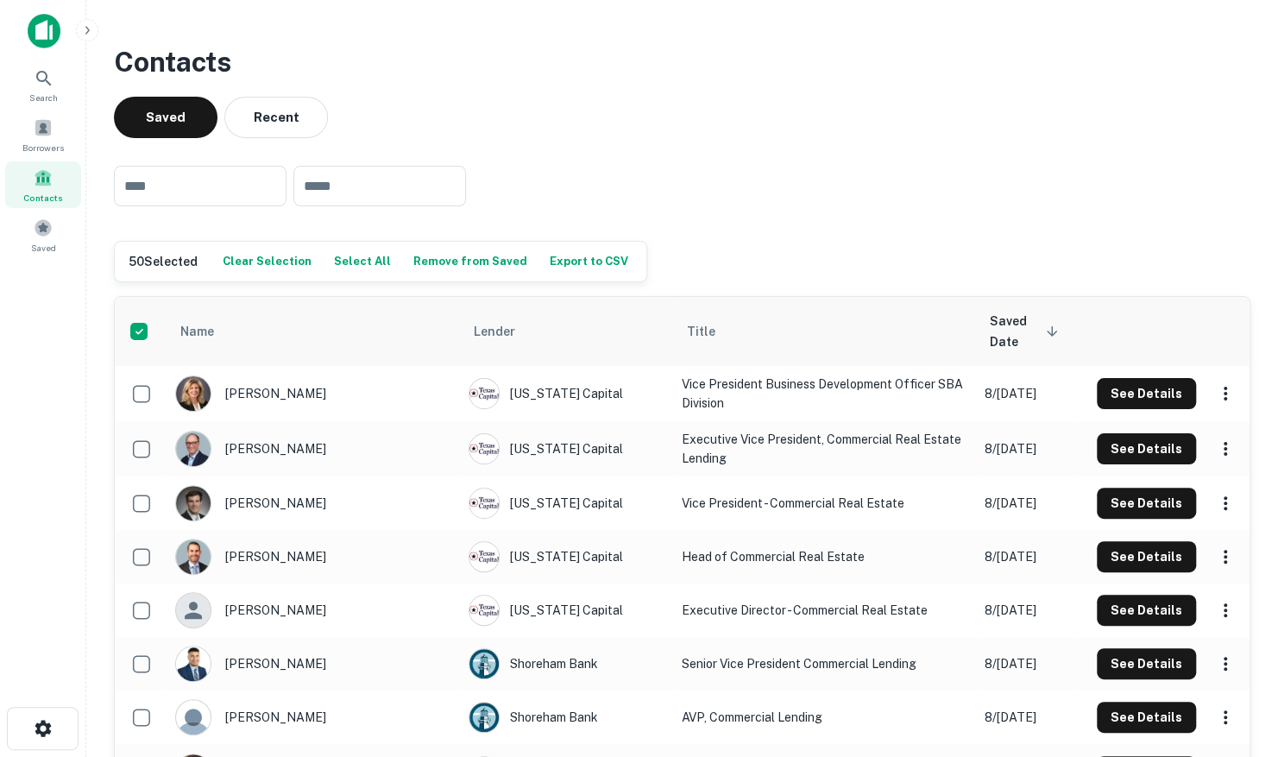
click at [347, 267] on button "Select All" at bounding box center [363, 261] width 66 height 26
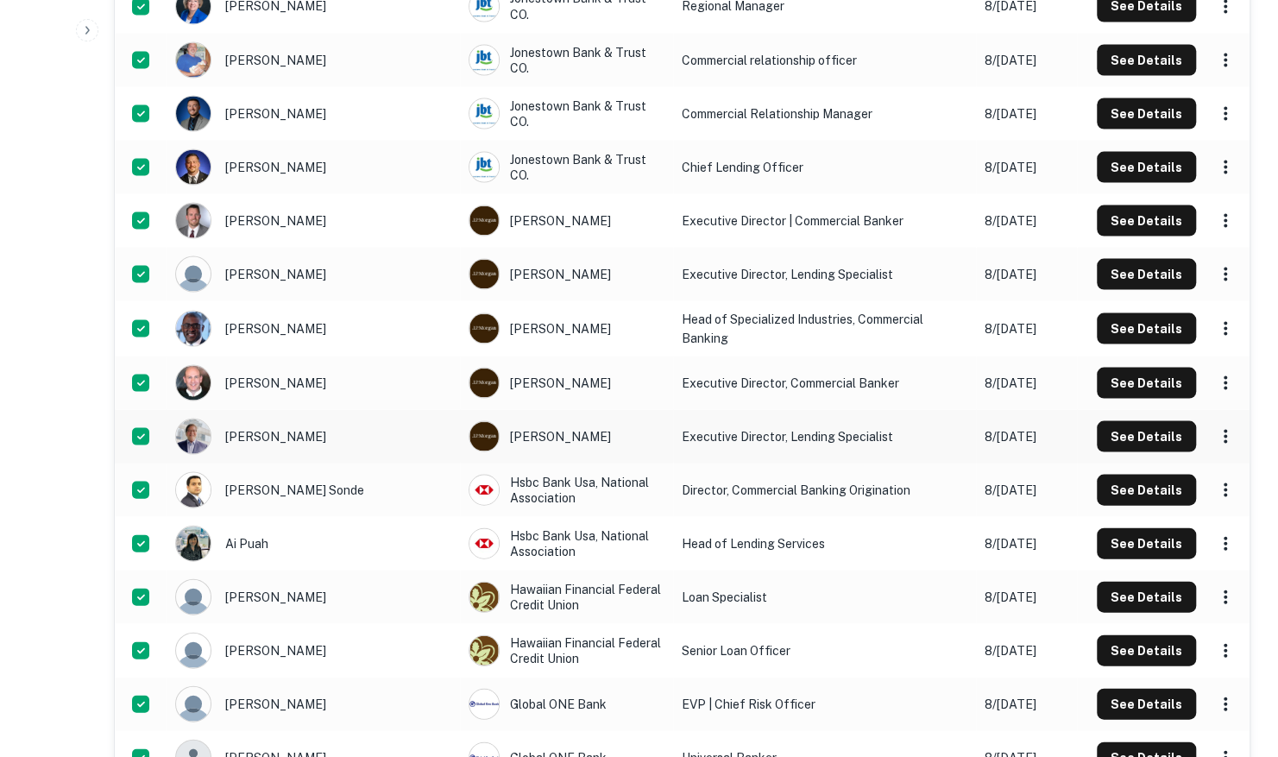
scroll to position [2355, 0]
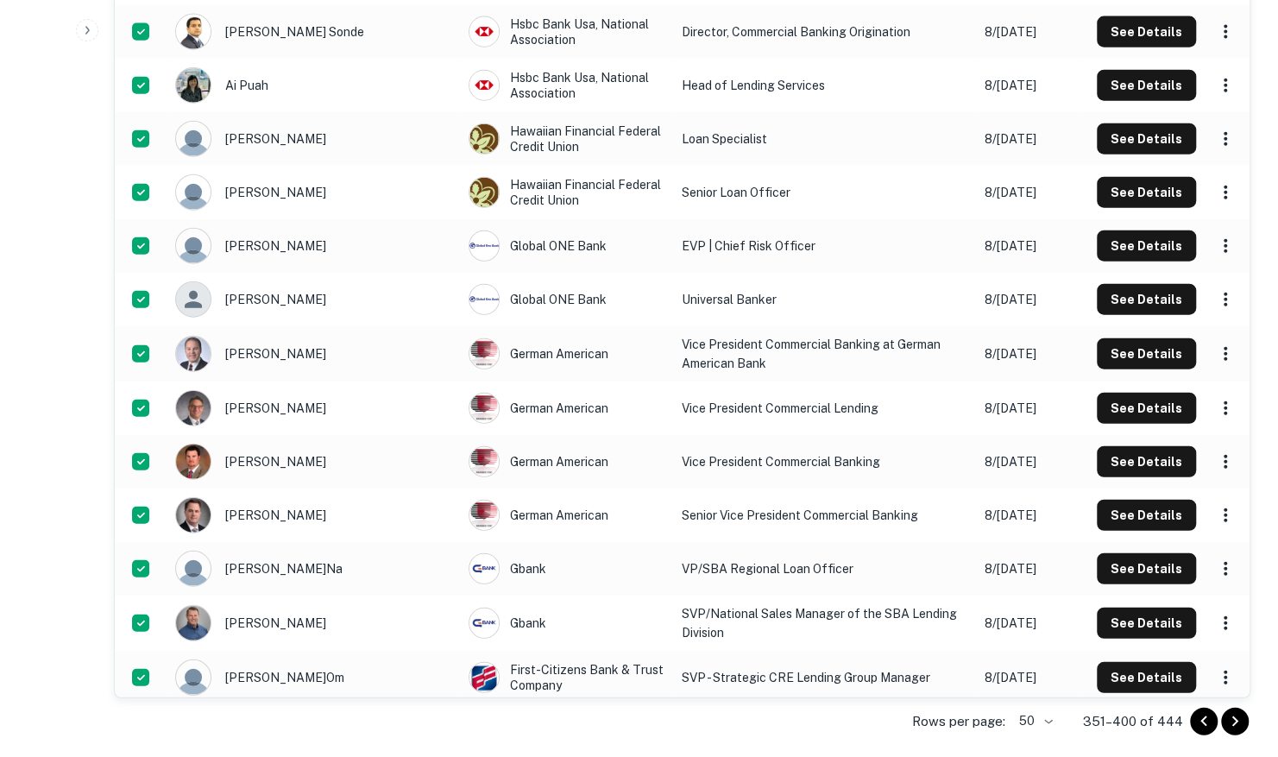
click at [1233, 717] on icon "Go to next page" at bounding box center [1235, 721] width 6 height 10
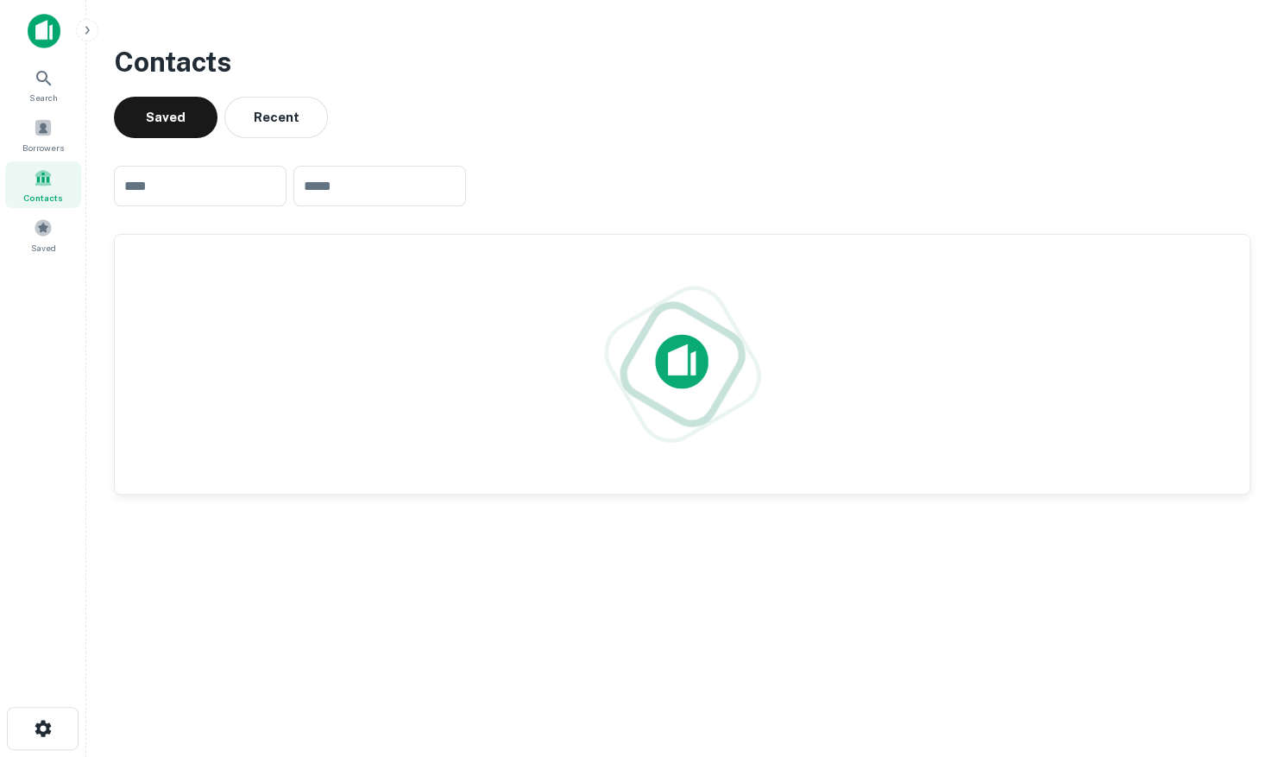
scroll to position [0, 0]
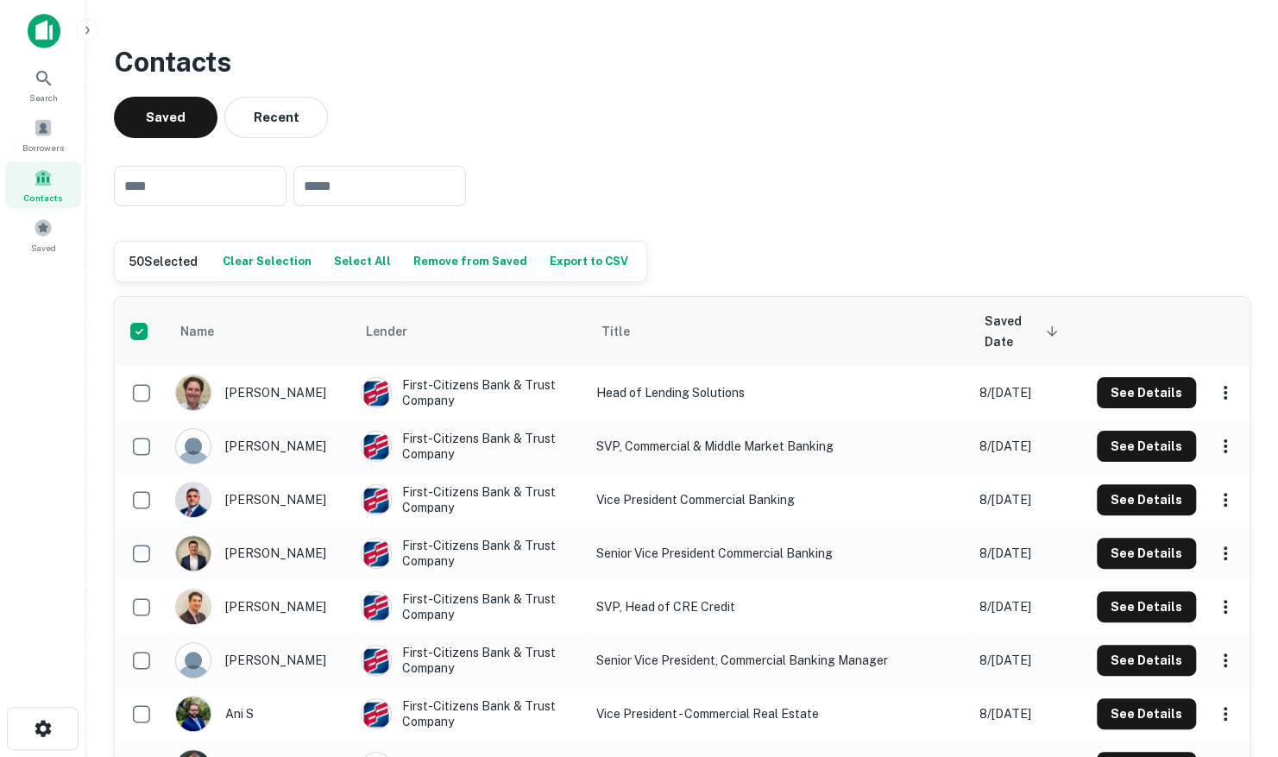
click at [368, 255] on button "Select All" at bounding box center [363, 261] width 66 height 26
click at [568, 258] on button "Export to CSV" at bounding box center [590, 261] width 87 height 26
click at [730, 219] on div "​ ​" at bounding box center [682, 186] width 1136 height 68
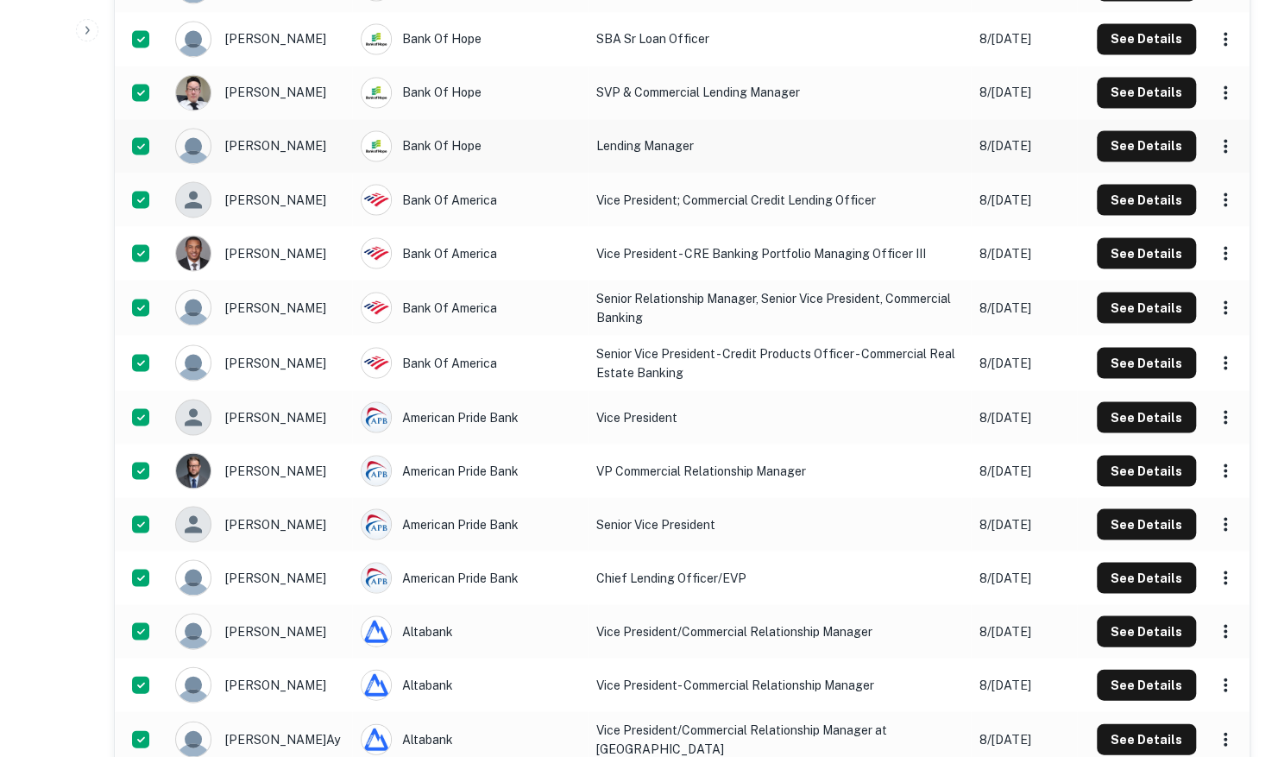
scroll to position [2038, 0]
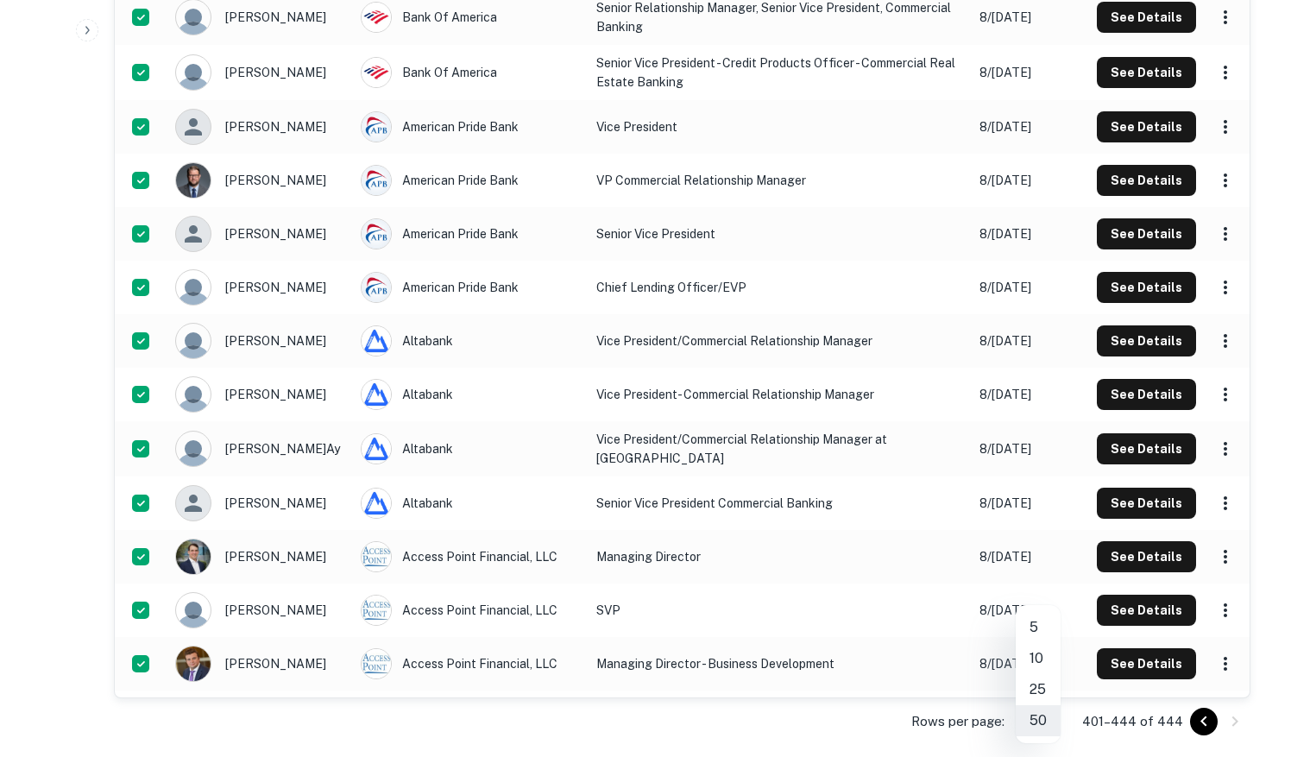
click at [852, 724] on div at bounding box center [645, 378] width 1291 height 757
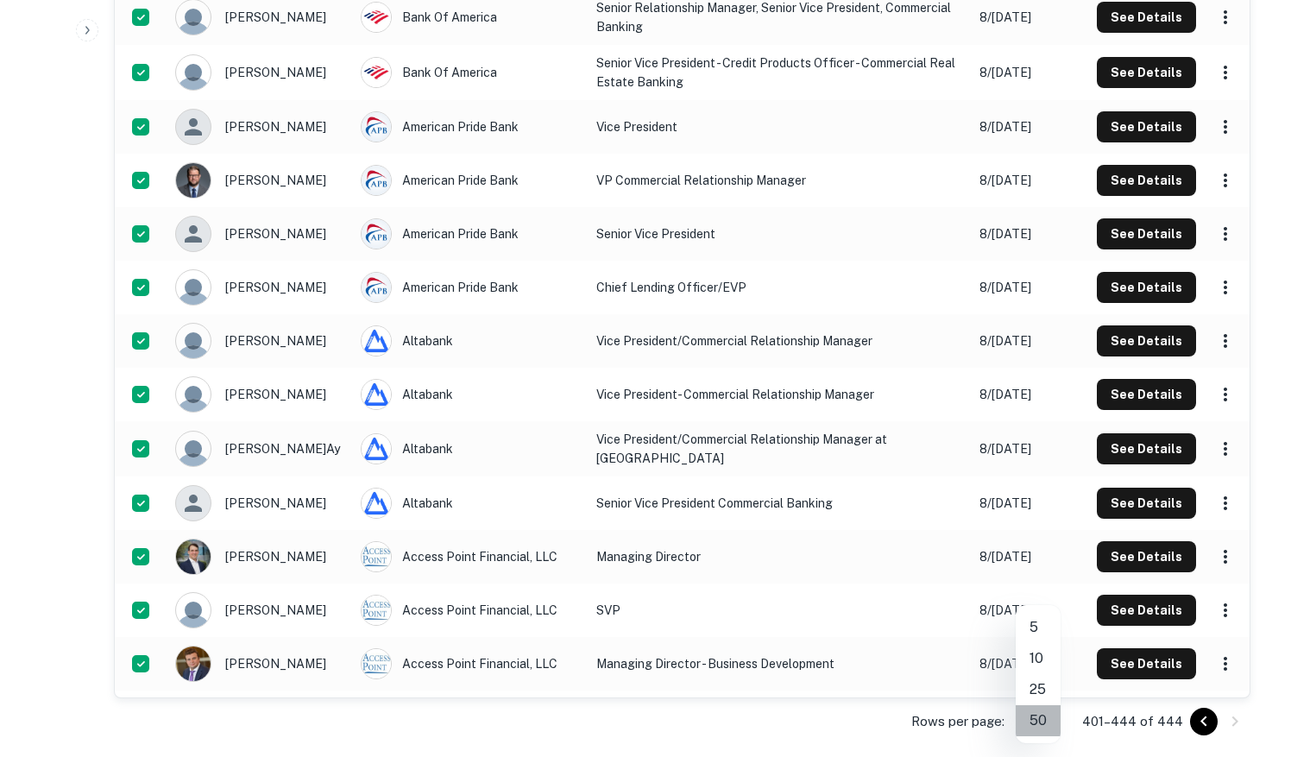
click at [1035, 726] on li "50" at bounding box center [1037, 720] width 45 height 31
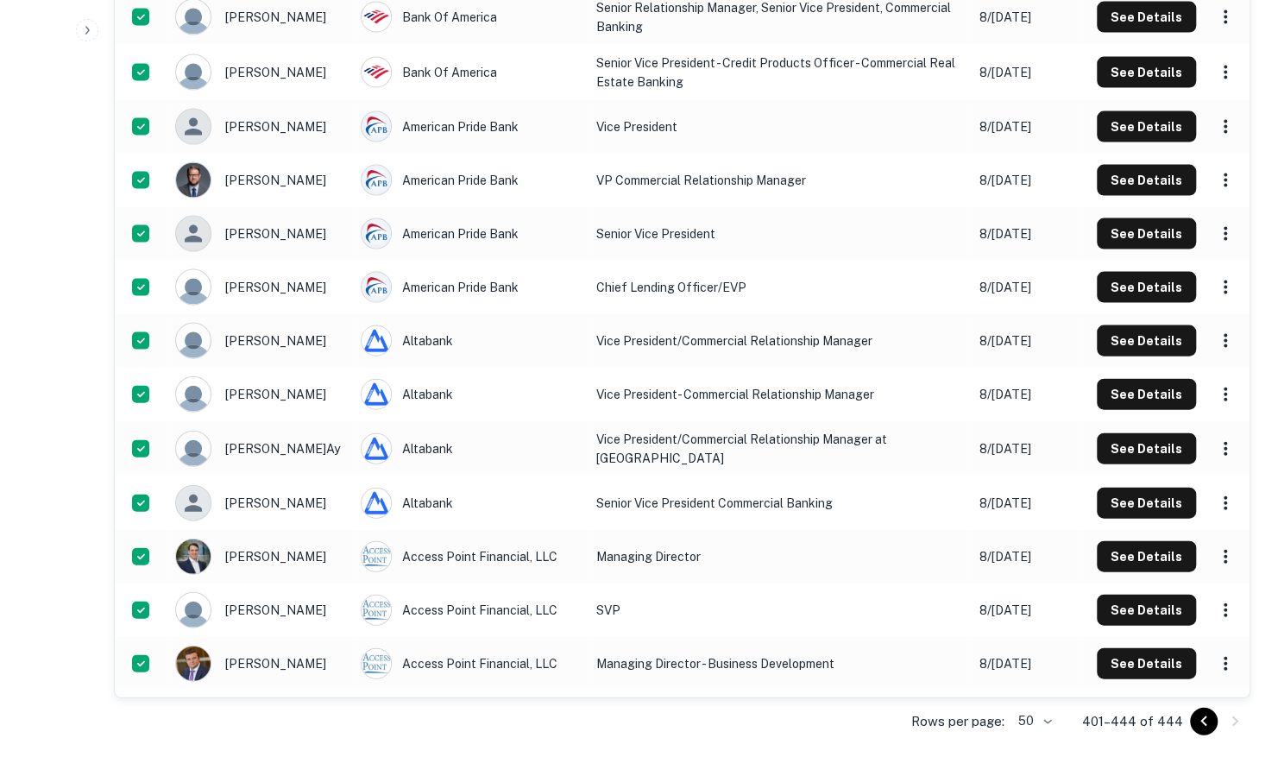
click at [1198, 720] on icon "Go to previous page" at bounding box center [1203, 721] width 21 height 21
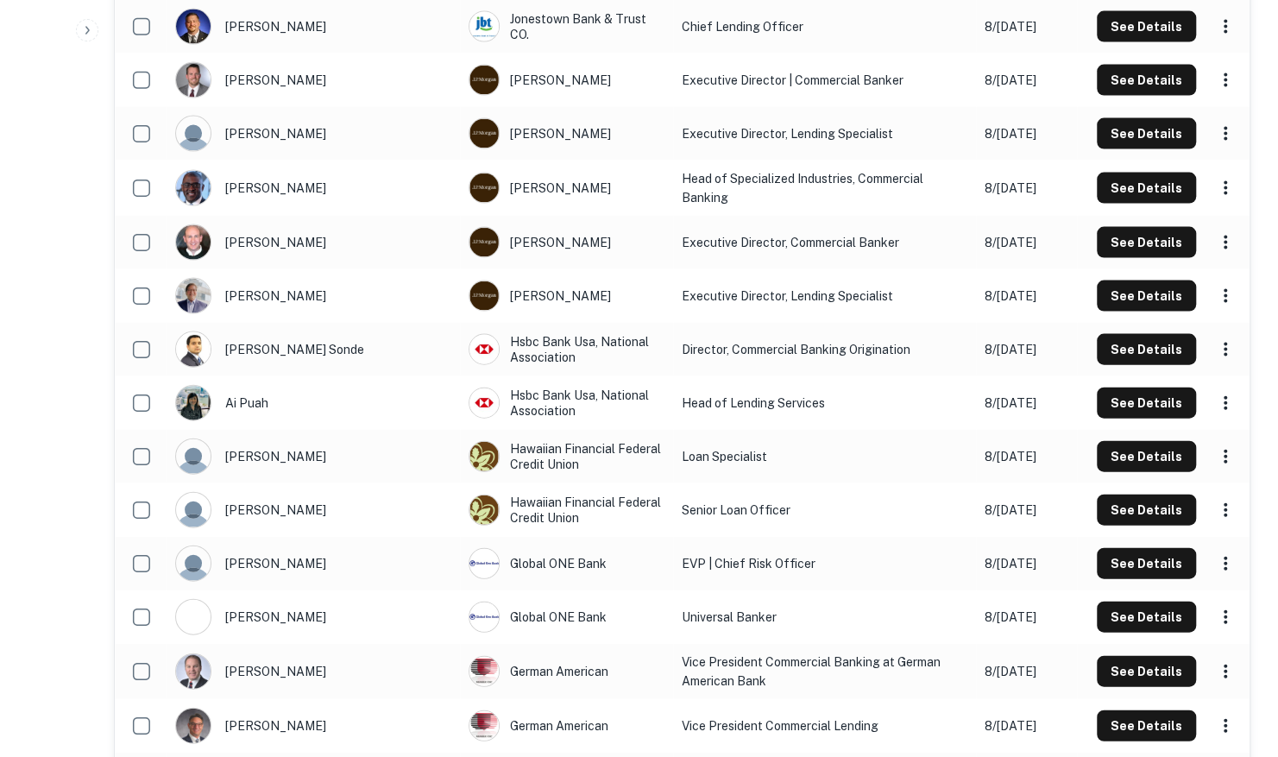
scroll to position [2355, 0]
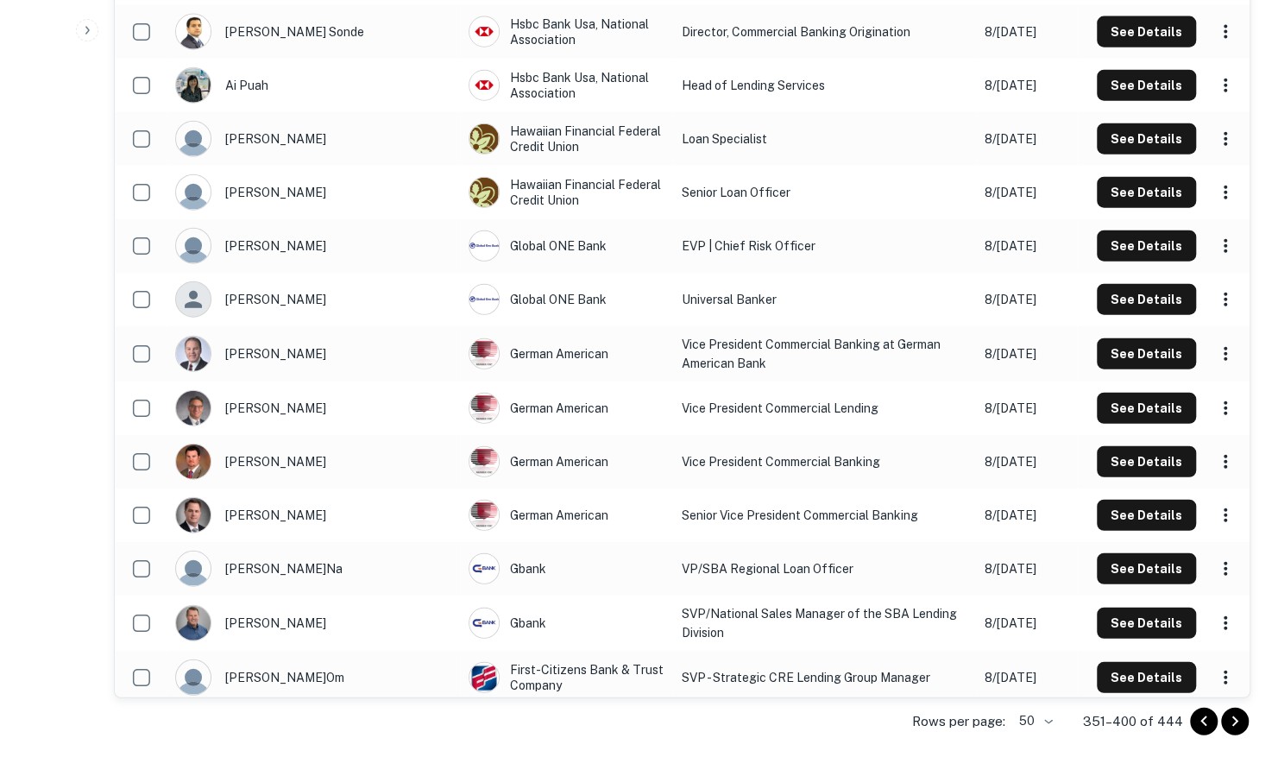
click at [1199, 718] on icon "Go to previous page" at bounding box center [1203, 721] width 21 height 21
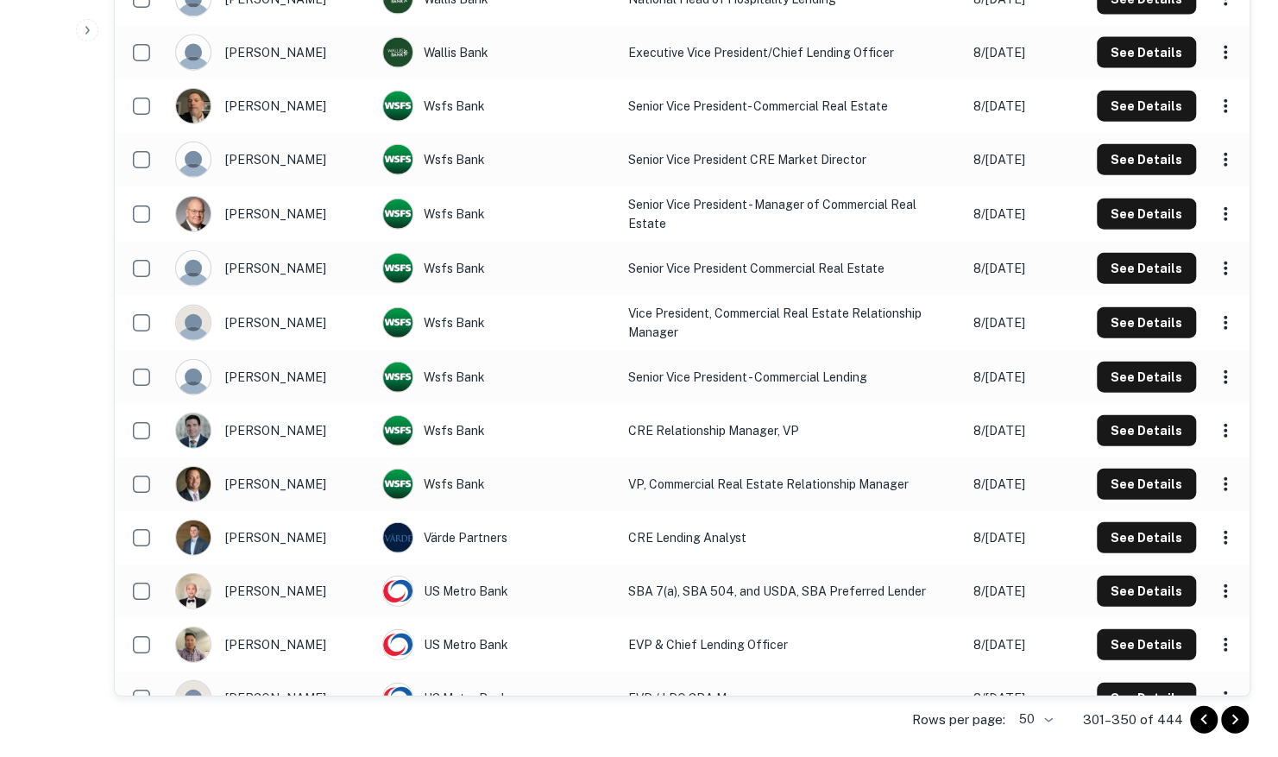
scroll to position [2322, 0]
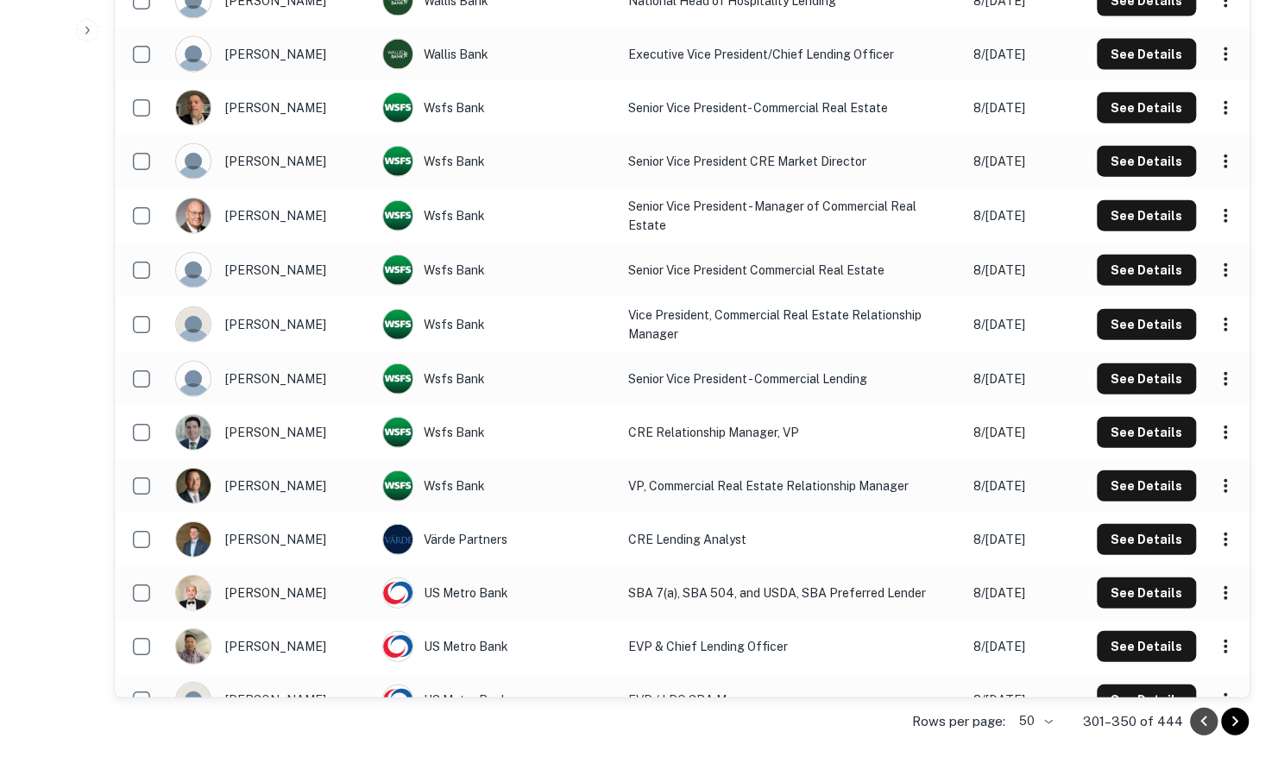
click at [1199, 718] on icon "Go to previous page" at bounding box center [1203, 721] width 21 height 21
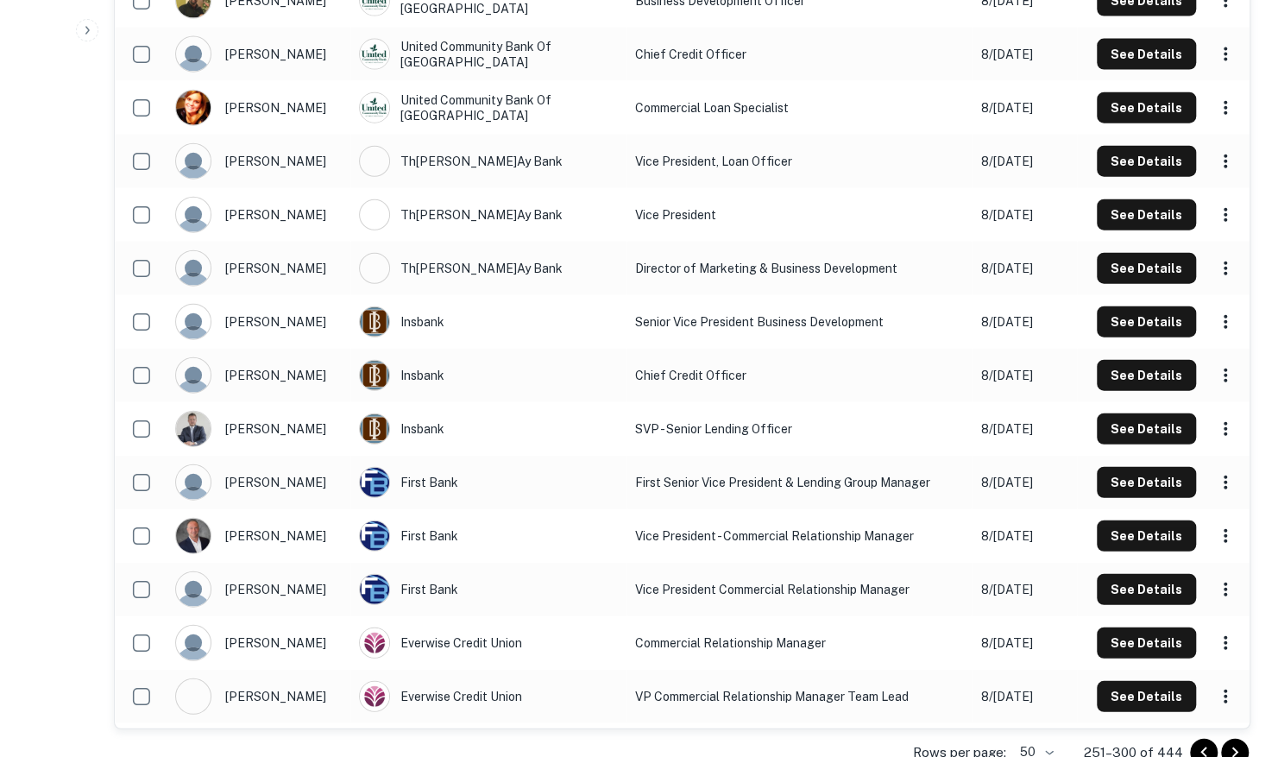
click at [1199, 742] on icon "Go to previous page" at bounding box center [1203, 752] width 21 height 21
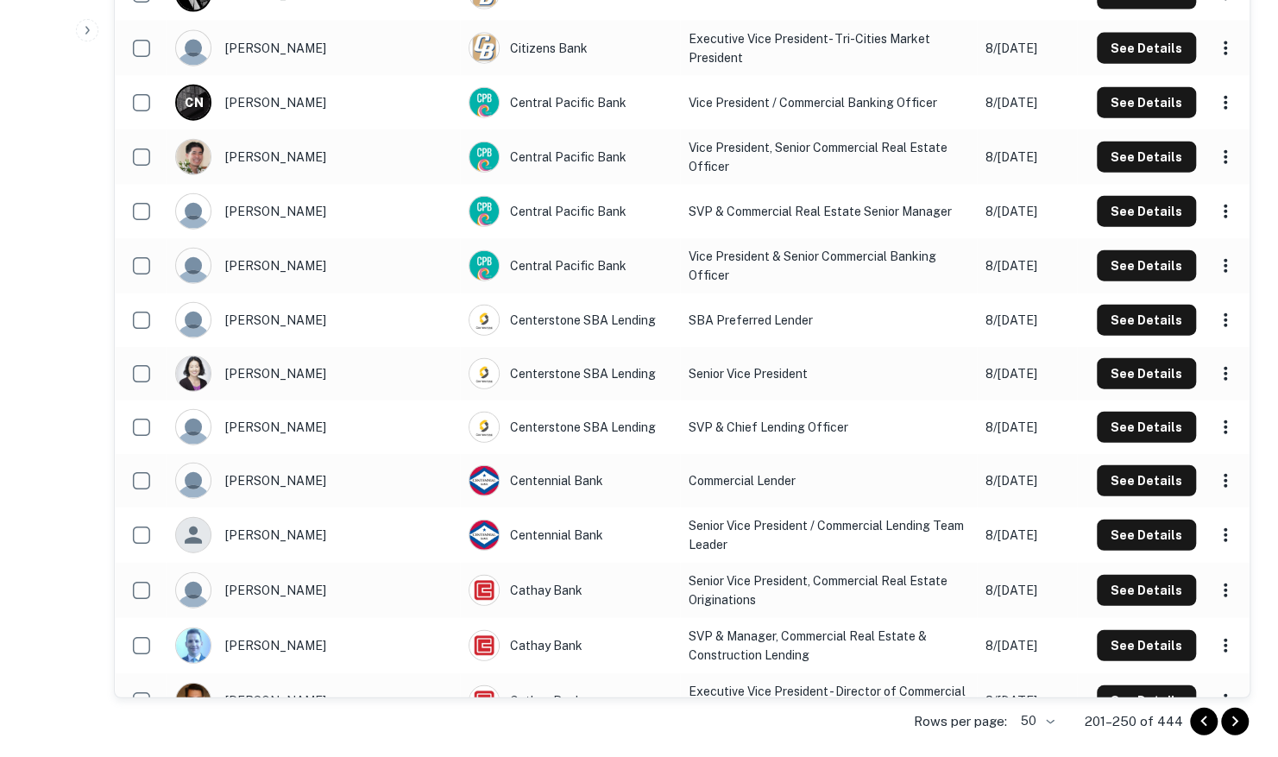
click at [1202, 715] on icon "Go to previous page" at bounding box center [1203, 721] width 21 height 21
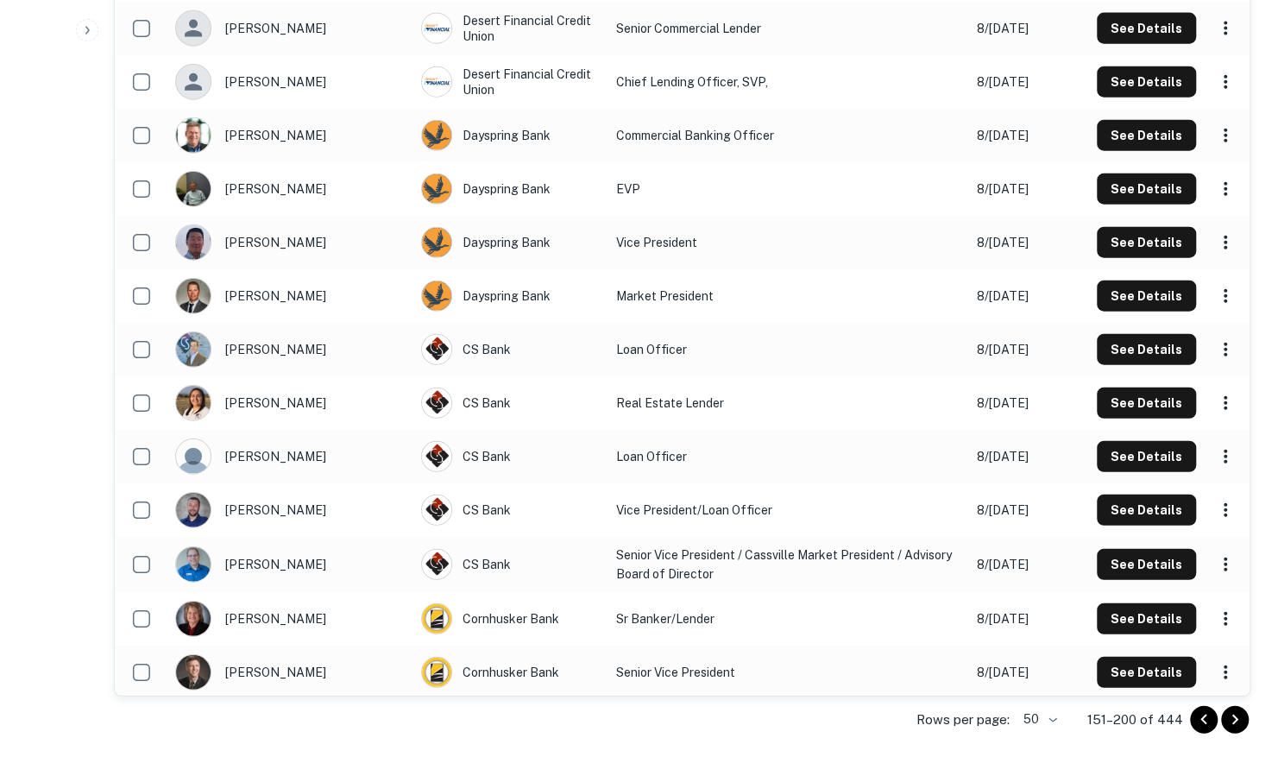
scroll to position [2348, 0]
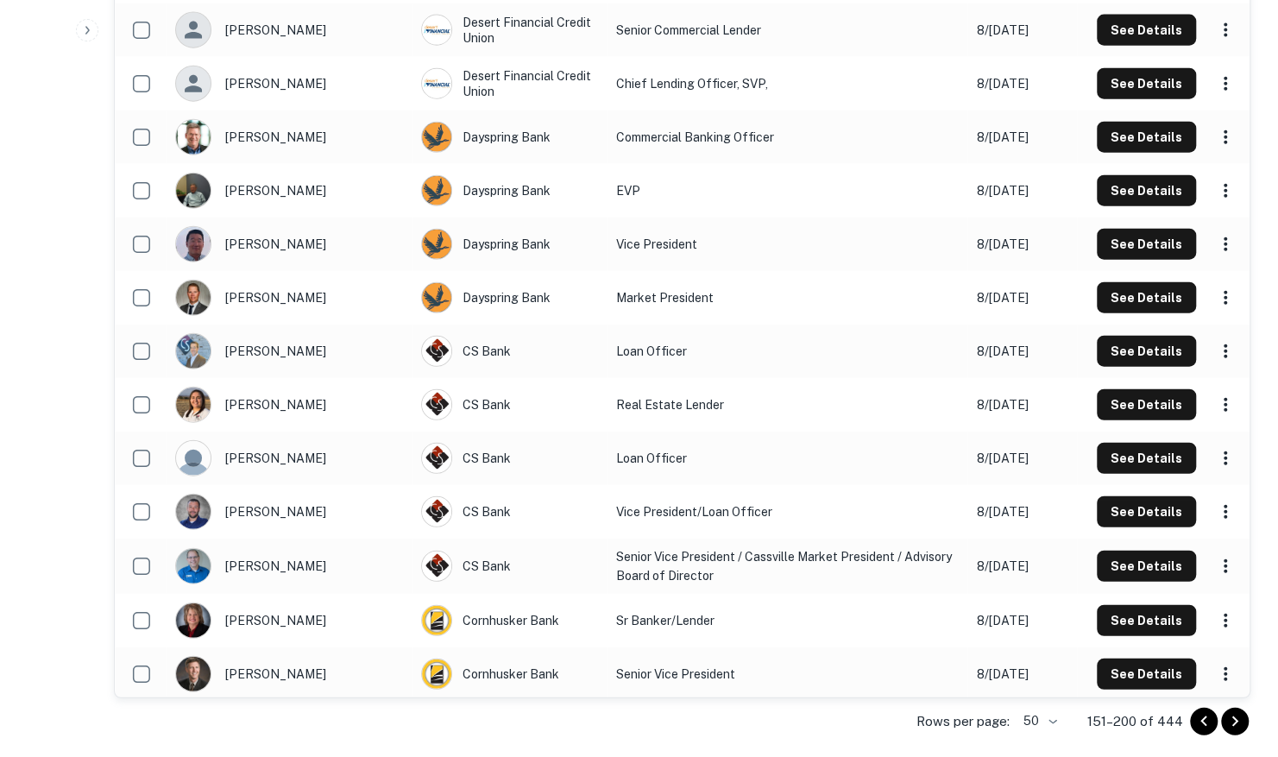
click at [1201, 714] on icon "Go to previous page" at bounding box center [1203, 721] width 21 height 21
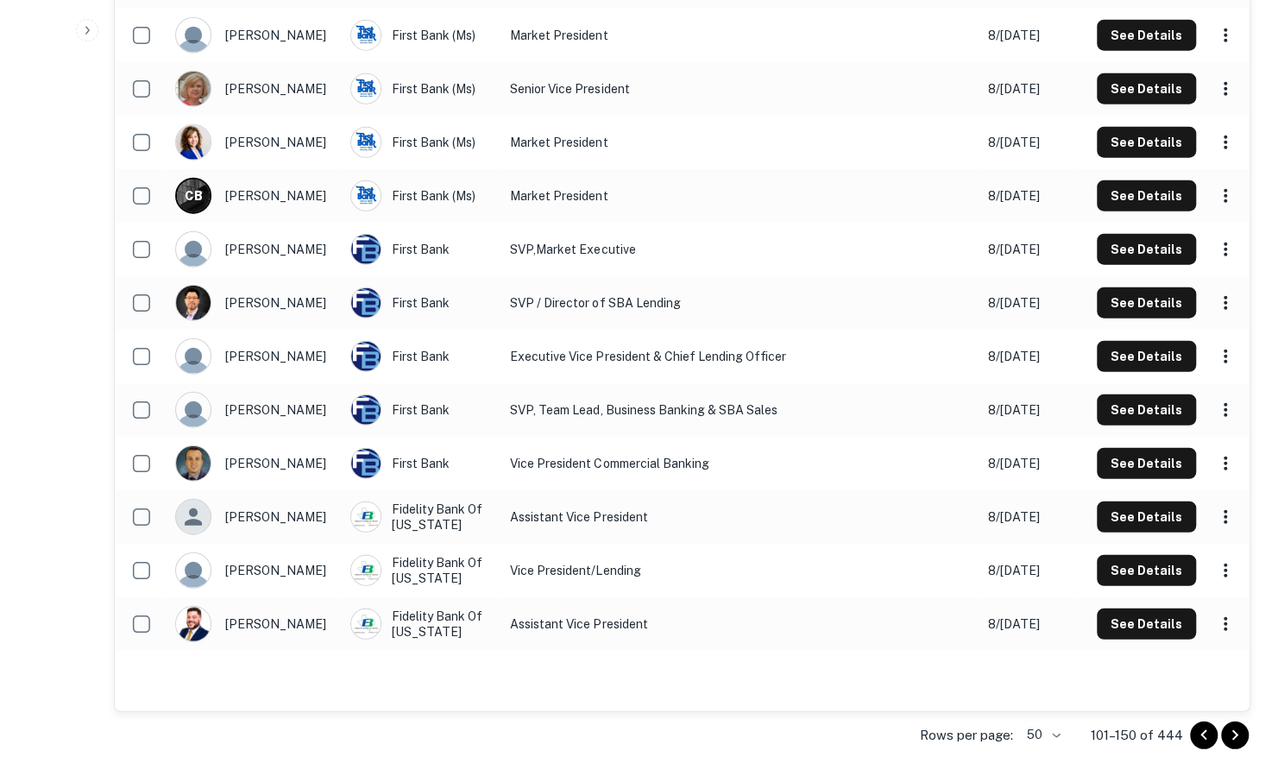
scroll to position [2426, 0]
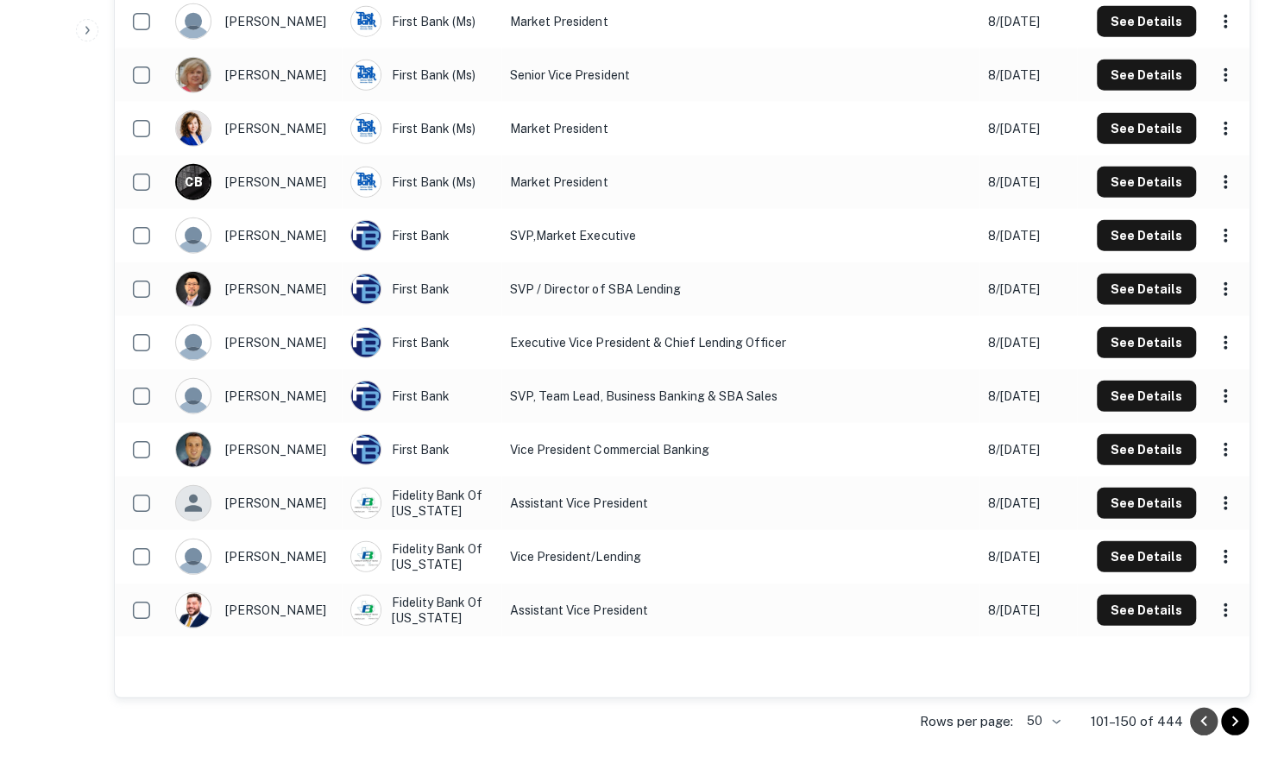
click at [1201, 714] on icon "Go to previous page" at bounding box center [1203, 721] width 21 height 21
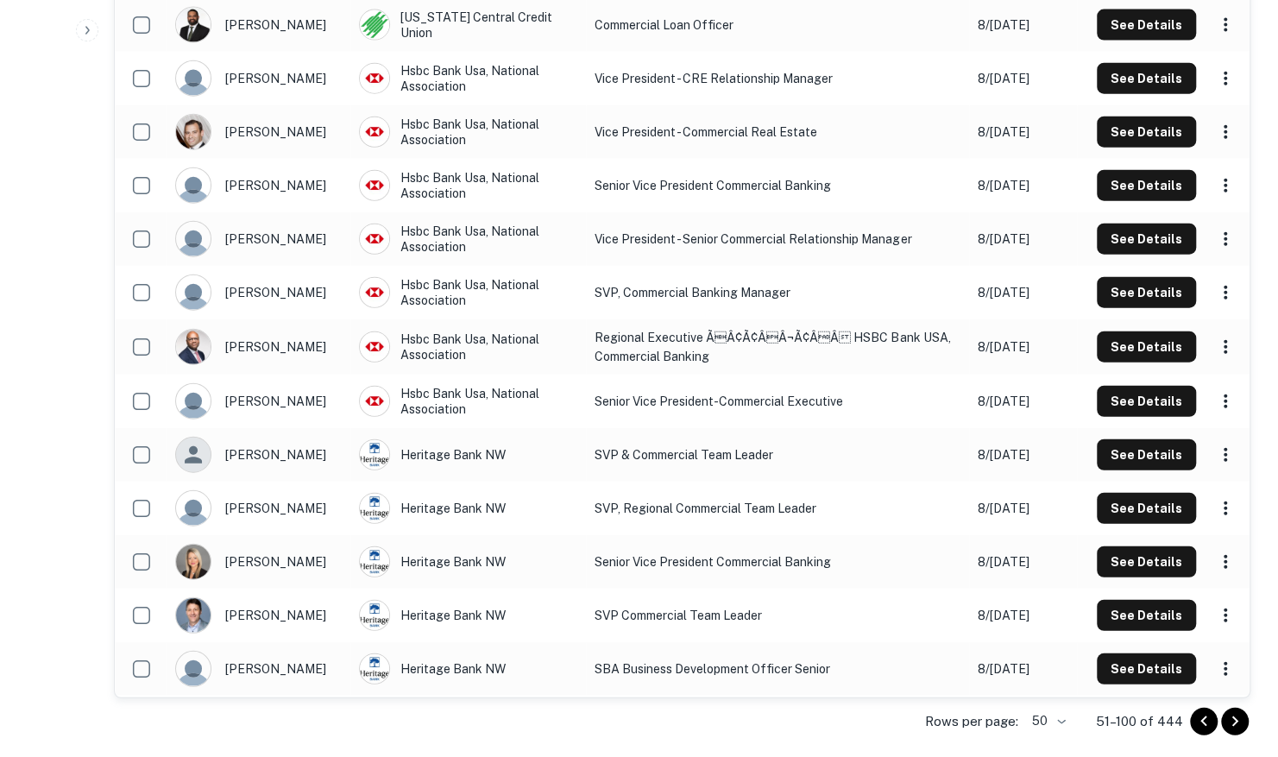
click at [1201, 714] on icon "Go to previous page" at bounding box center [1203, 721] width 21 height 21
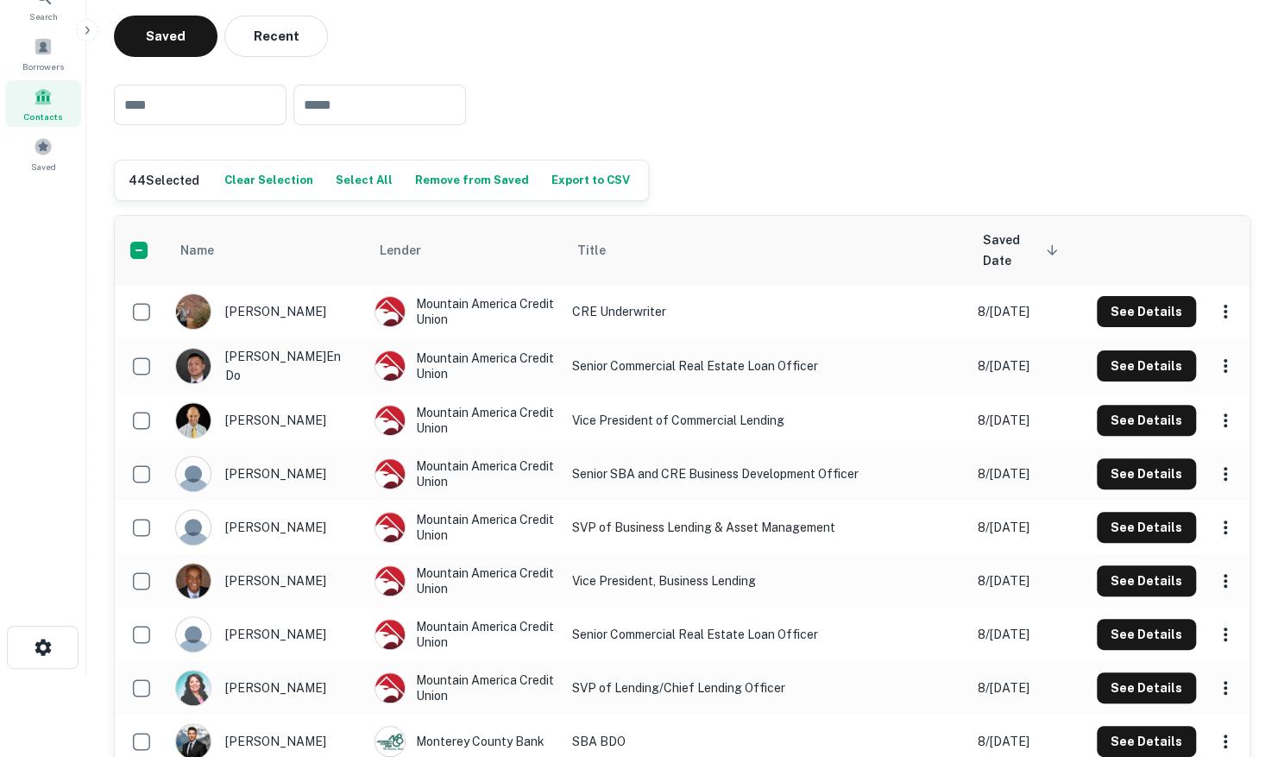
scroll to position [0, 0]
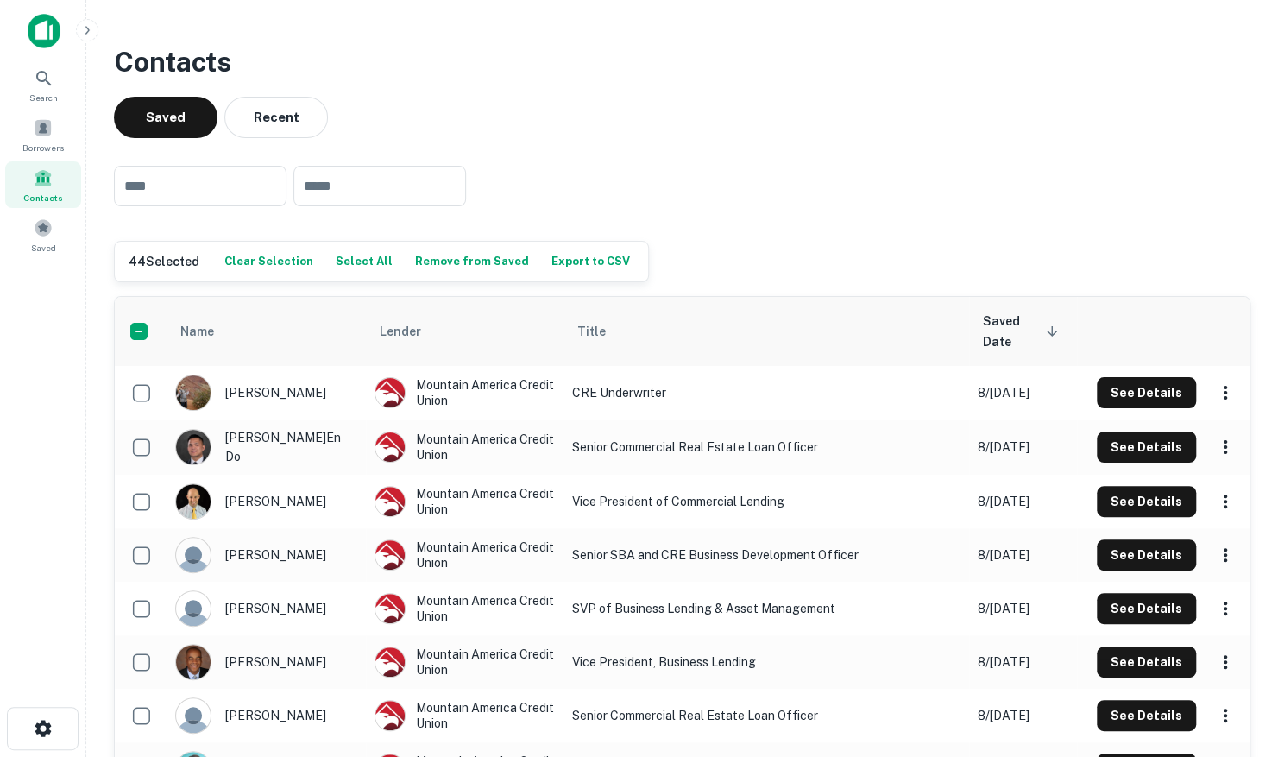
click at [565, 255] on button "Export to CSV" at bounding box center [590, 261] width 87 height 26
click at [1217, 184] on div "​ ​" at bounding box center [682, 186] width 1136 height 68
drag, startPoint x: 357, startPoint y: 267, endPoint x: 386, endPoint y: 275, distance: 30.3
click at [357, 267] on button "Select All" at bounding box center [364, 261] width 66 height 26
click at [575, 257] on button "Export to CSV" at bounding box center [588, 261] width 87 height 26
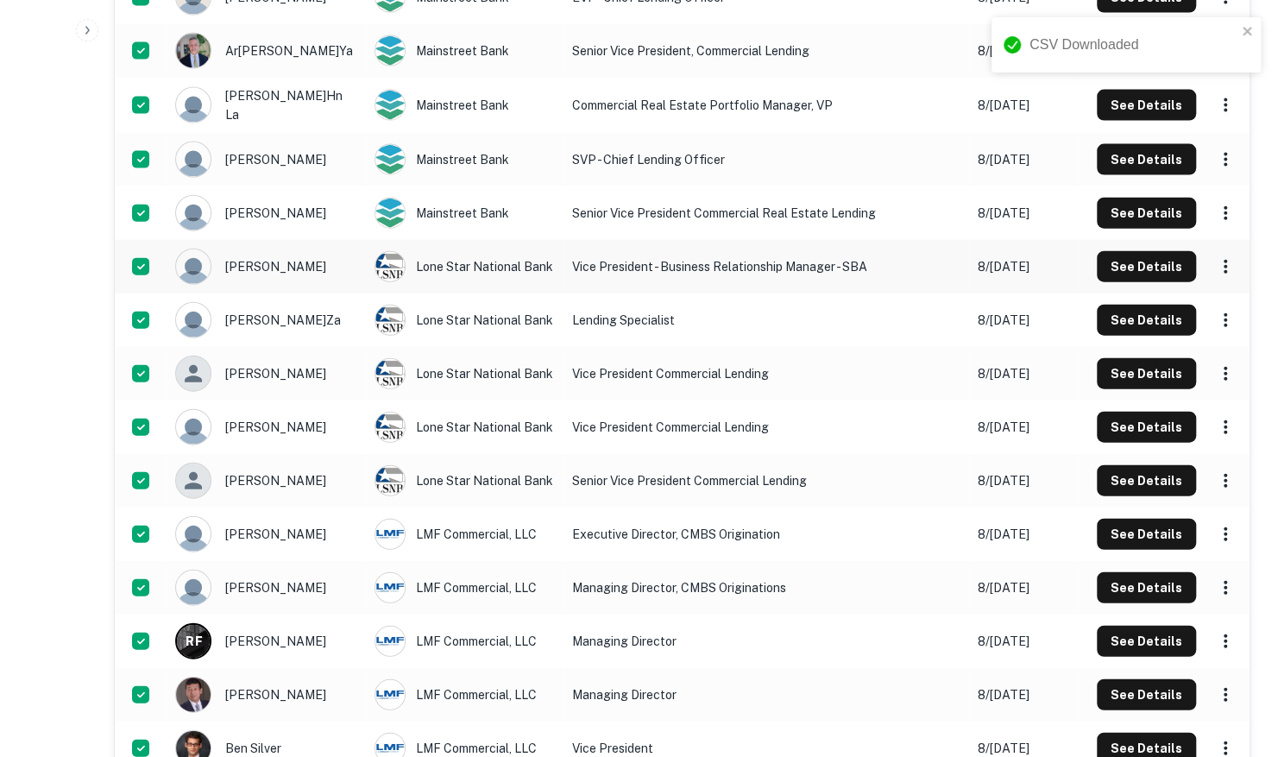
scroll to position [2350, 0]
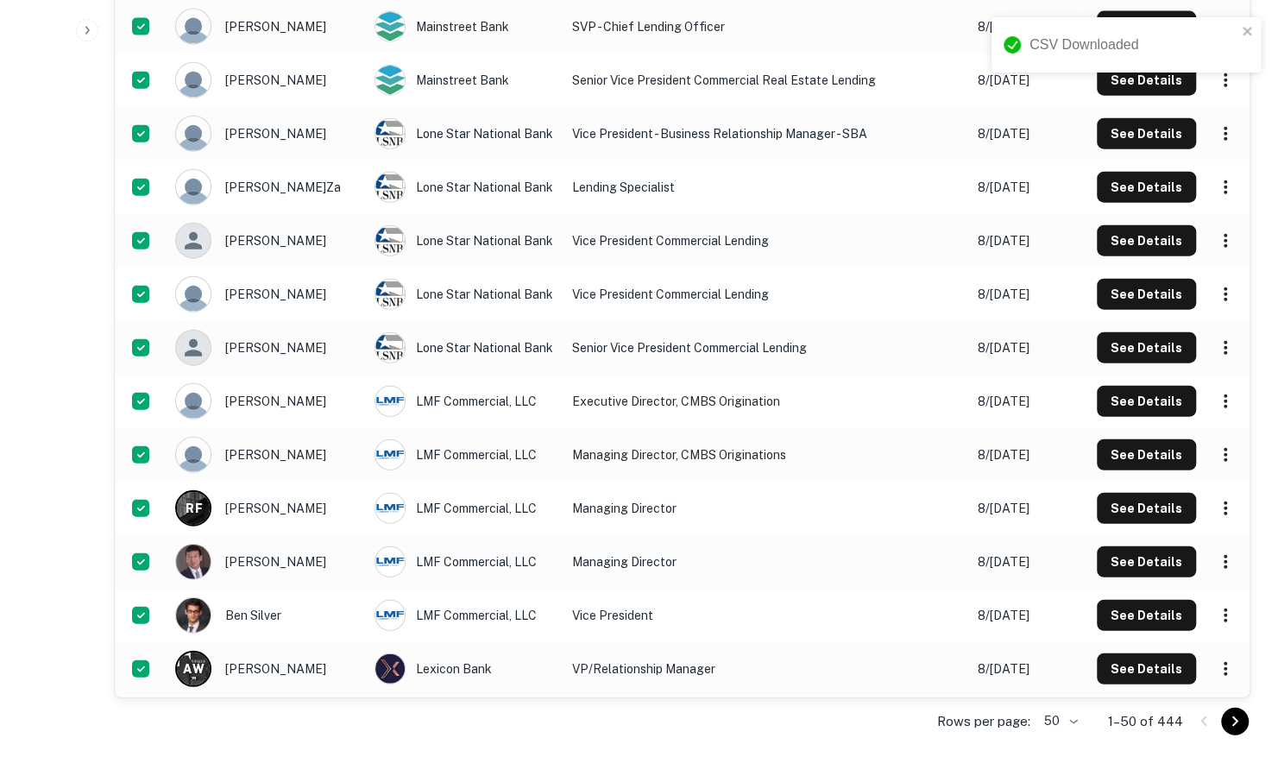
click at [1244, 729] on icon "Go to next page" at bounding box center [1234, 721] width 21 height 21
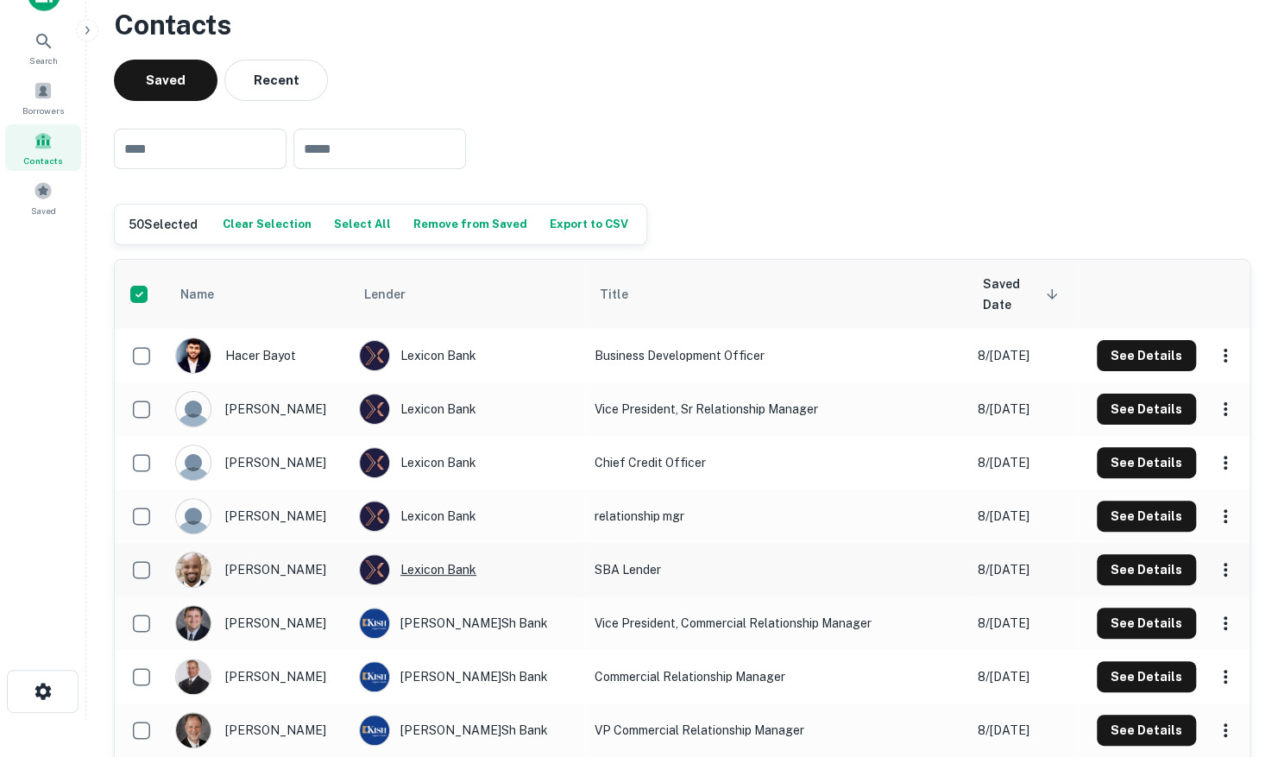
scroll to position [0, 0]
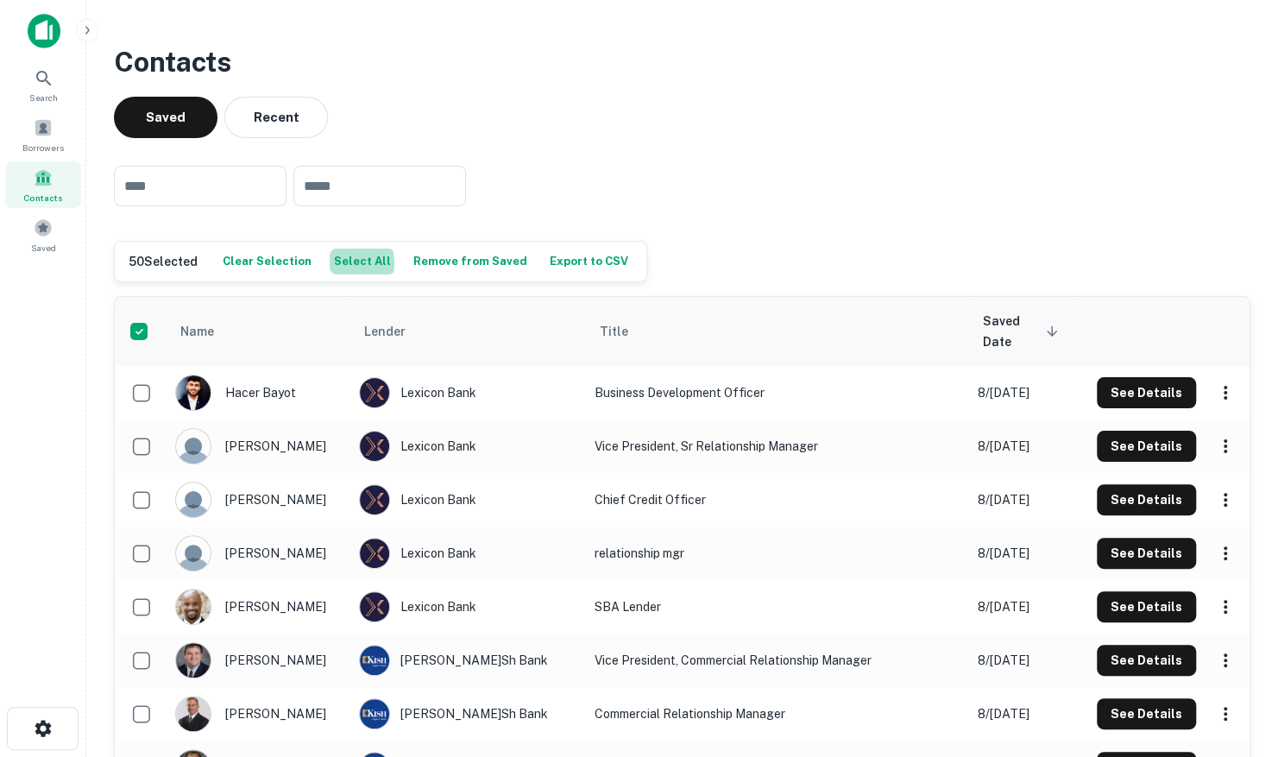
click at [331, 263] on button "Select All" at bounding box center [363, 261] width 66 height 26
click at [547, 258] on button "Export to CSV" at bounding box center [588, 261] width 87 height 26
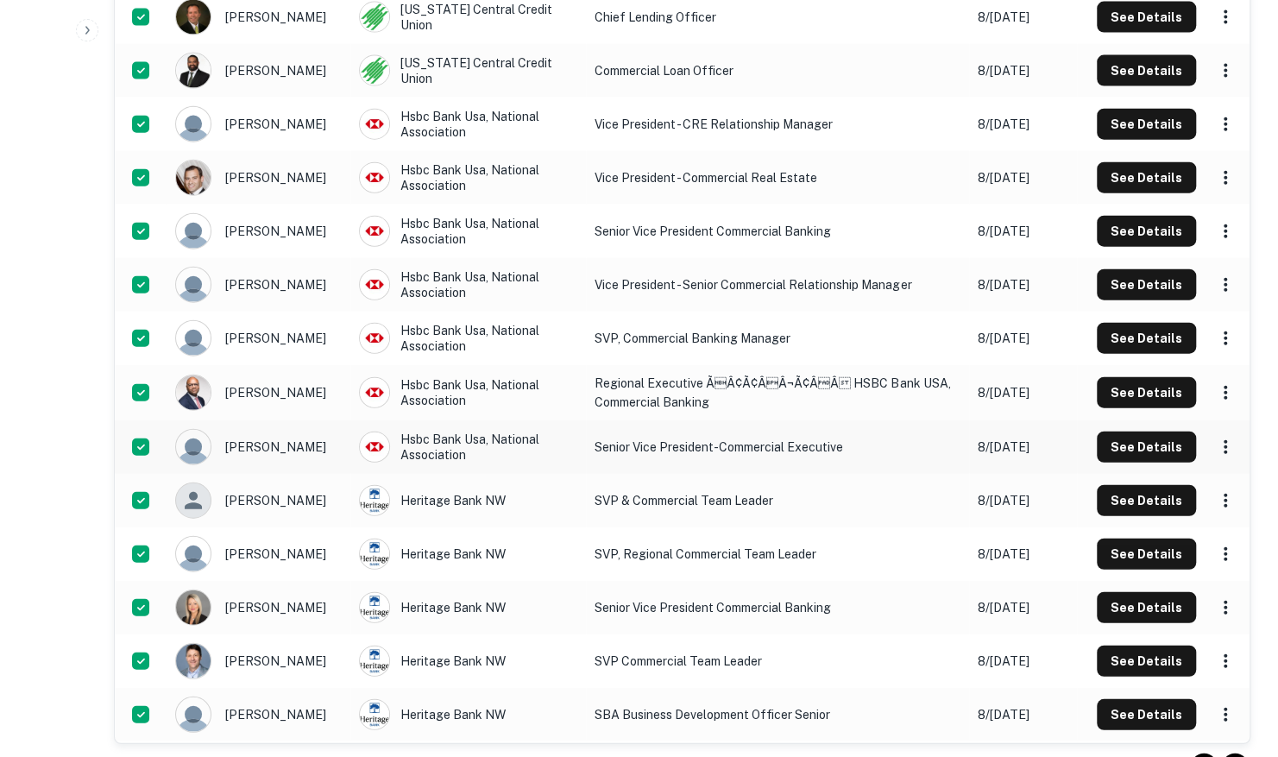
scroll to position [2350, 0]
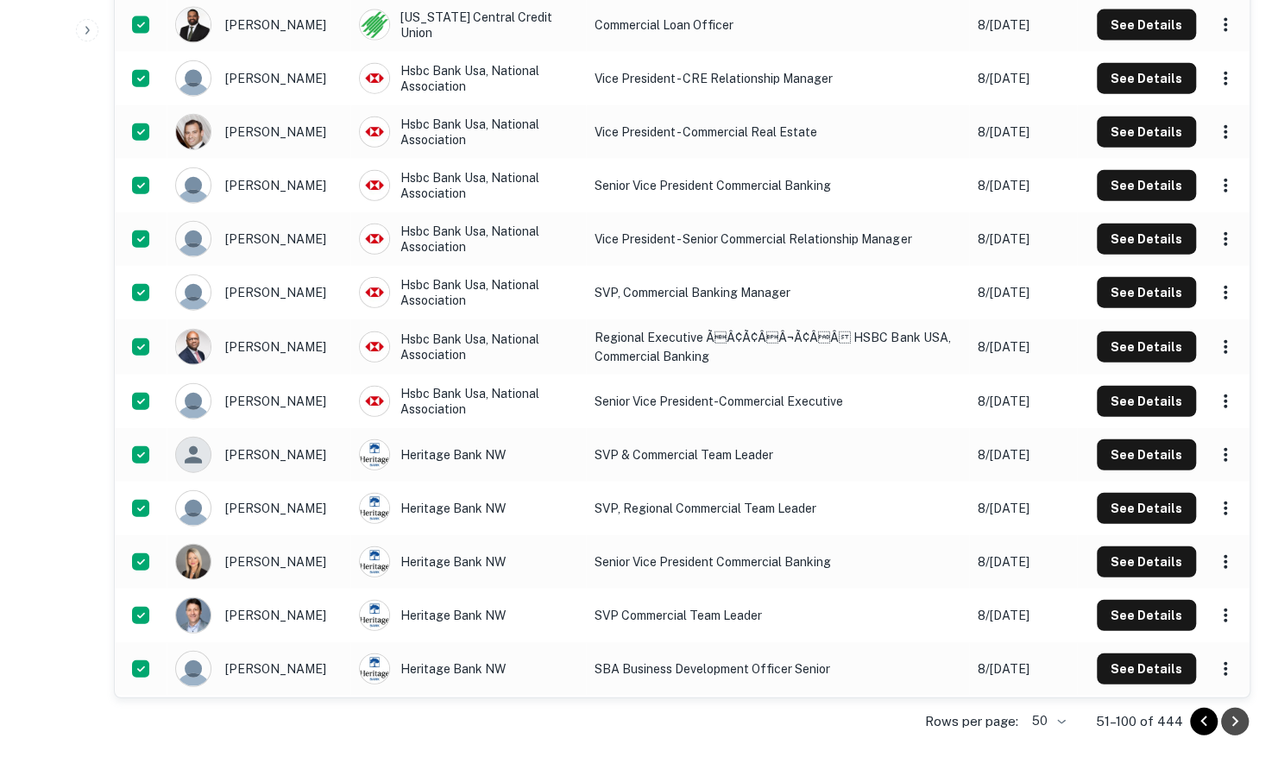
click at [1228, 718] on icon "Go to next page" at bounding box center [1234, 721] width 21 height 21
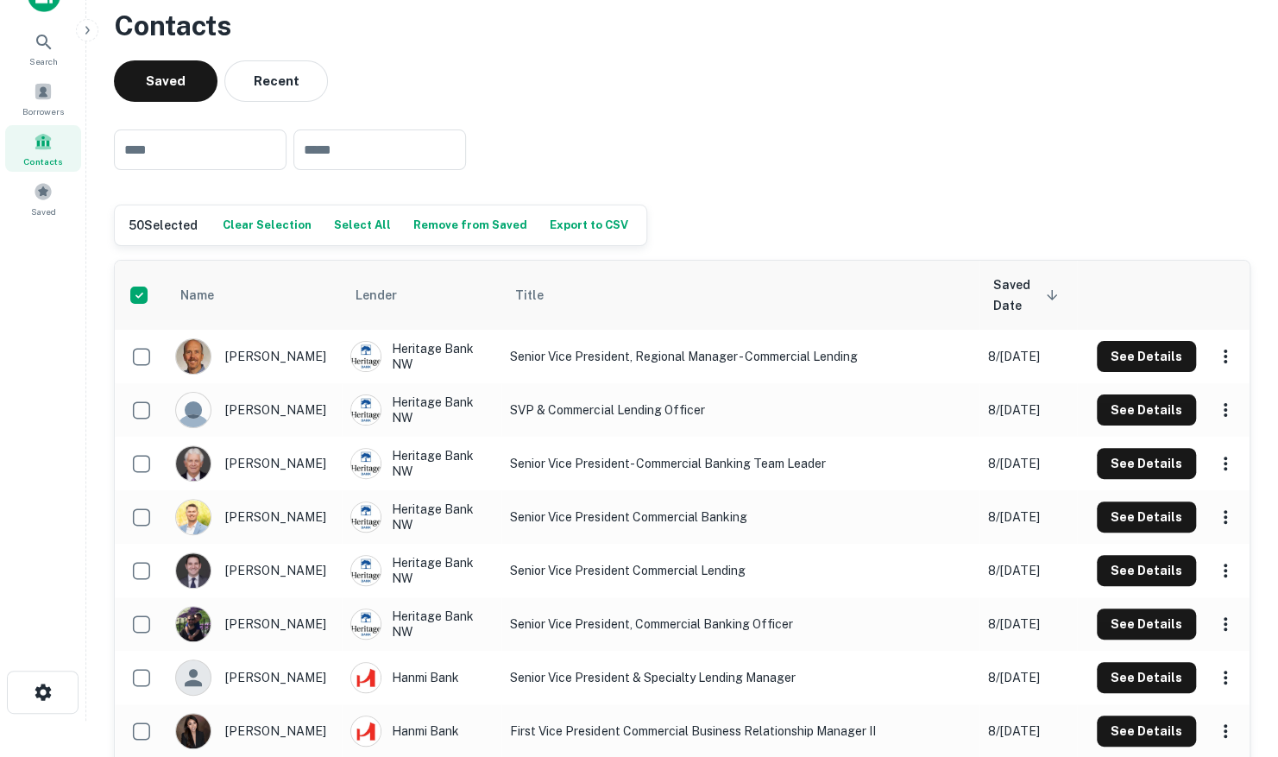
scroll to position [0, 0]
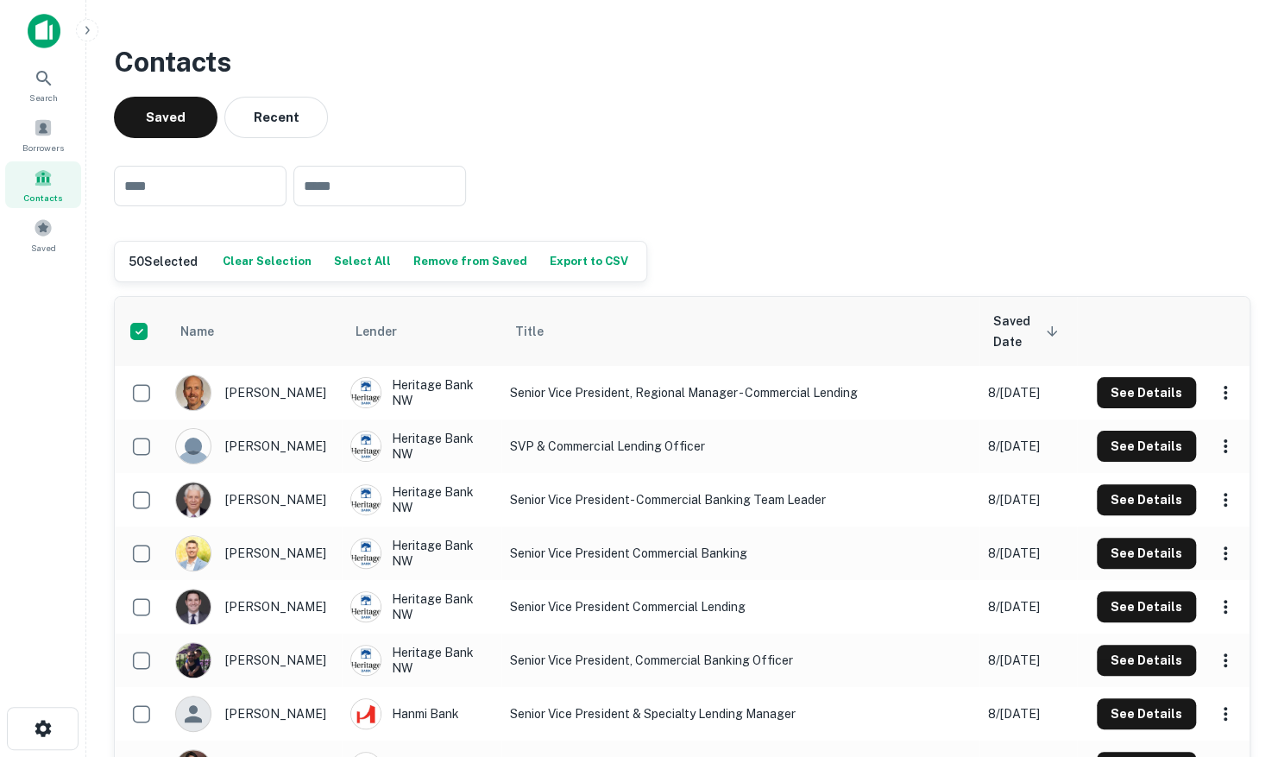
click at [350, 266] on button "Select All" at bounding box center [363, 261] width 66 height 26
click at [549, 261] on button "Export to CSV" at bounding box center [588, 261] width 87 height 26
click at [1246, 112] on div "Saved Recent" at bounding box center [682, 117] width 1136 height 41
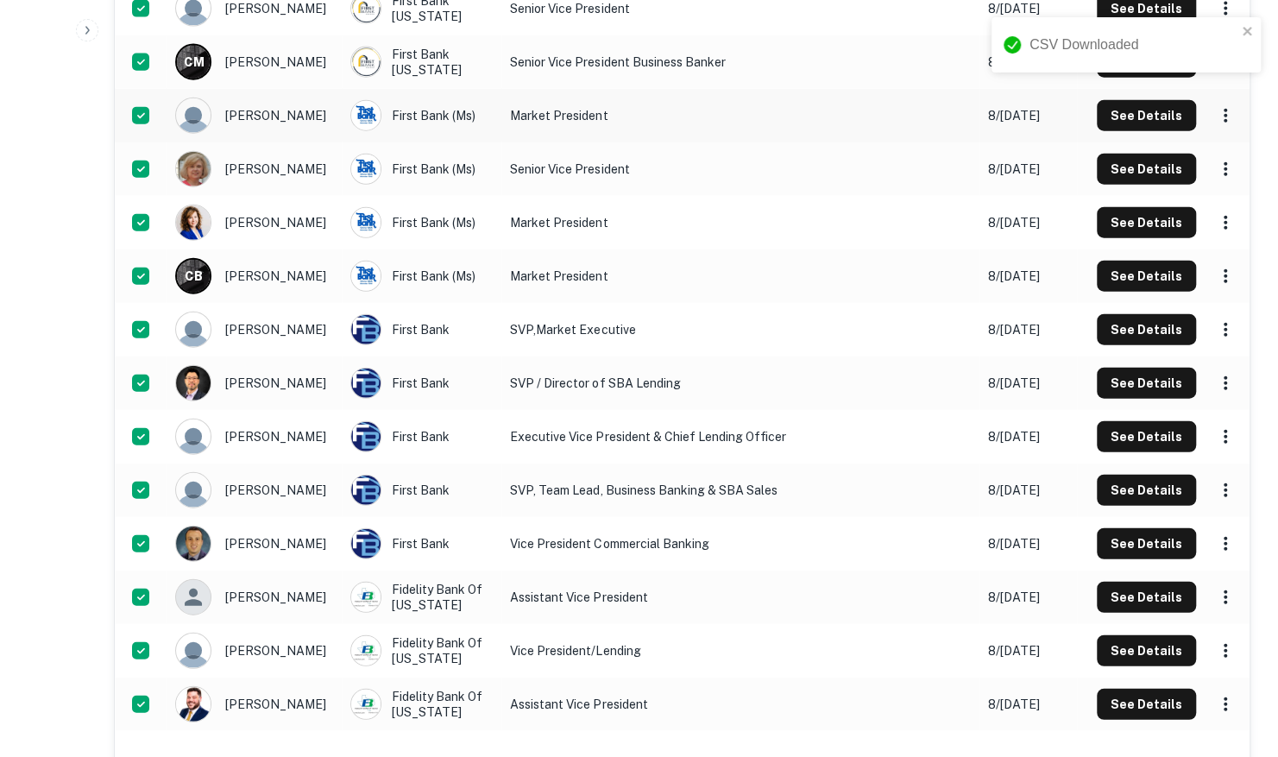
scroll to position [2426, 0]
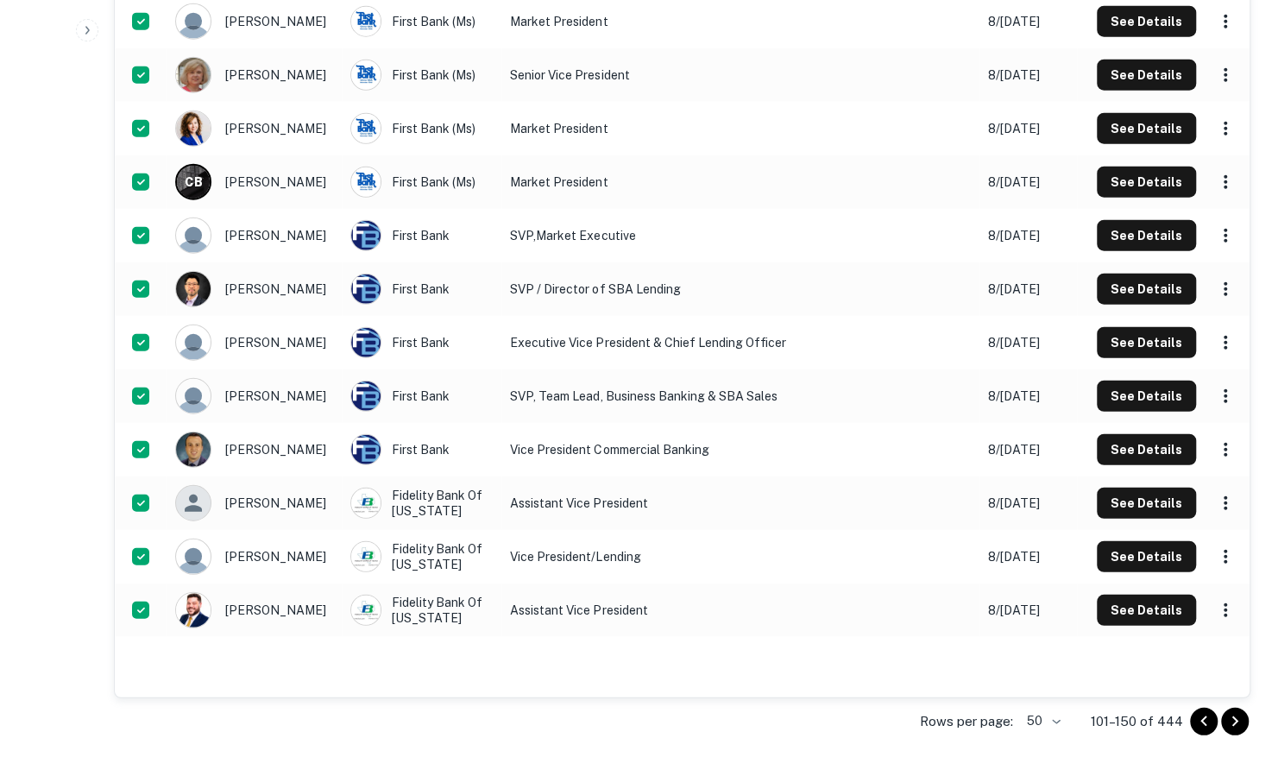
click at [1230, 725] on icon "Go to next page" at bounding box center [1234, 721] width 21 height 21
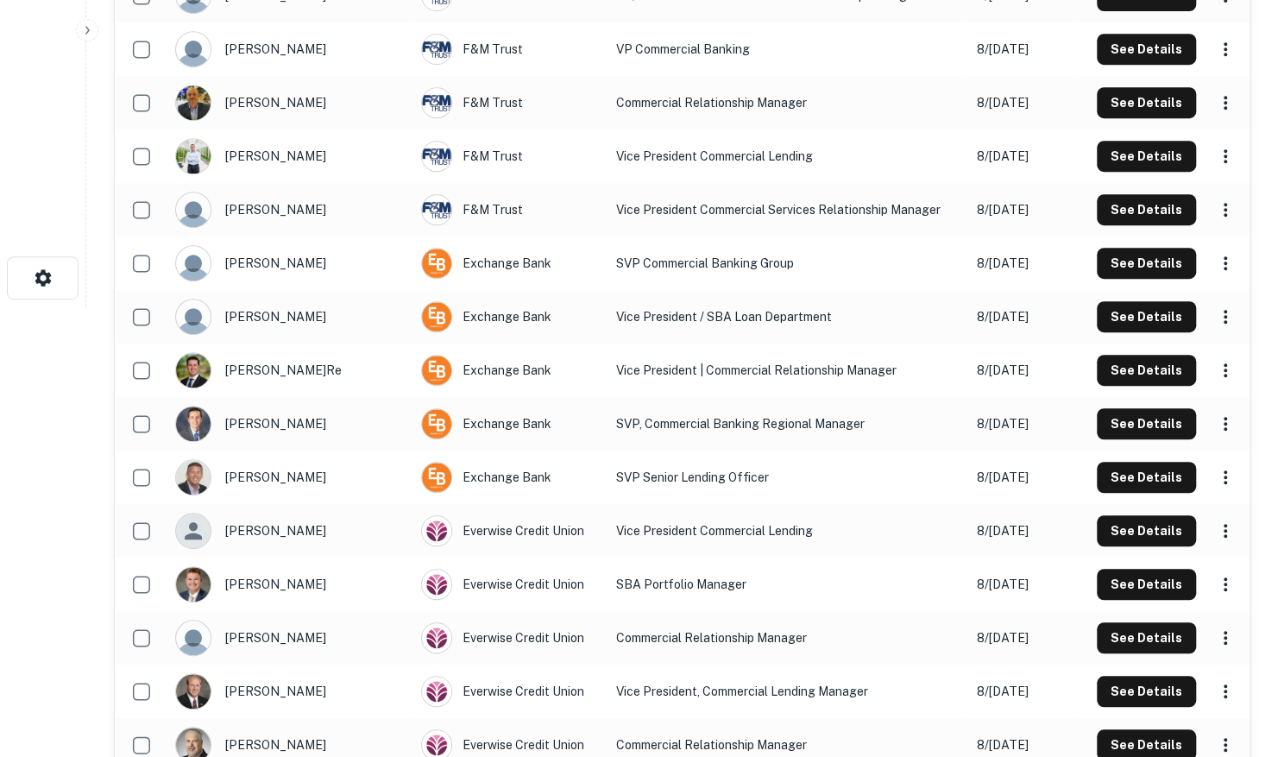
scroll to position [0, 0]
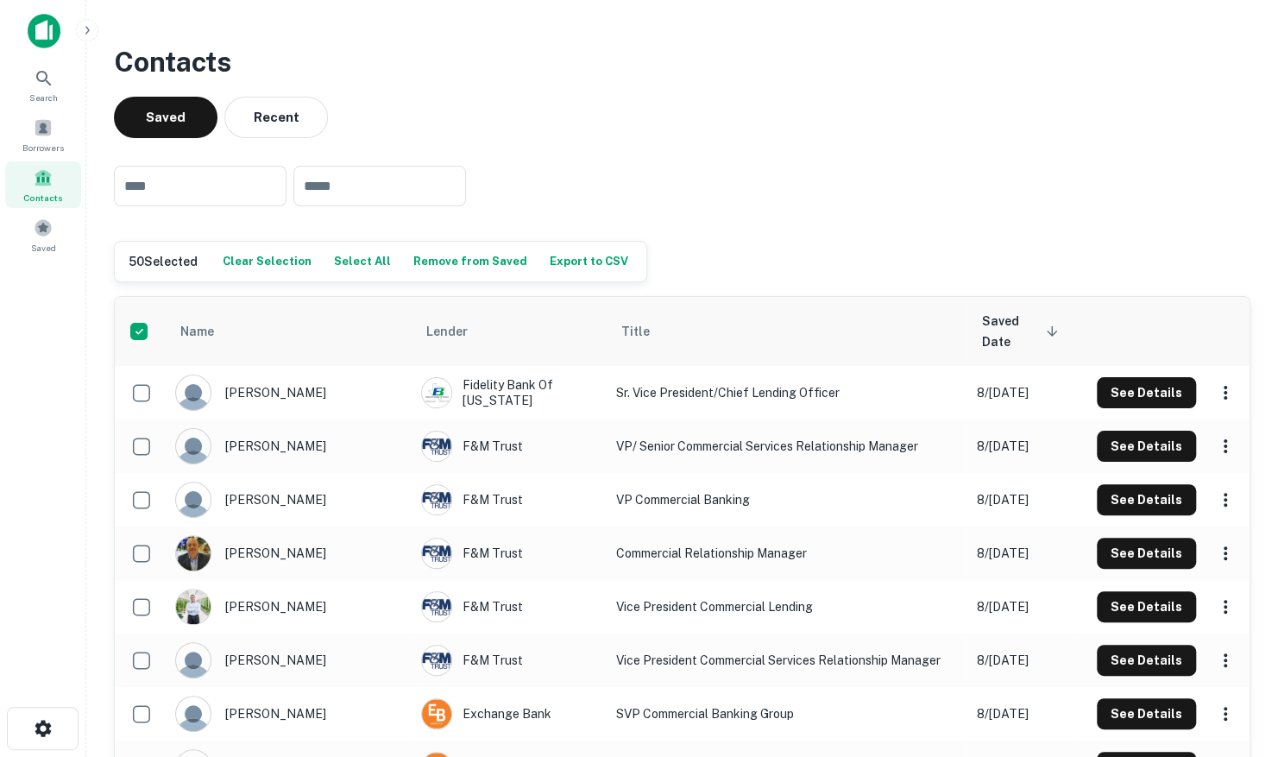
click at [349, 264] on button "Select All" at bounding box center [363, 261] width 66 height 26
click at [564, 263] on button "Export to CSV" at bounding box center [588, 261] width 87 height 26
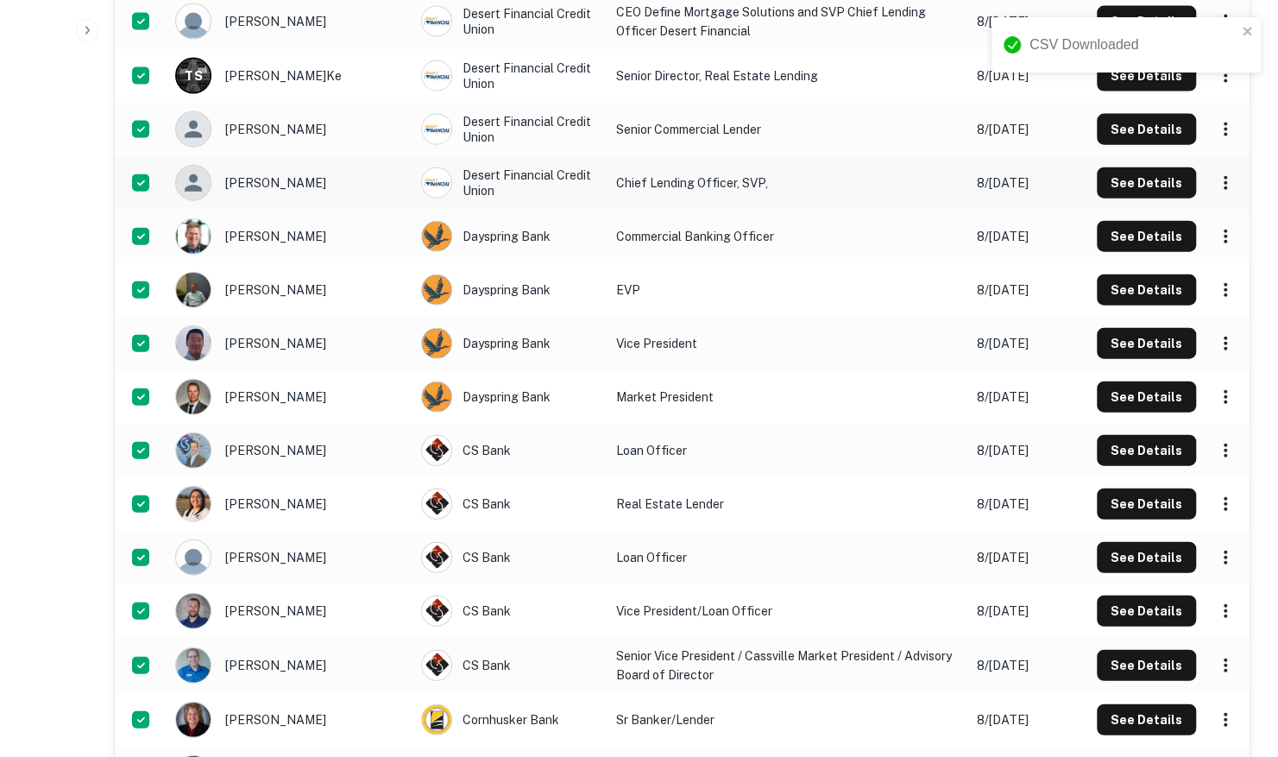
scroll to position [2348, 0]
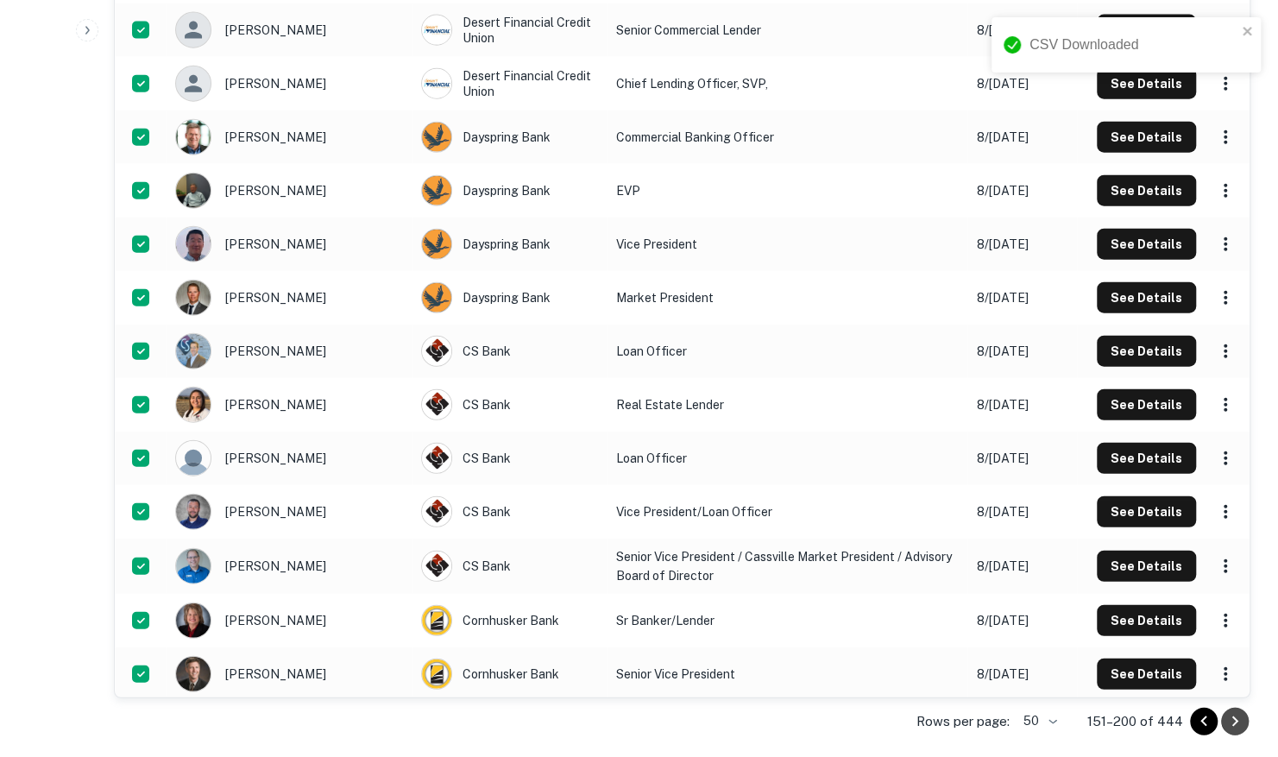
click at [1237, 723] on icon "Go to next page" at bounding box center [1234, 721] width 21 height 21
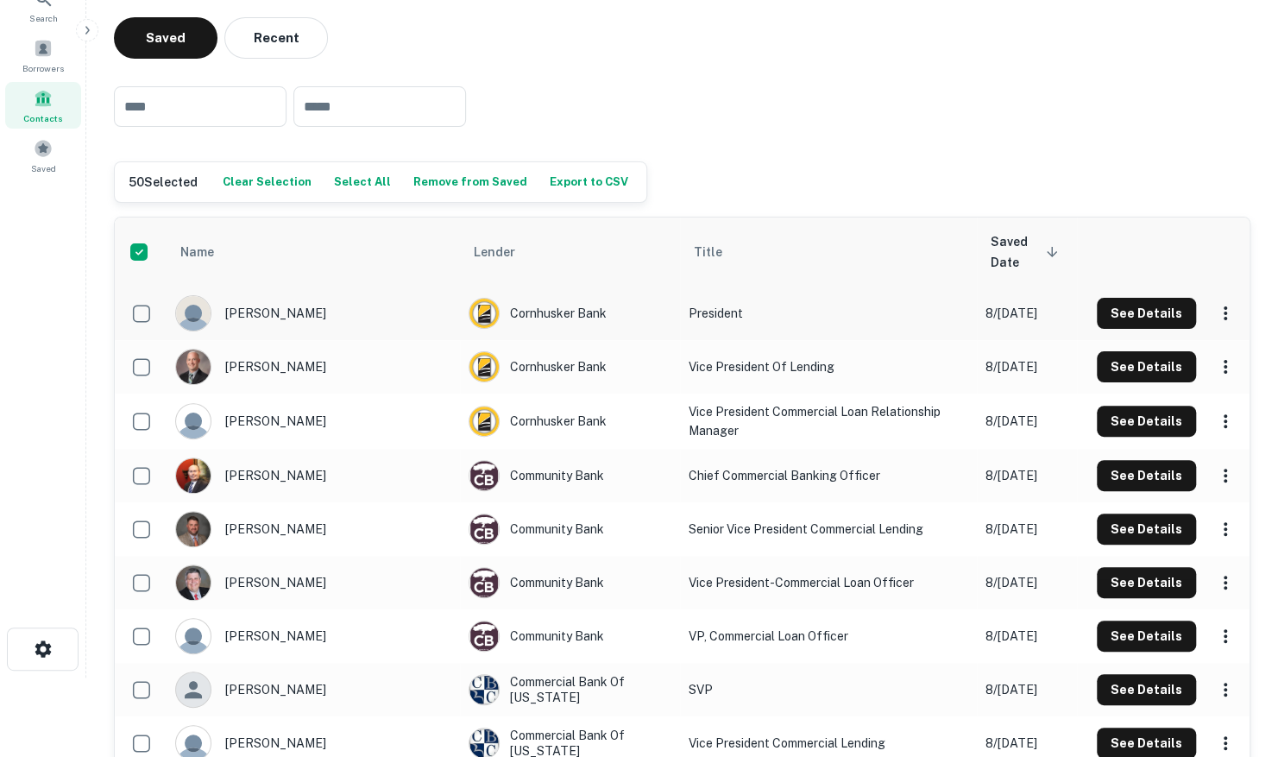
scroll to position [0, 0]
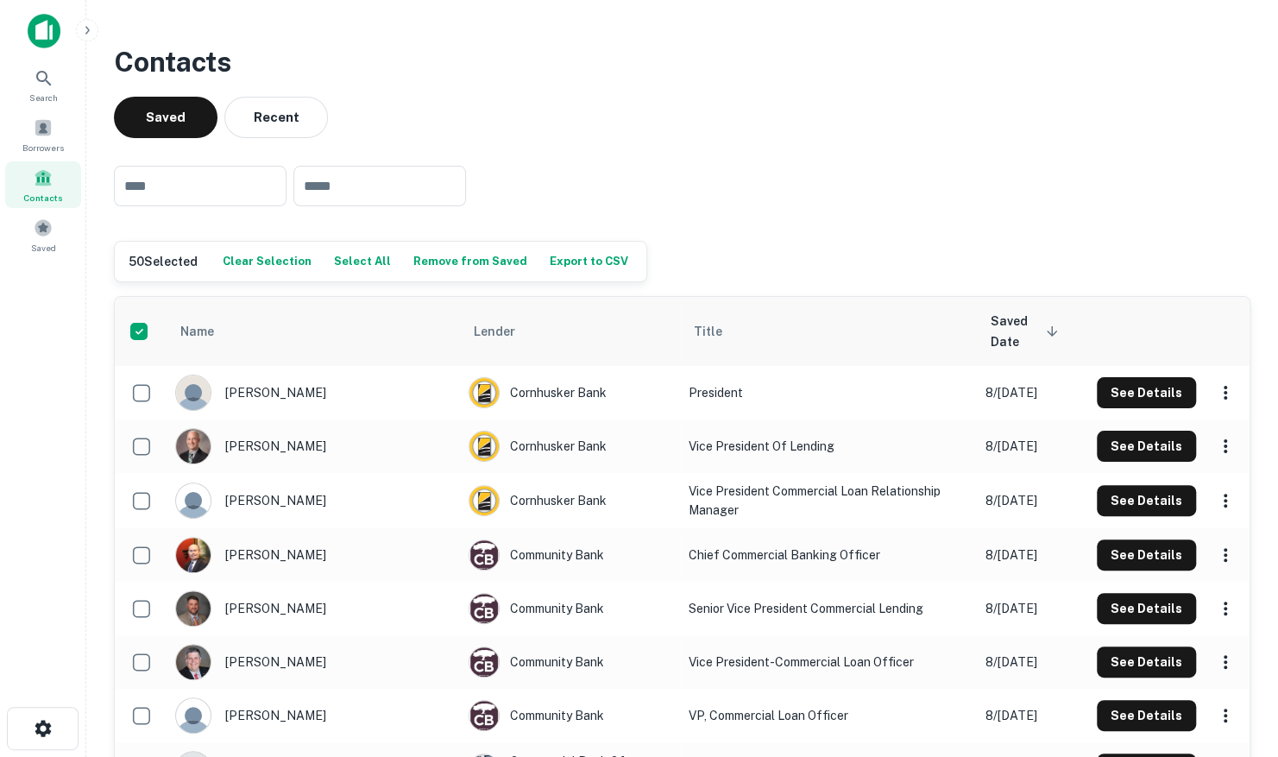
click at [336, 258] on button "Select All" at bounding box center [363, 261] width 66 height 26
click at [554, 263] on button "Export to CSV" at bounding box center [588, 261] width 87 height 26
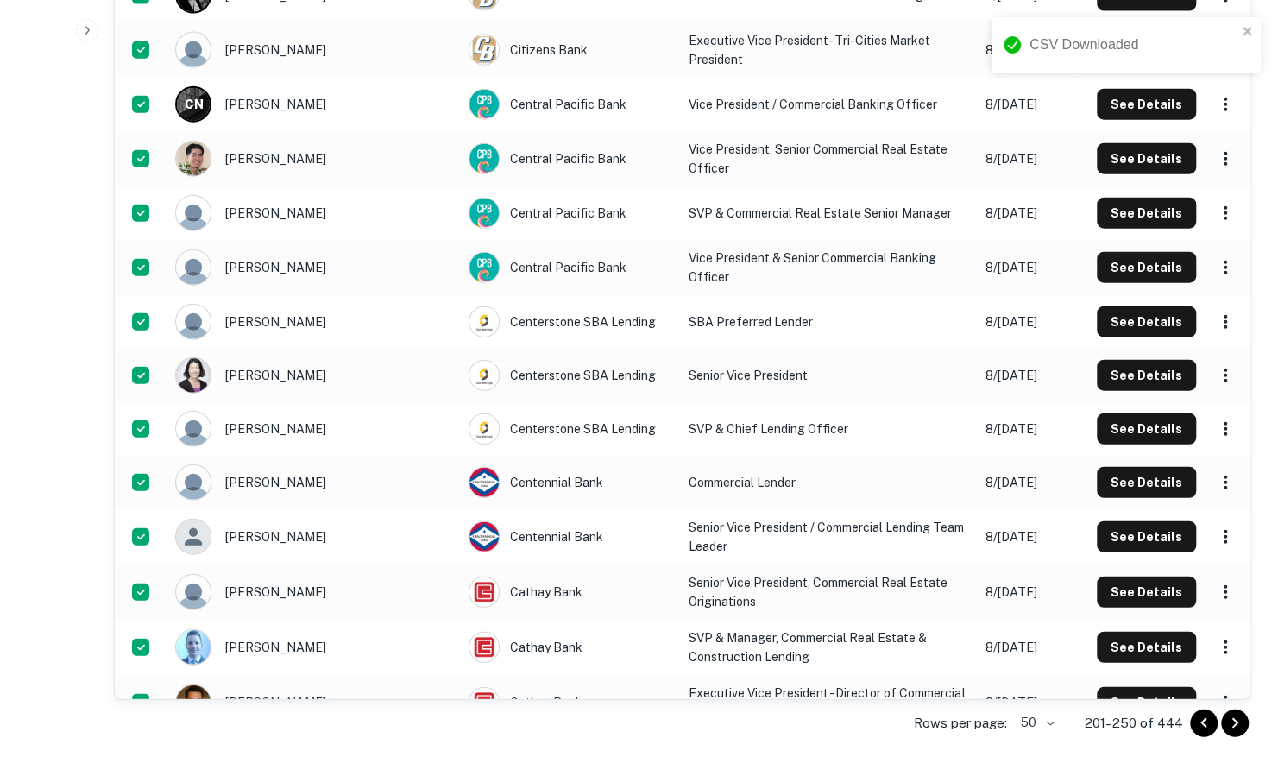
scroll to position [2350, 0]
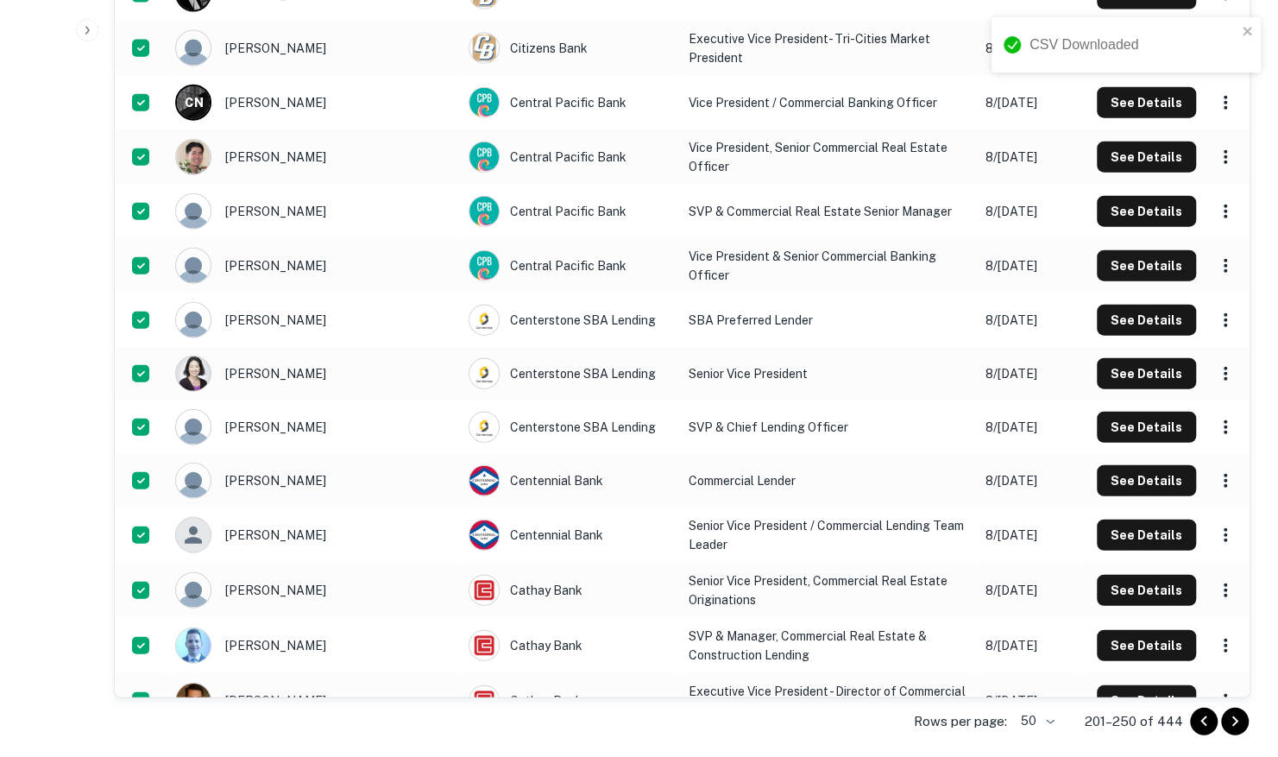
drag, startPoint x: 1240, startPoint y: 719, endPoint x: 1229, endPoint y: 754, distance: 36.0
click at [1239, 719] on icon "Go to next page" at bounding box center [1234, 721] width 21 height 21
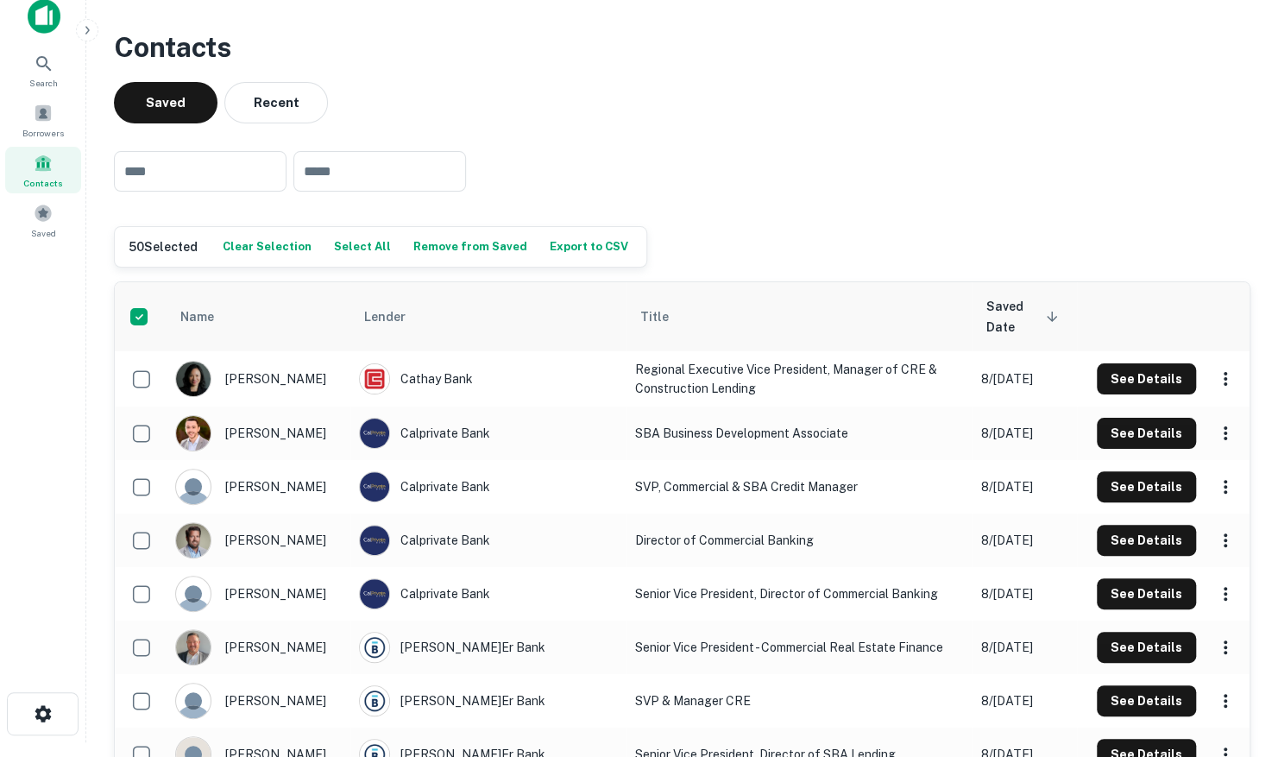
scroll to position [0, 0]
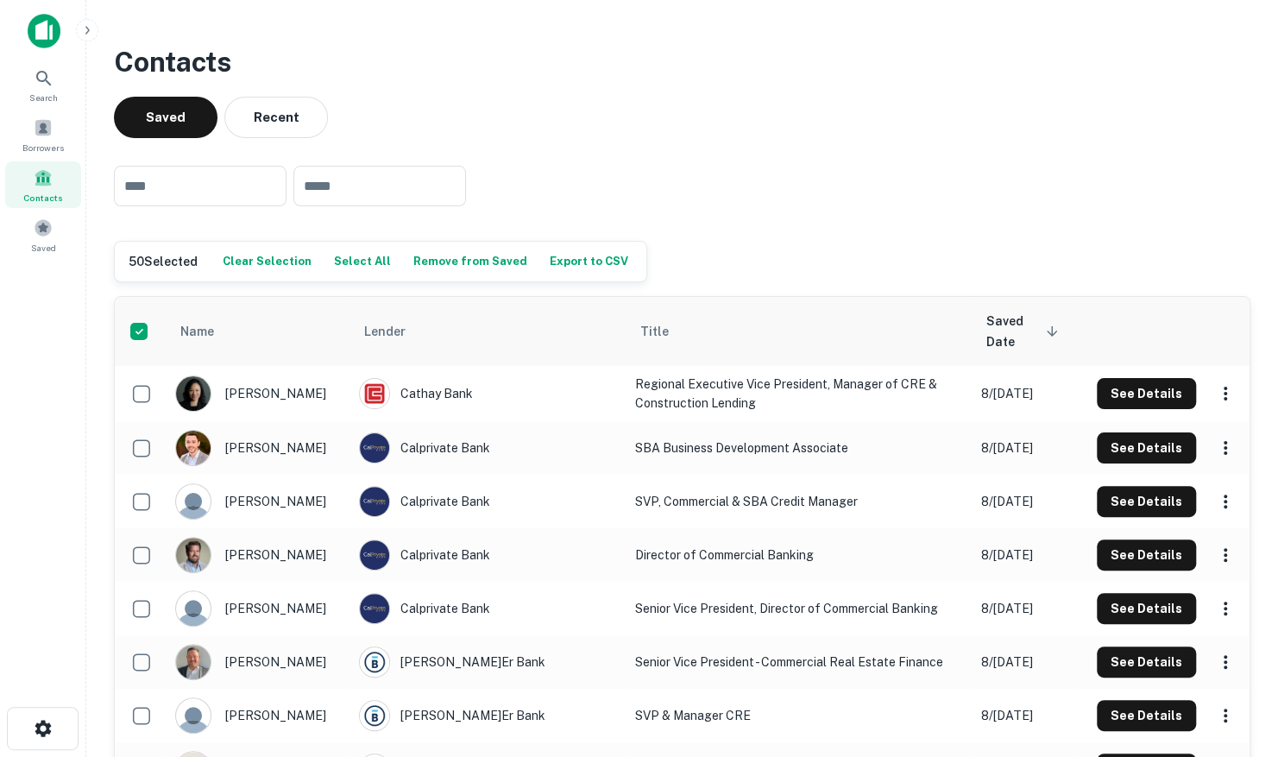
drag, startPoint x: 345, startPoint y: 264, endPoint x: 496, endPoint y: 284, distance: 152.3
click at [345, 264] on button "Select All" at bounding box center [363, 261] width 66 height 26
click at [585, 259] on button "Export to CSV" at bounding box center [588, 261] width 87 height 26
click at [549, 119] on div "Saved Recent" at bounding box center [682, 117] width 1136 height 41
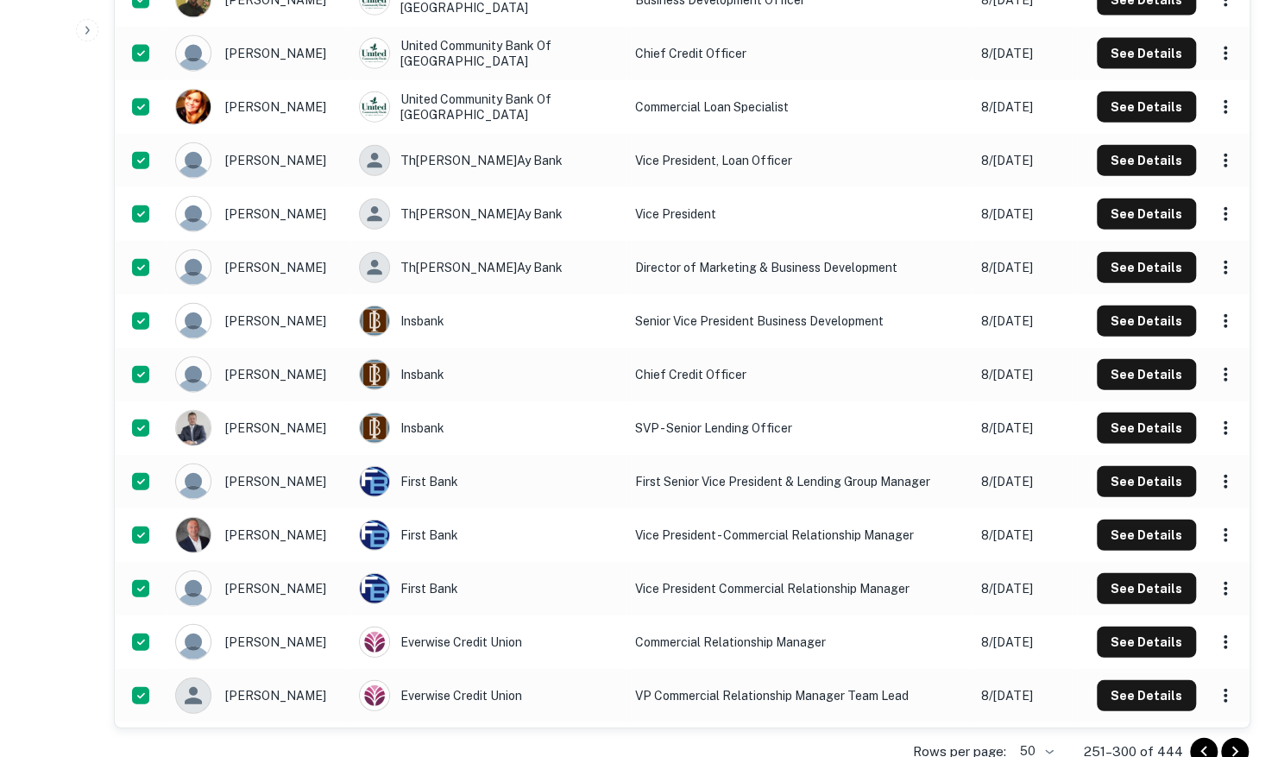
scroll to position [2353, 0]
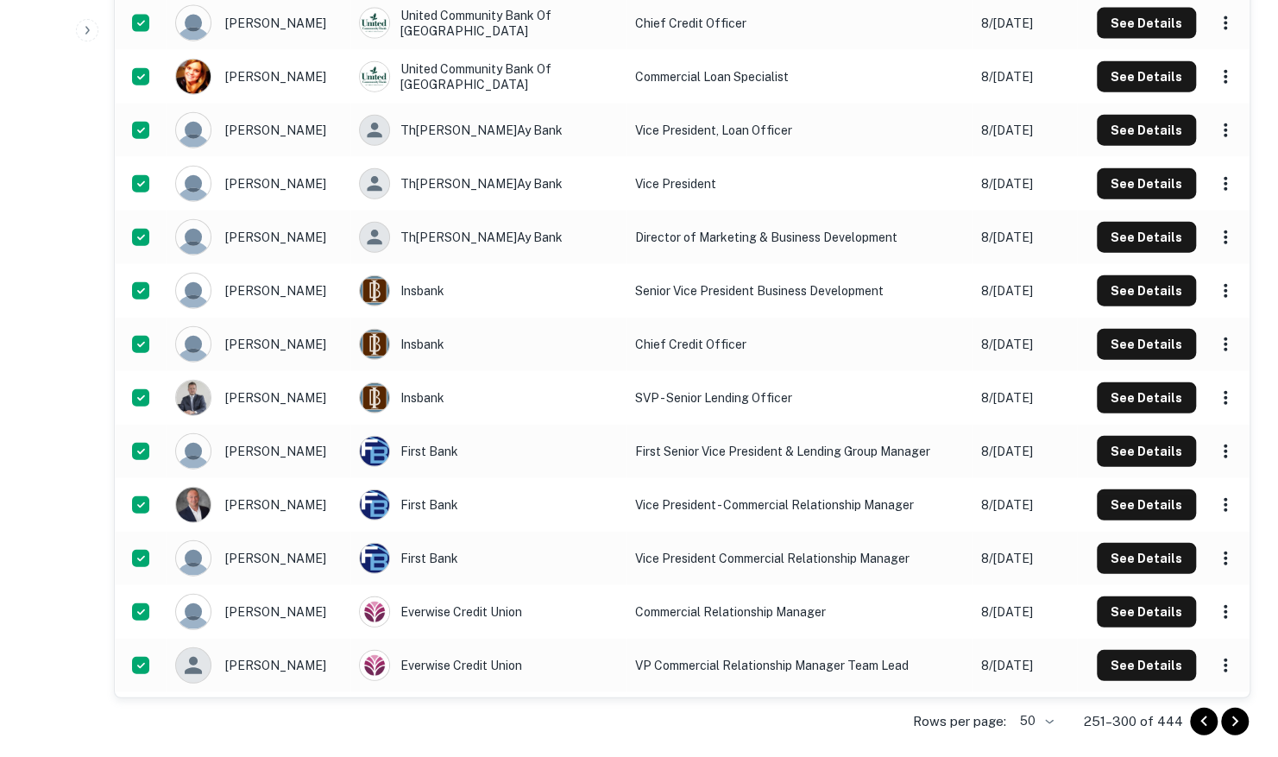
click at [1237, 730] on icon "Go to next page" at bounding box center [1234, 721] width 21 height 21
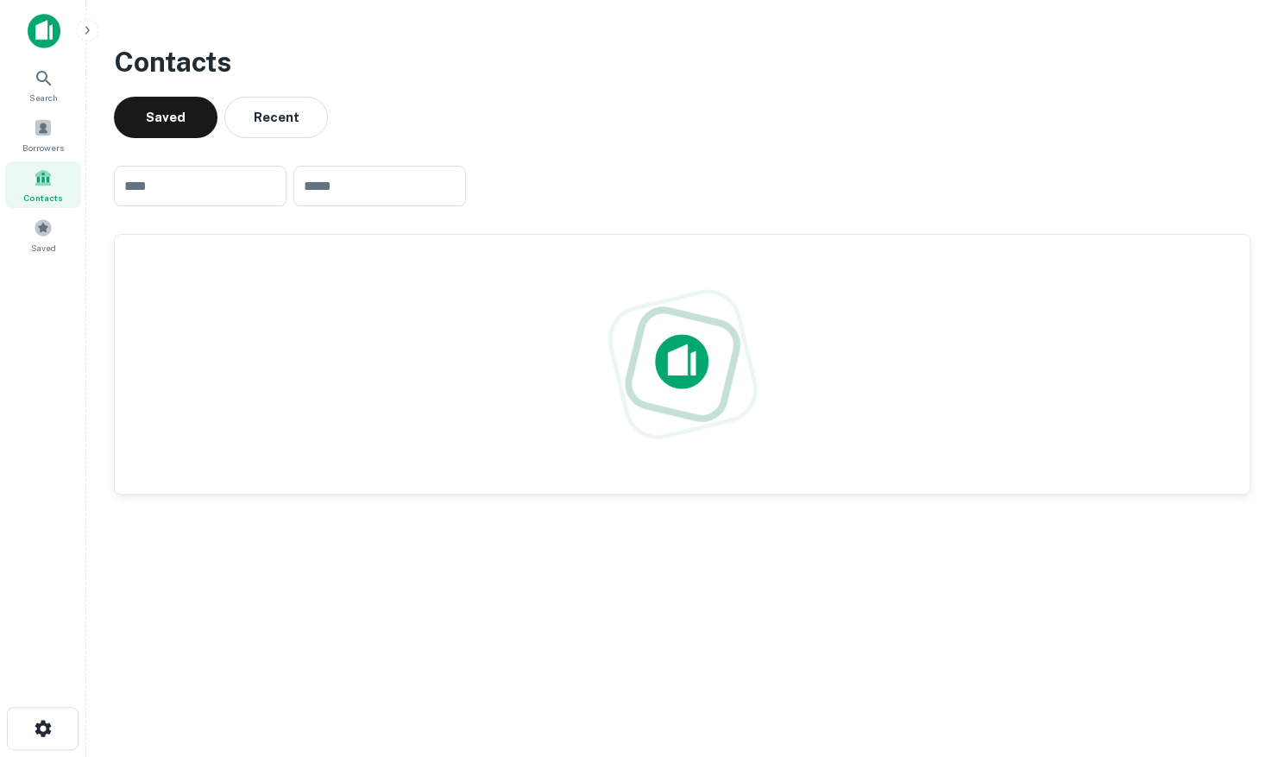
scroll to position [0, 0]
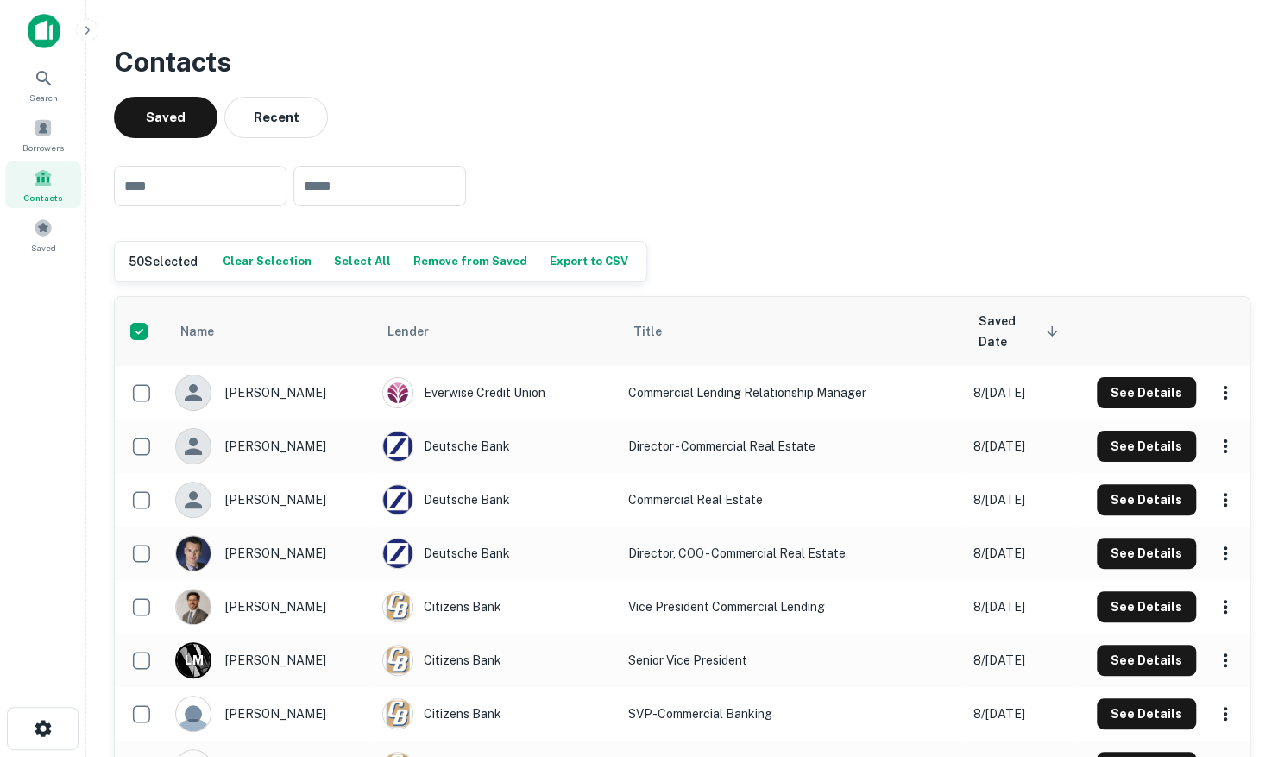
click at [348, 266] on button "Select All" at bounding box center [363, 261] width 66 height 26
click at [555, 258] on button "Export to CSV" at bounding box center [588, 261] width 87 height 26
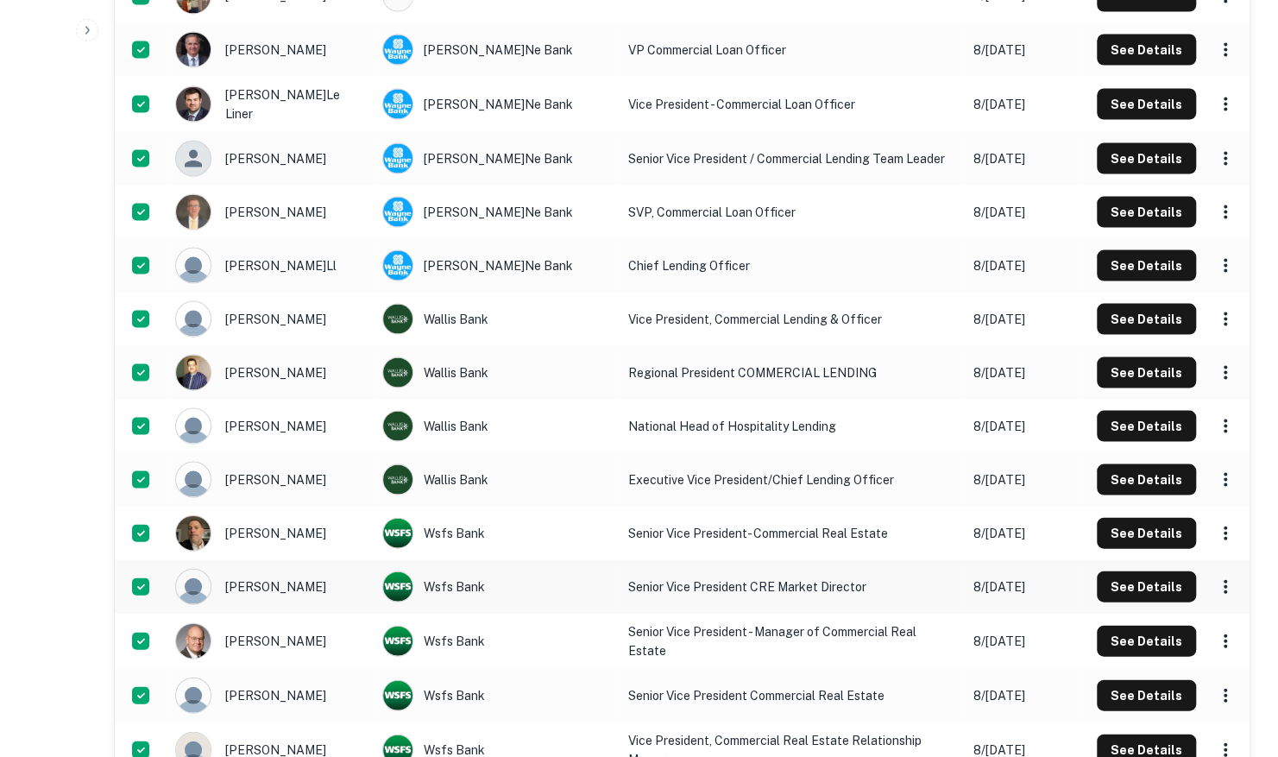
scroll to position [2322, 0]
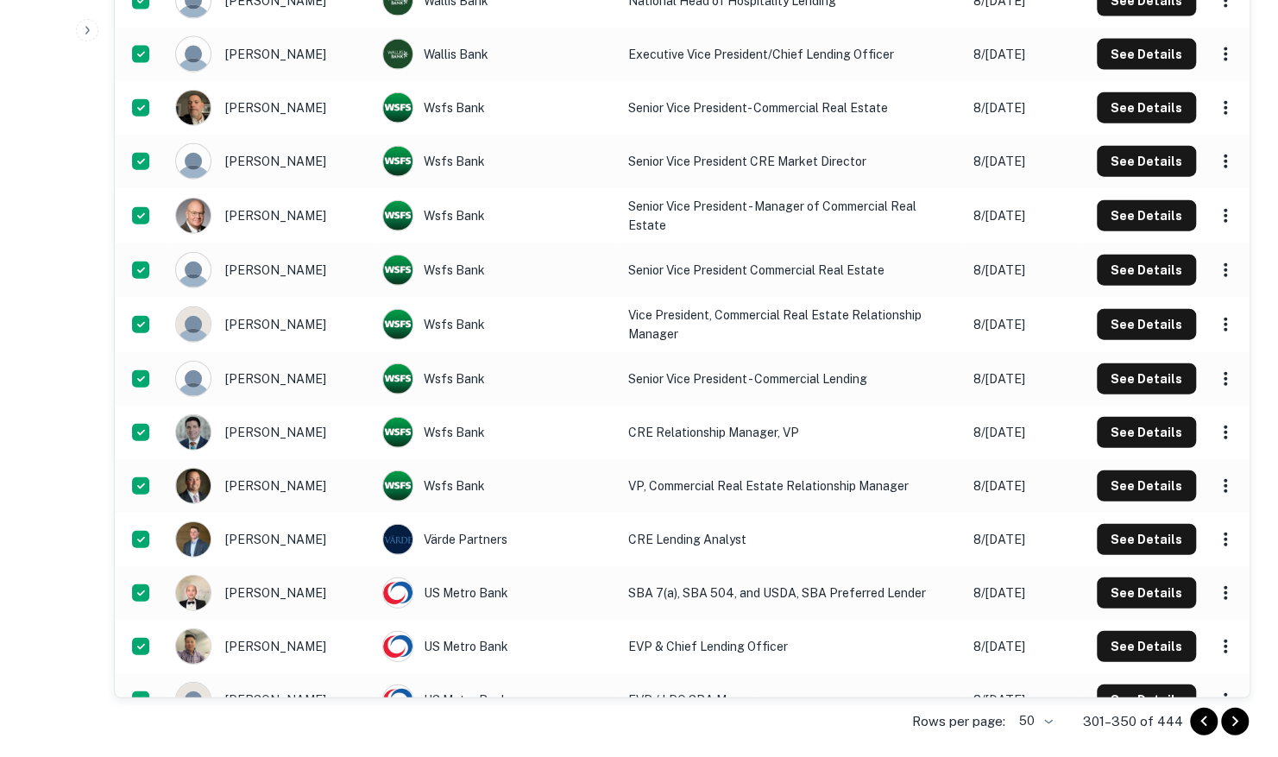
click at [1235, 724] on icon "Go to next page" at bounding box center [1234, 721] width 21 height 21
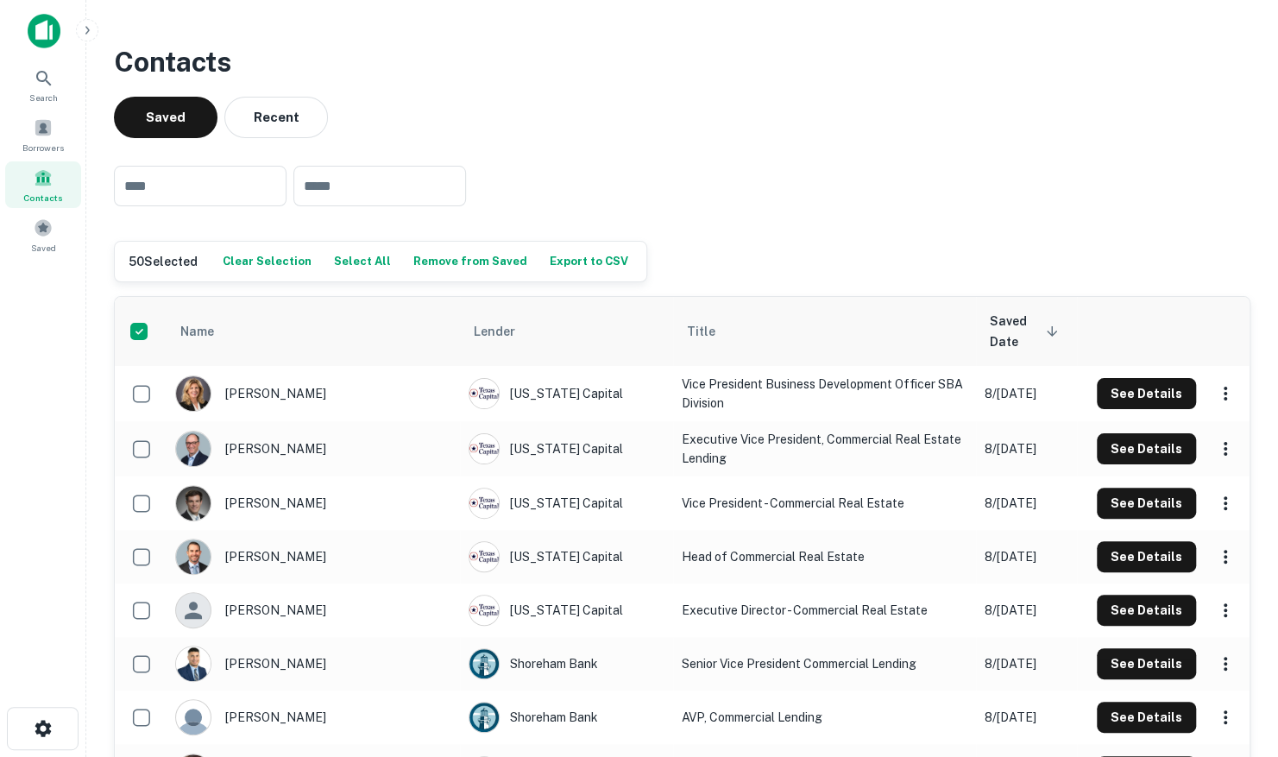
click at [354, 257] on button "Select All" at bounding box center [363, 261] width 66 height 26
click at [559, 264] on button "Export to CSV" at bounding box center [588, 261] width 87 height 26
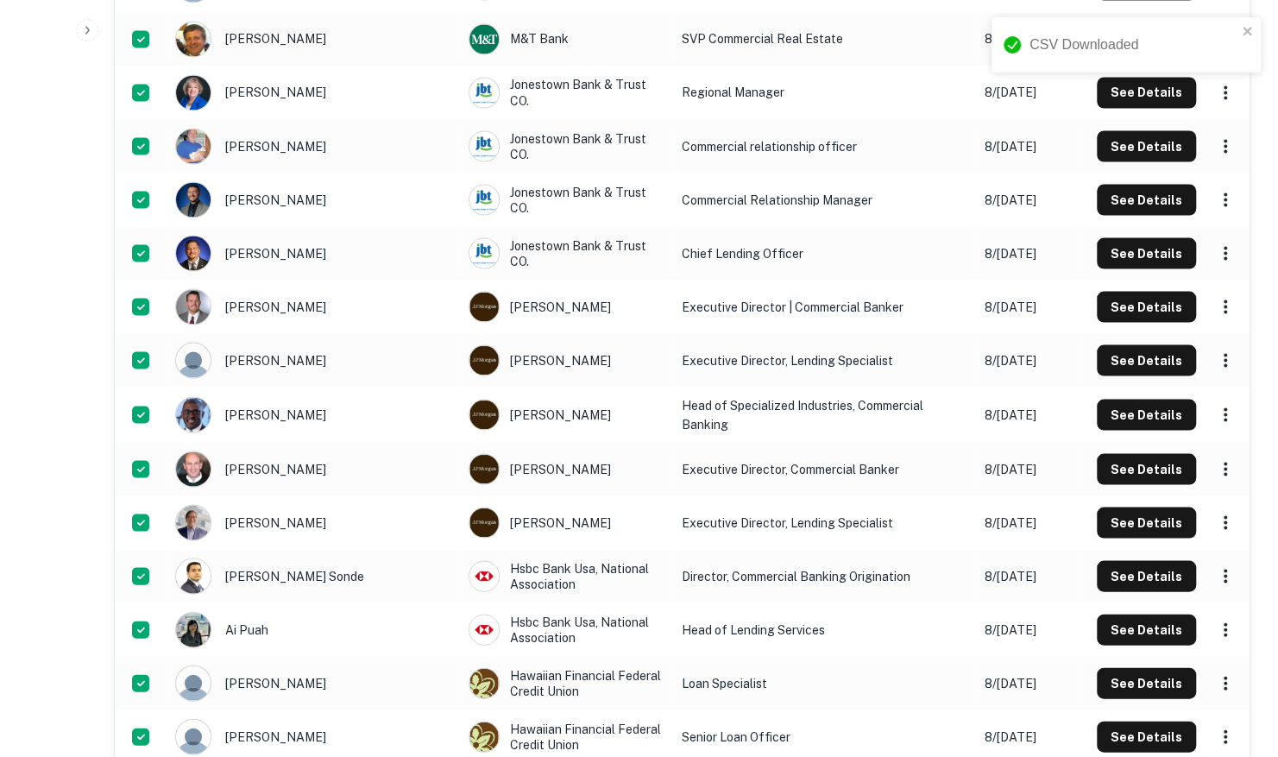
scroll to position [2355, 0]
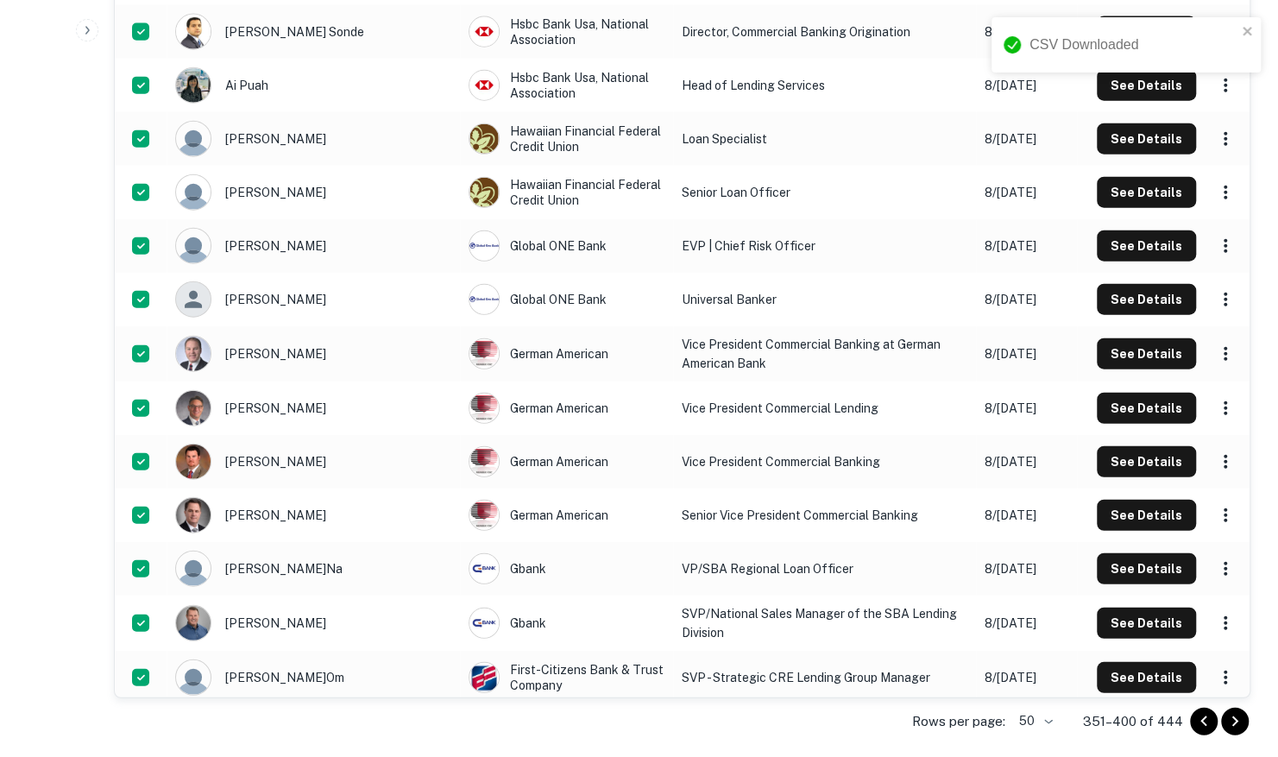
click at [1240, 724] on icon "Go to next page" at bounding box center [1234, 721] width 21 height 21
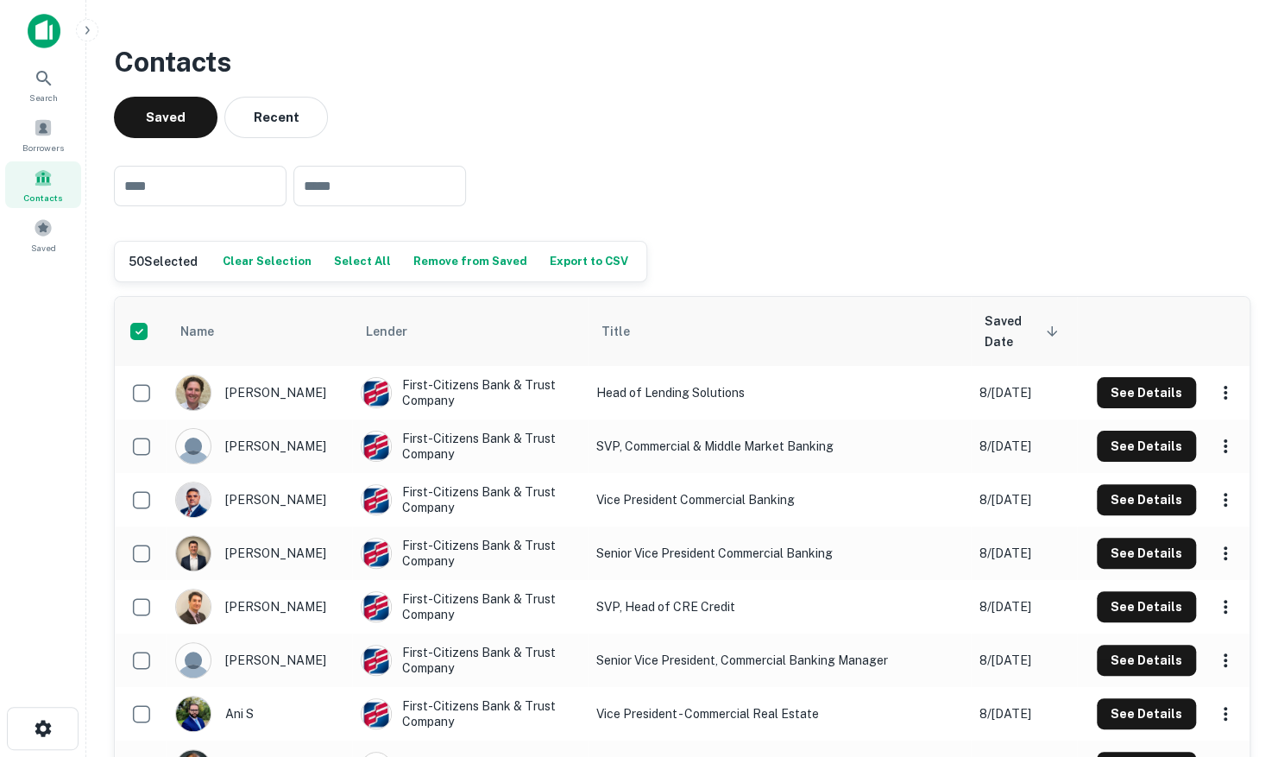
click at [332, 263] on button "Select All" at bounding box center [363, 261] width 66 height 26
click at [556, 262] on button "Export to CSV" at bounding box center [590, 261] width 87 height 26
